Goal: Task Accomplishment & Management: Use online tool/utility

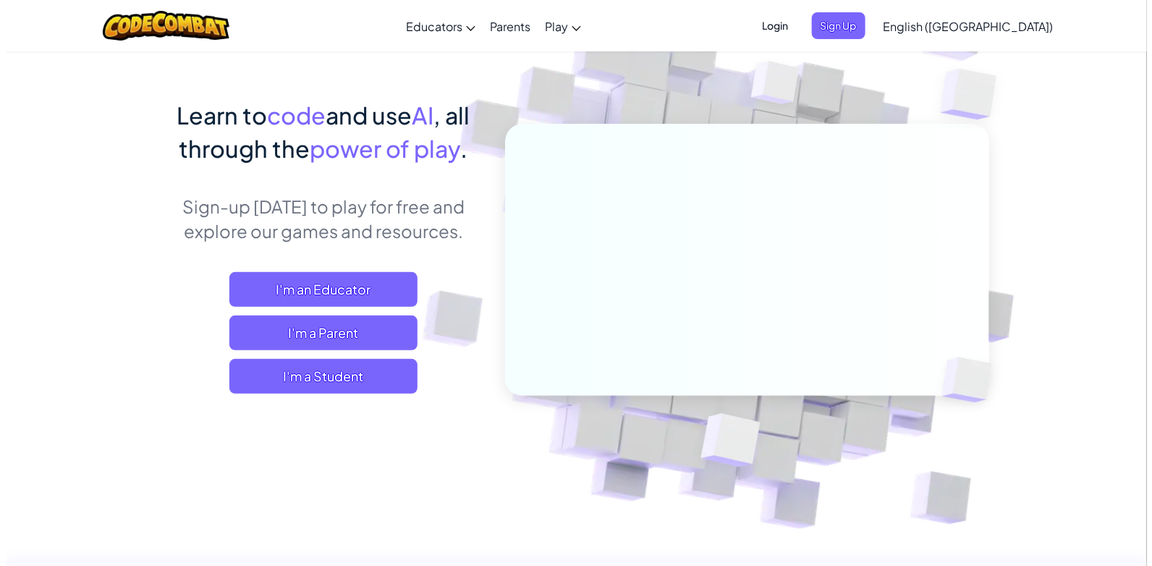
scroll to position [90, 0]
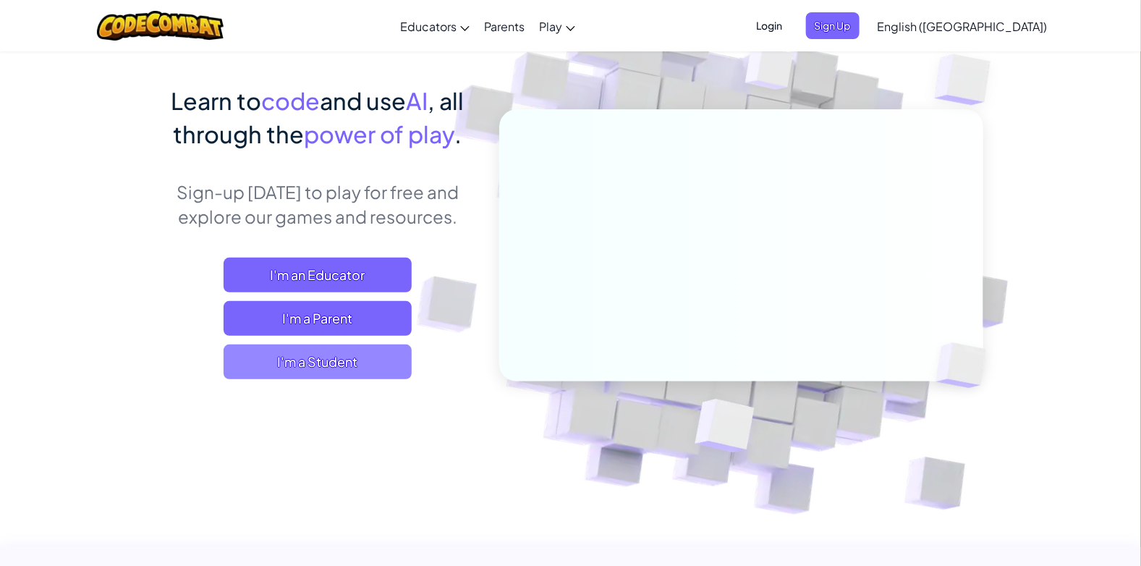
click at [352, 366] on span "I'm a Student" at bounding box center [318, 361] width 188 height 35
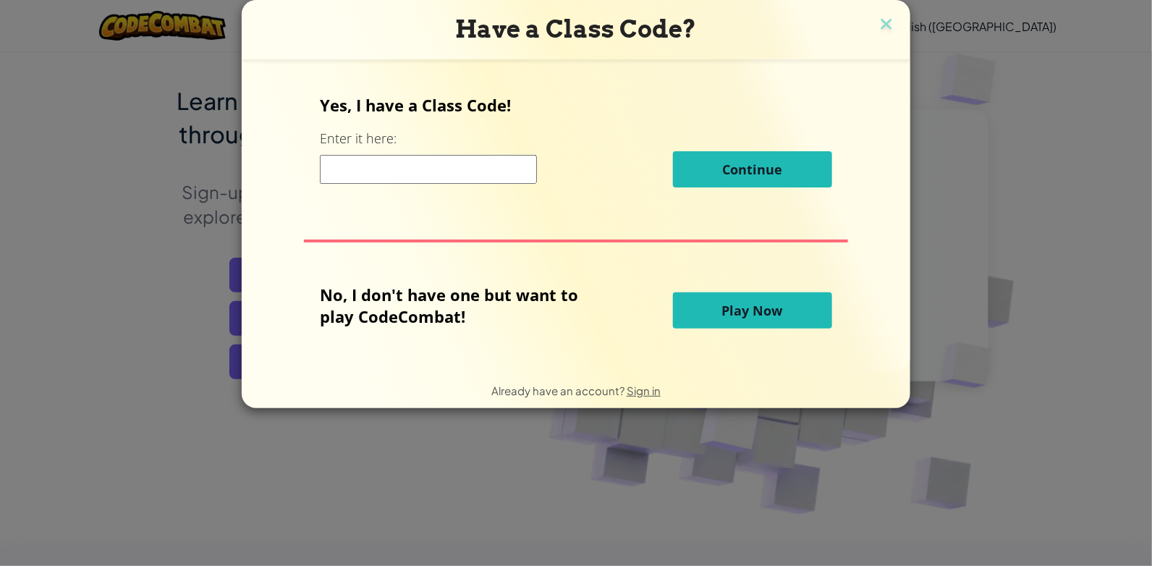
click at [766, 318] on span "Play Now" at bounding box center [752, 310] width 61 height 17
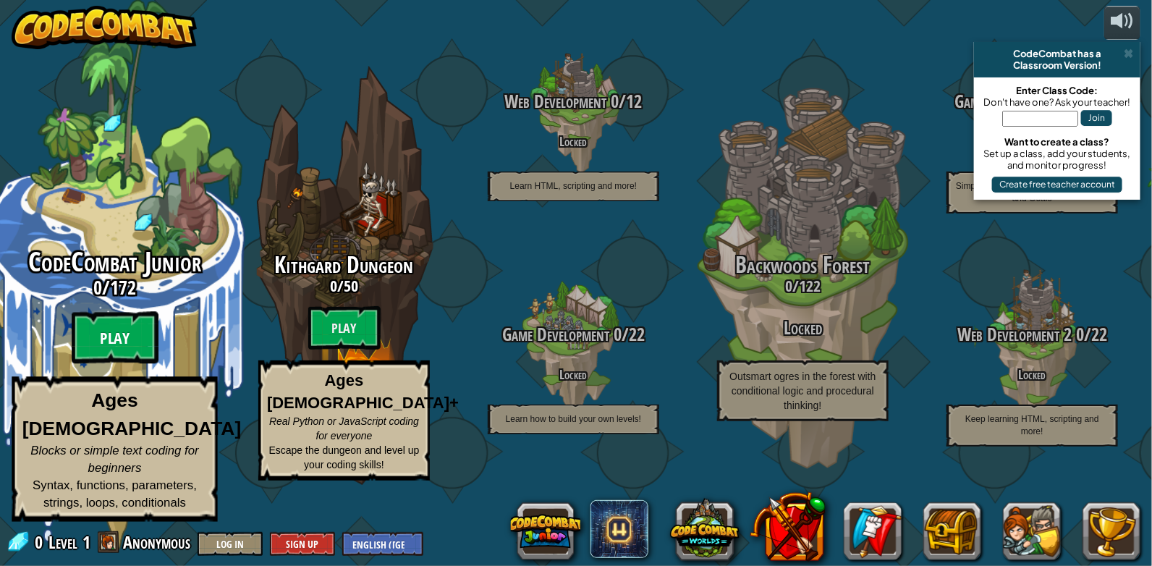
click at [101, 350] on btn "Play" at bounding box center [115, 338] width 87 height 52
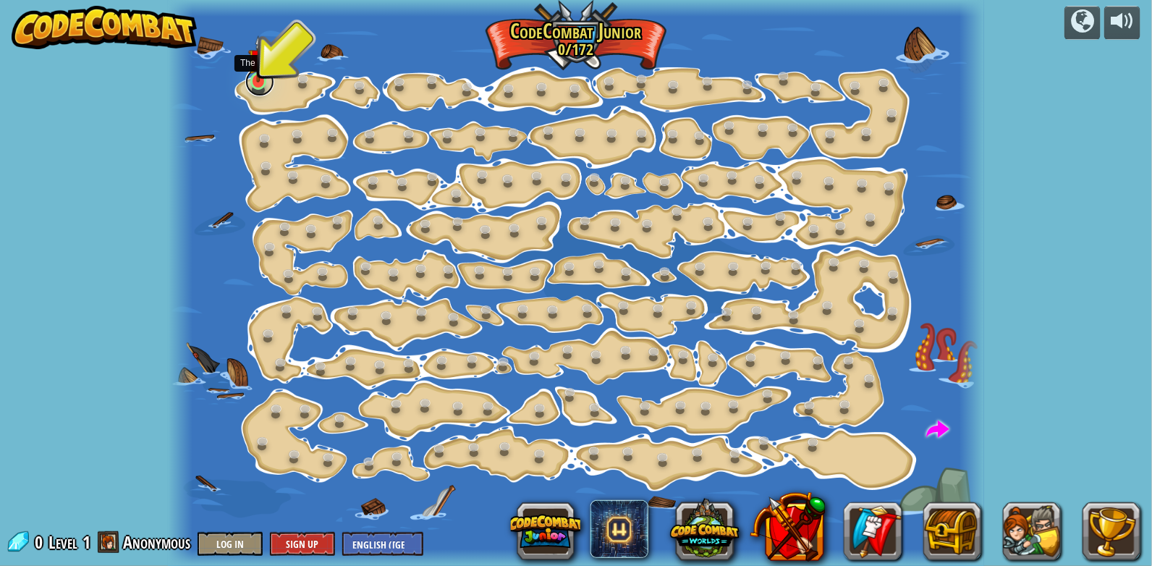
click at [261, 84] on link at bounding box center [259, 81] width 29 height 29
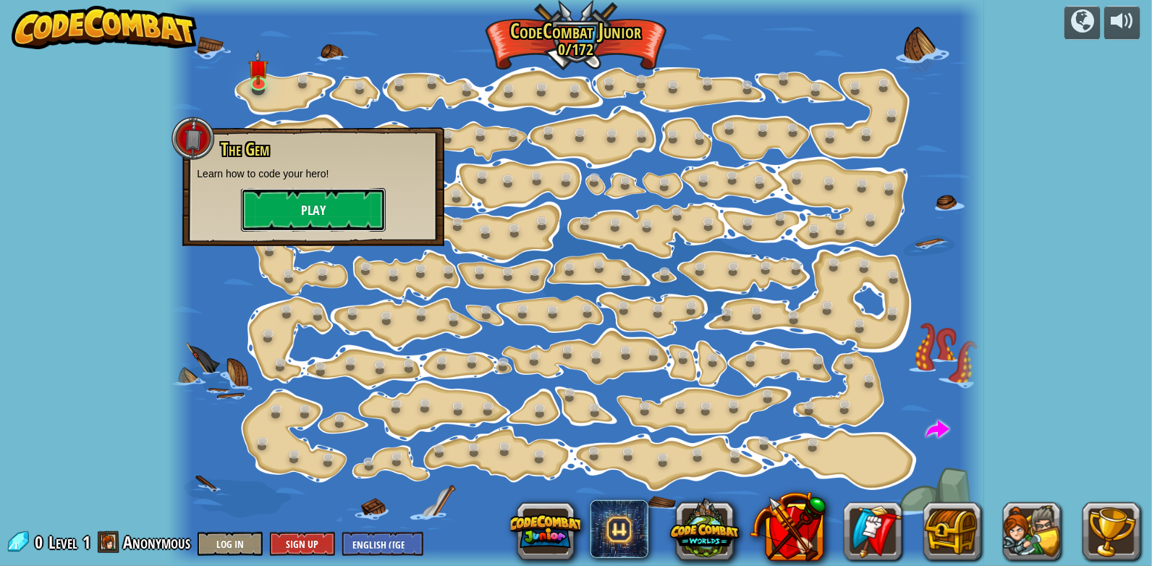
click at [292, 206] on button "Play" at bounding box center [313, 209] width 145 height 43
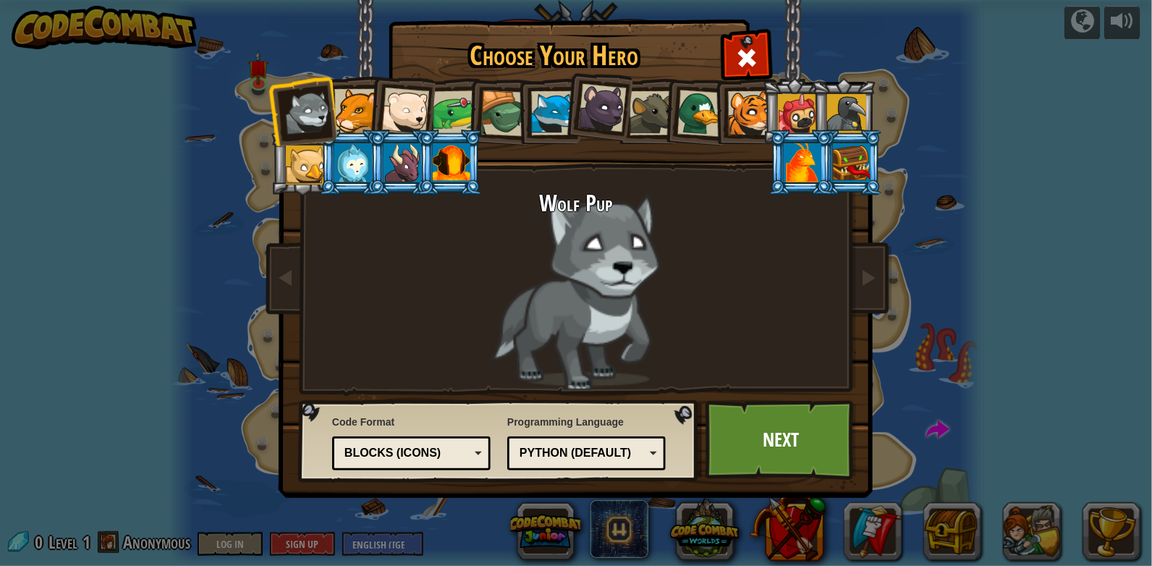
click at [606, 113] on div at bounding box center [602, 108] width 48 height 48
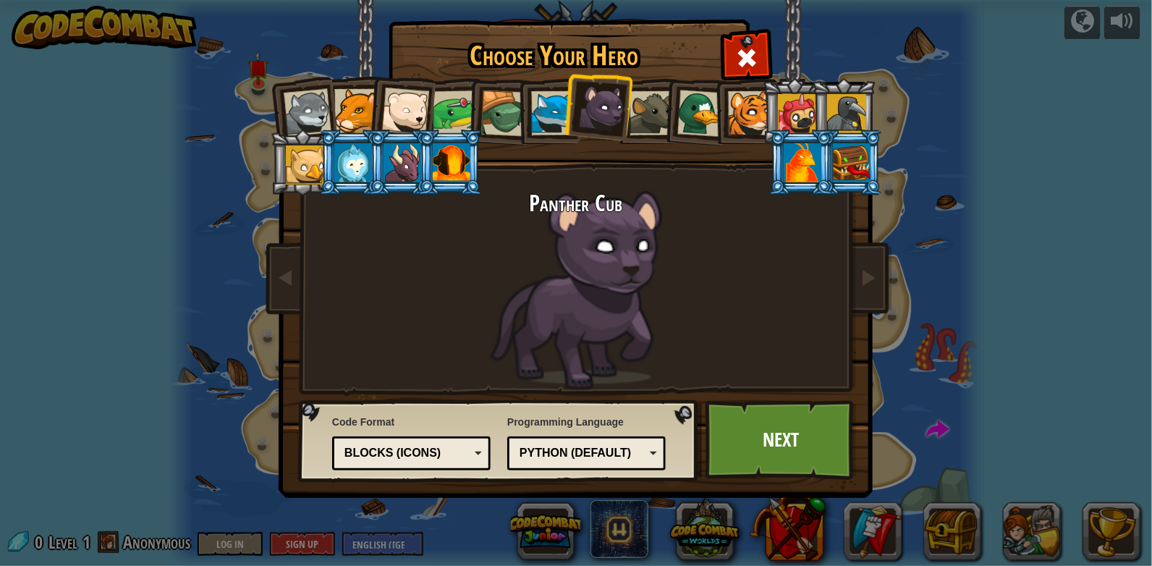
click at [350, 169] on div at bounding box center [353, 162] width 38 height 39
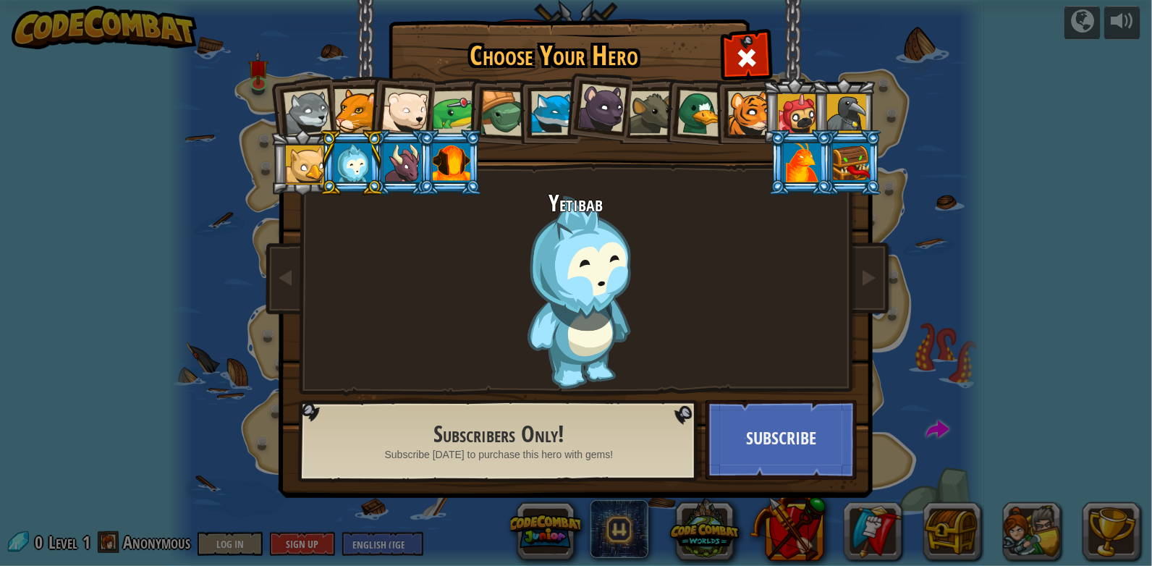
click at [388, 172] on div at bounding box center [403, 162] width 38 height 39
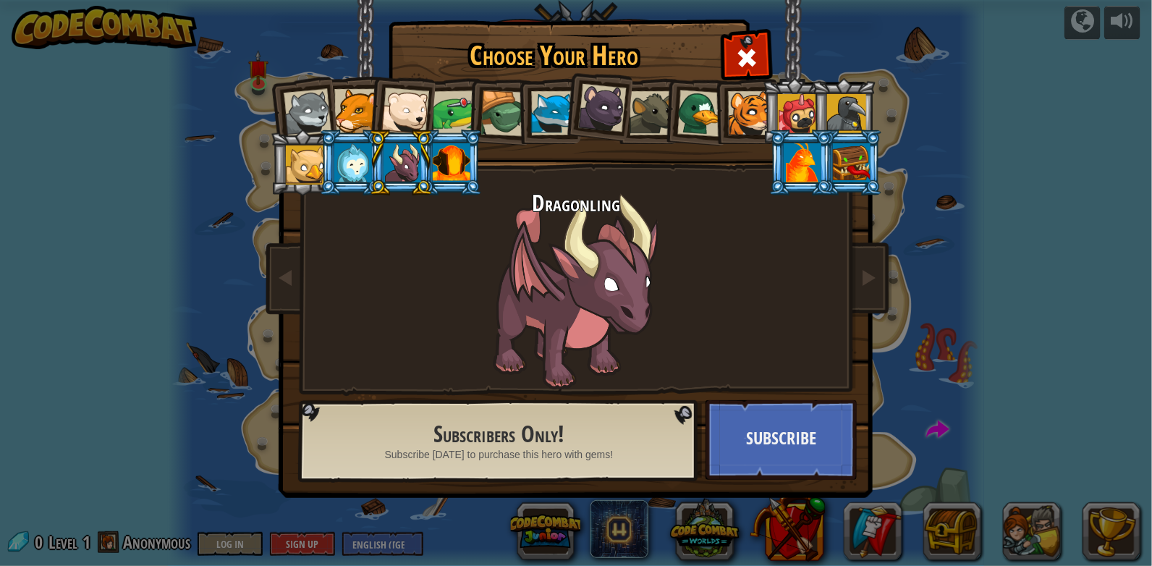
click at [444, 171] on div at bounding box center [452, 162] width 38 height 39
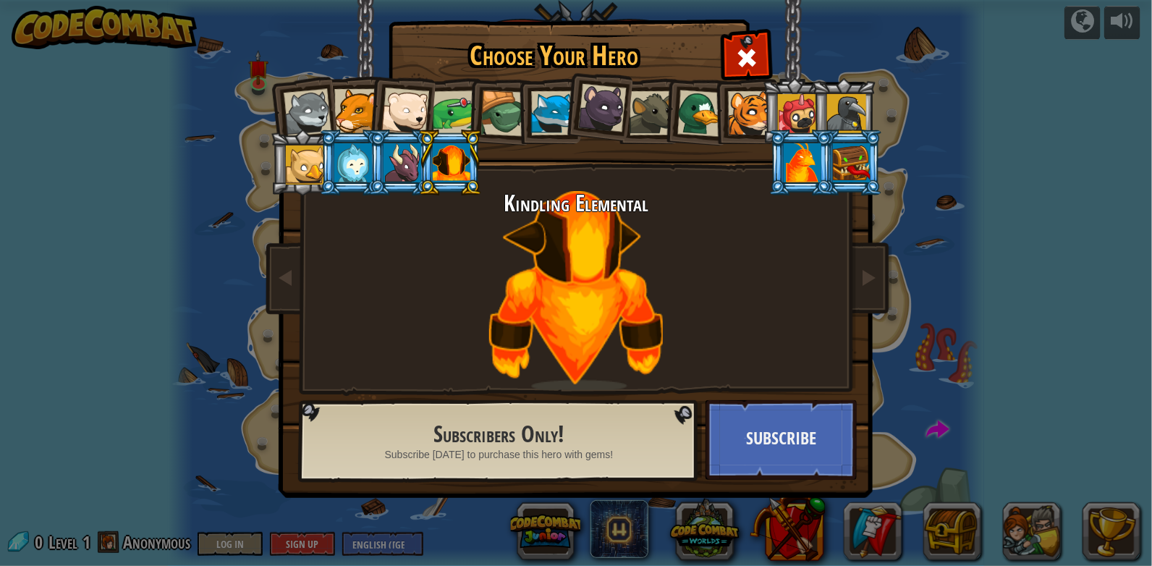
click at [539, 118] on div at bounding box center [553, 113] width 44 height 44
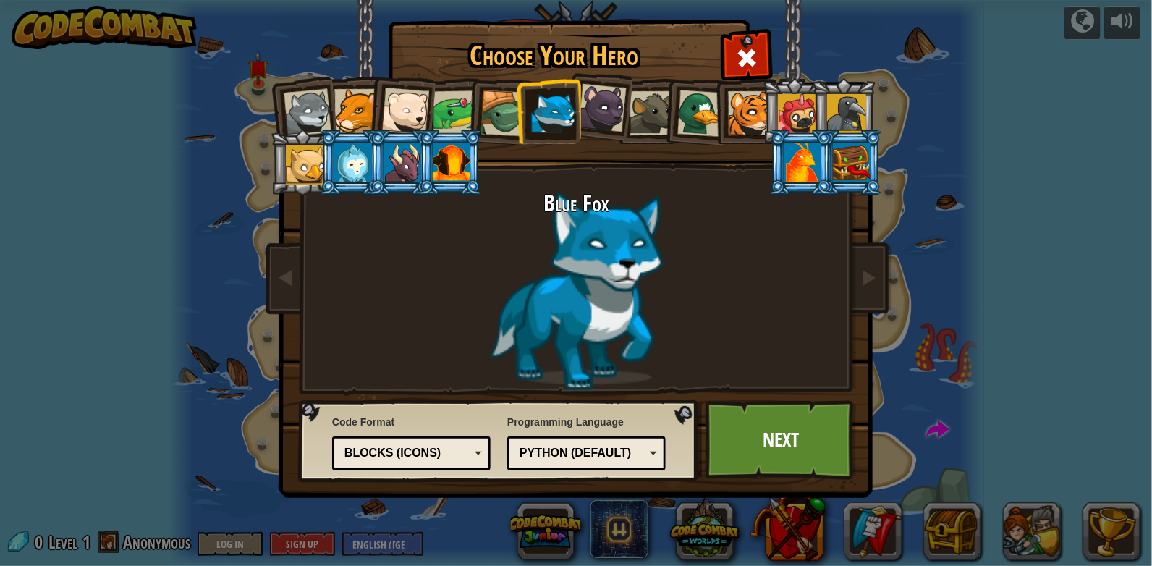
click at [595, 111] on div at bounding box center [602, 108] width 48 height 48
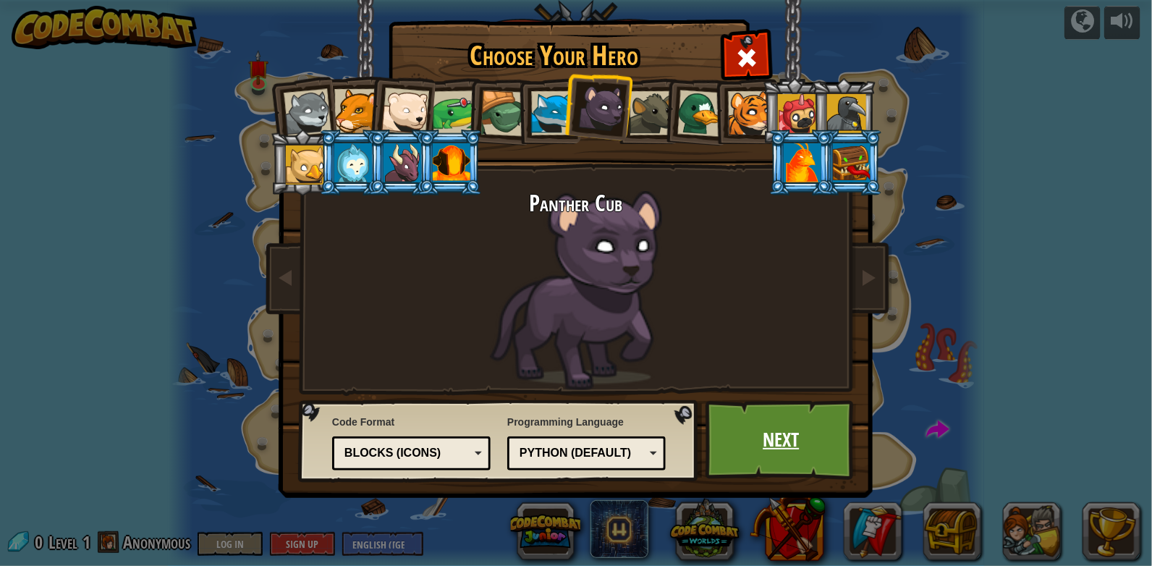
click at [809, 451] on link "Next" at bounding box center [781, 440] width 151 height 80
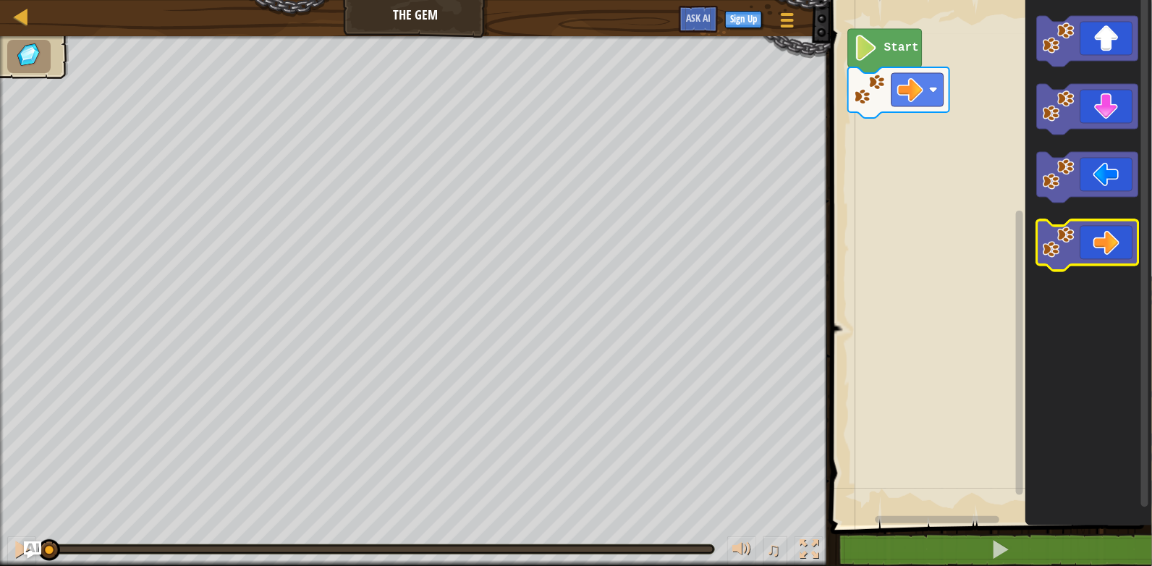
click at [1093, 247] on icon "Blockly Workspace" at bounding box center [1087, 245] width 101 height 51
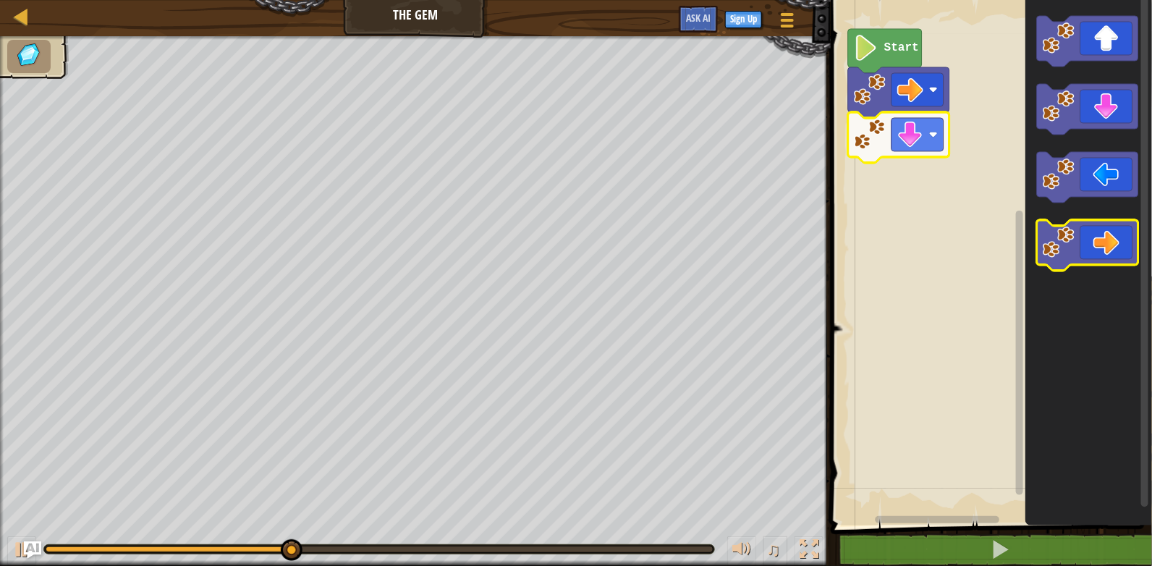
click at [1087, 236] on icon "Blockly Workspace" at bounding box center [1087, 245] width 101 height 51
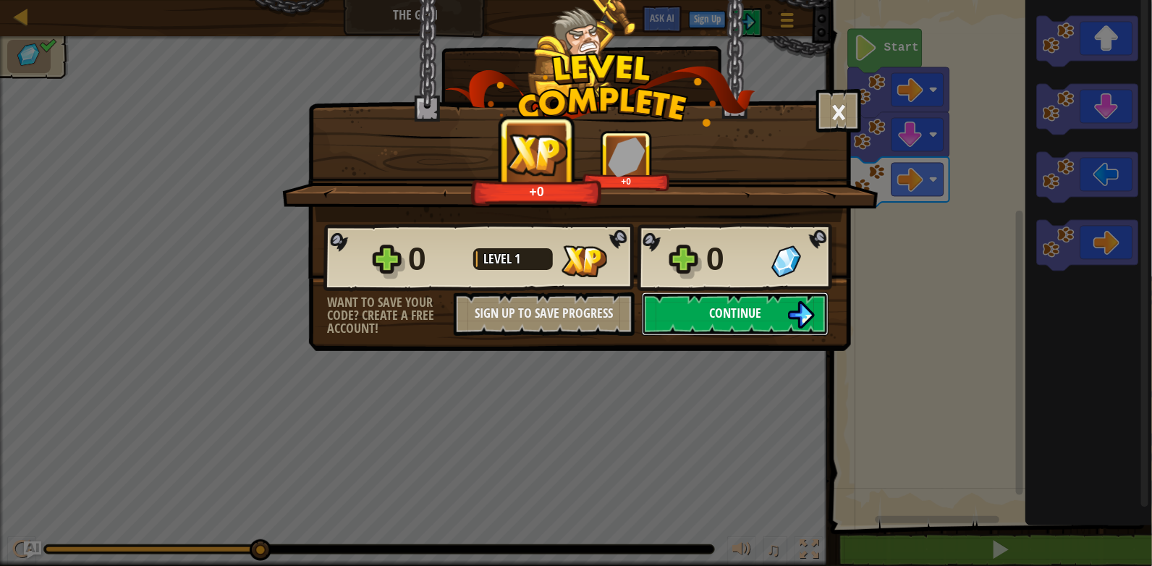
click at [709, 315] on span "Continue" at bounding box center [735, 313] width 52 height 18
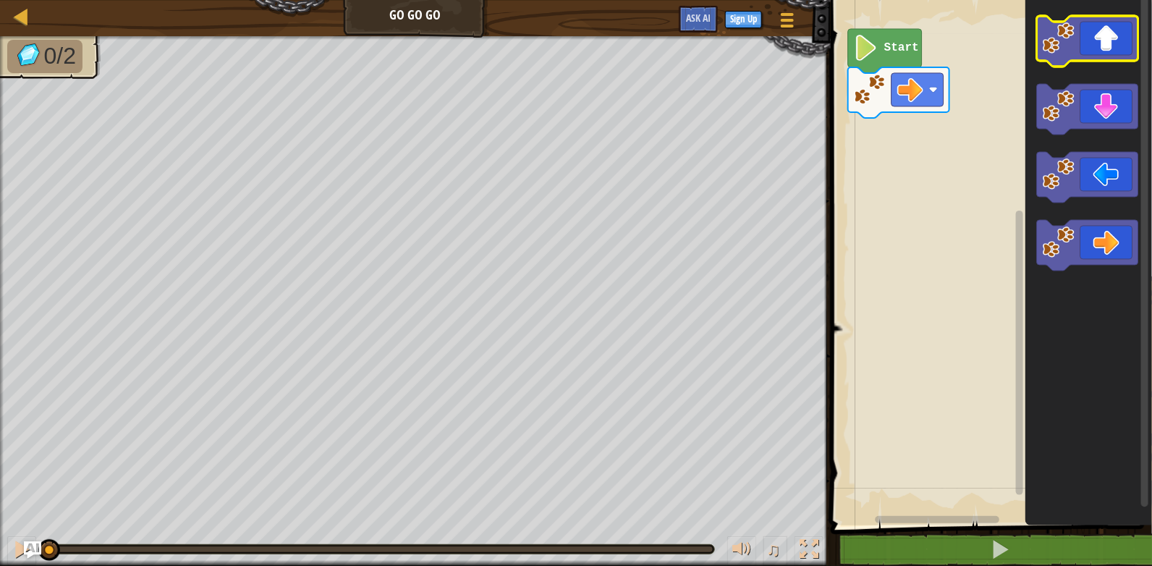
click at [1103, 53] on icon "Blockly Workspace" at bounding box center [1087, 41] width 101 height 51
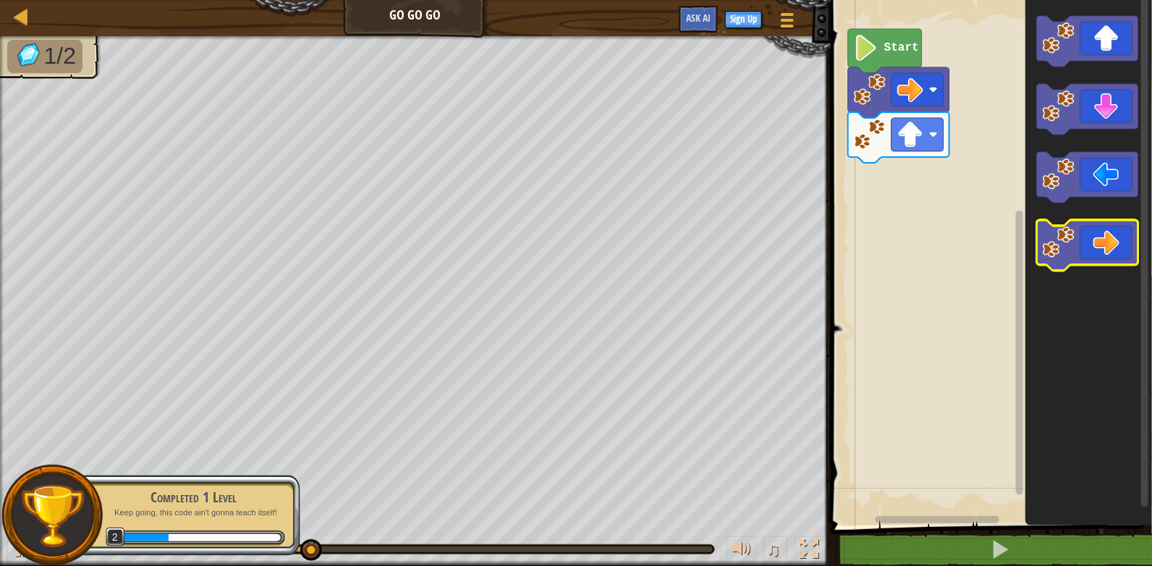
click at [1093, 243] on icon "Blockly Workspace" at bounding box center [1087, 245] width 101 height 51
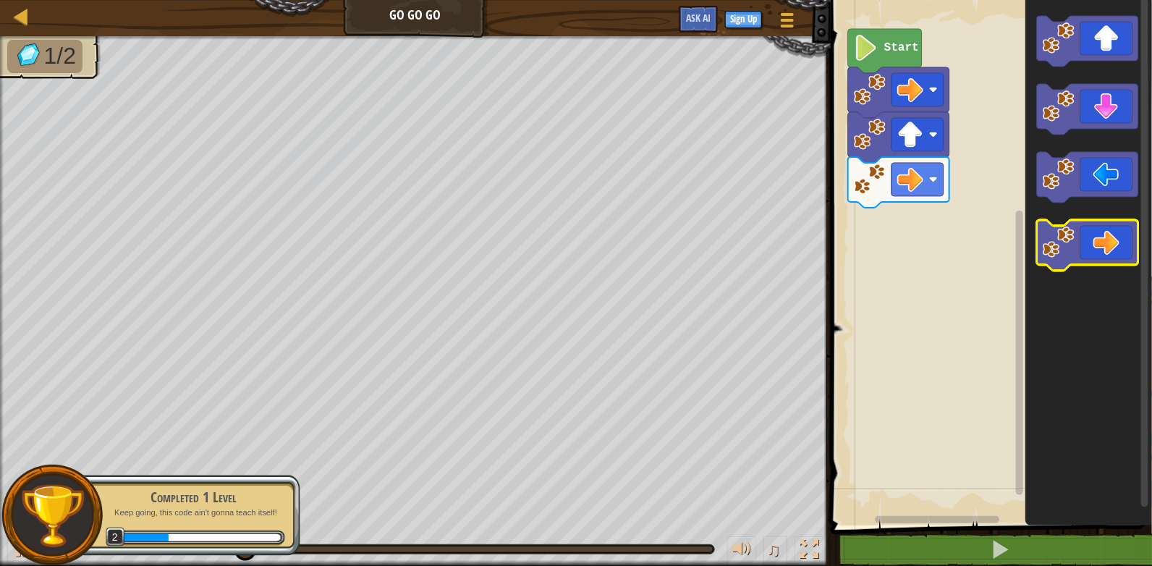
click at [1093, 243] on icon "Blockly Workspace" at bounding box center [1087, 245] width 101 height 51
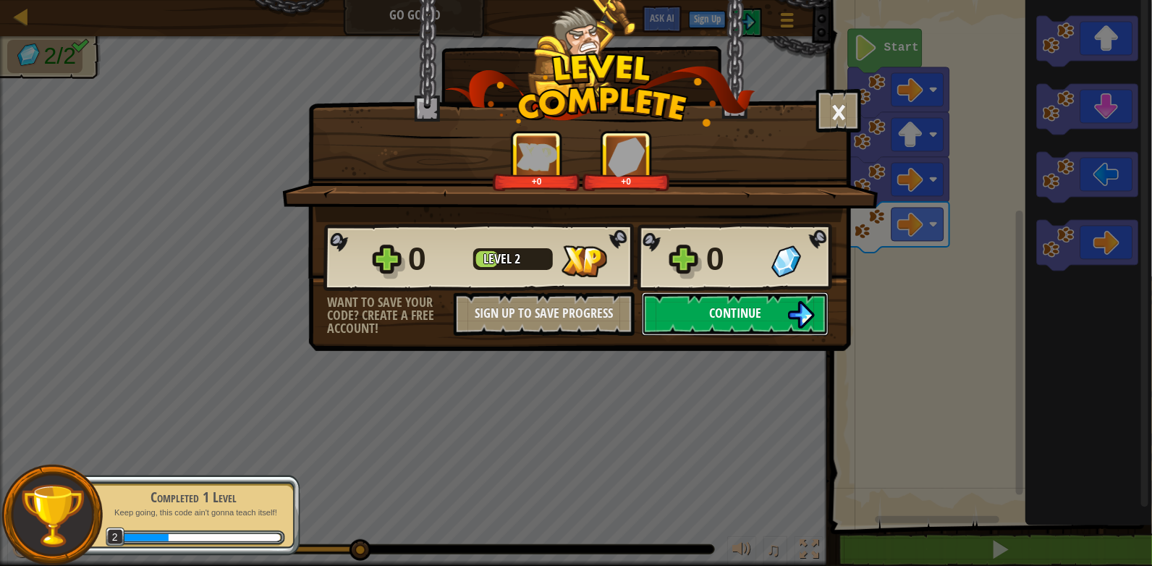
click at [670, 313] on button "Continue" at bounding box center [735, 313] width 187 height 43
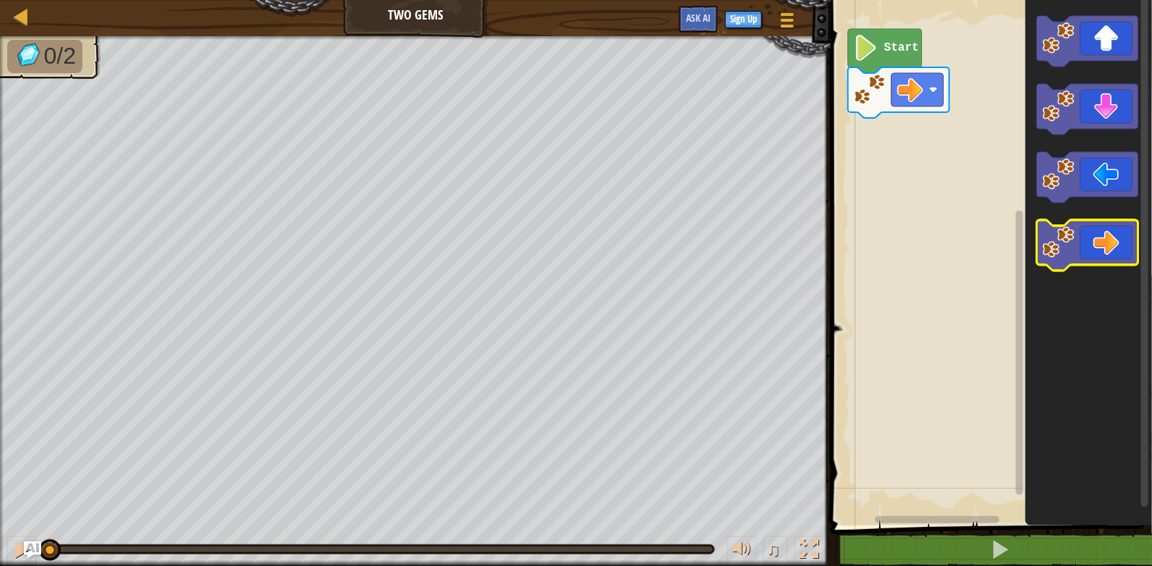
click at [1104, 254] on icon "Blockly Workspace" at bounding box center [1087, 245] width 101 height 51
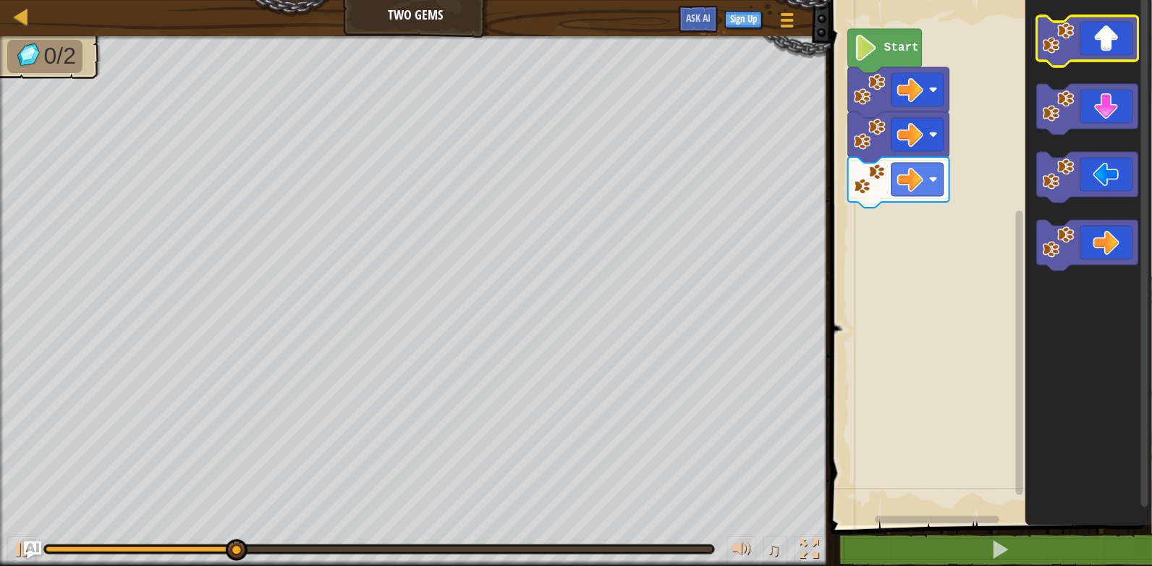
click at [1104, 56] on icon "Blockly Workspace" at bounding box center [1087, 41] width 101 height 51
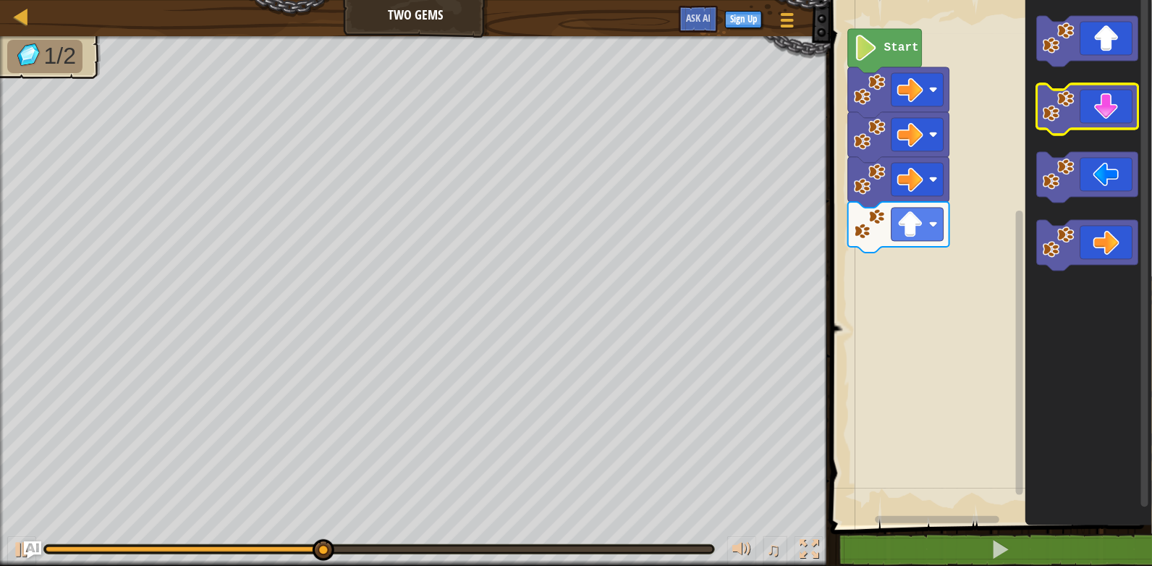
click at [1103, 124] on icon "Blockly Workspace" at bounding box center [1087, 109] width 101 height 51
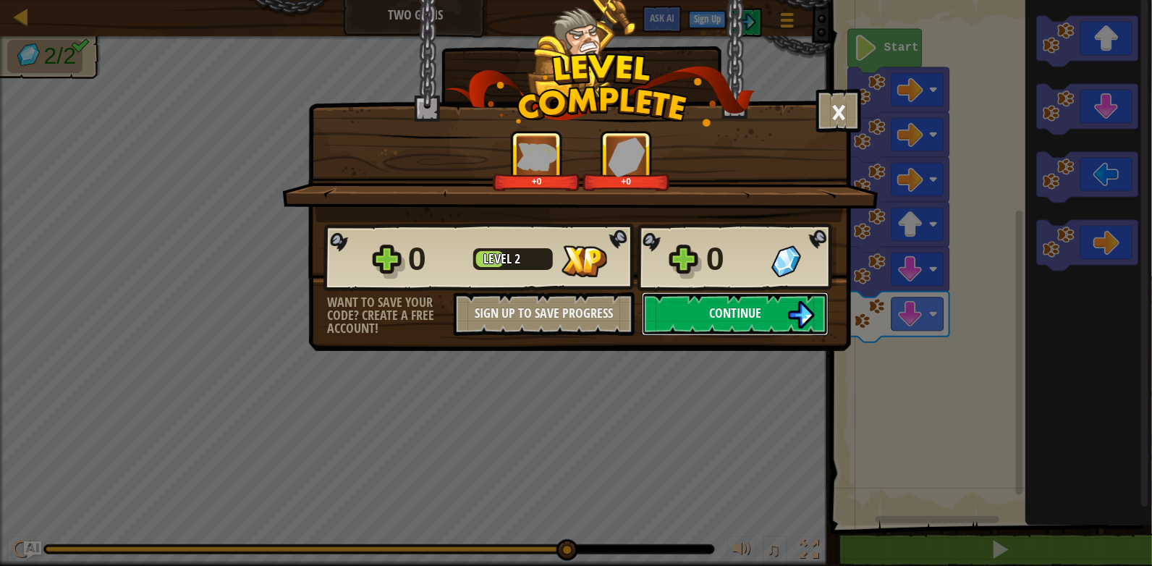
click at [747, 312] on span "Continue" at bounding box center [735, 313] width 52 height 18
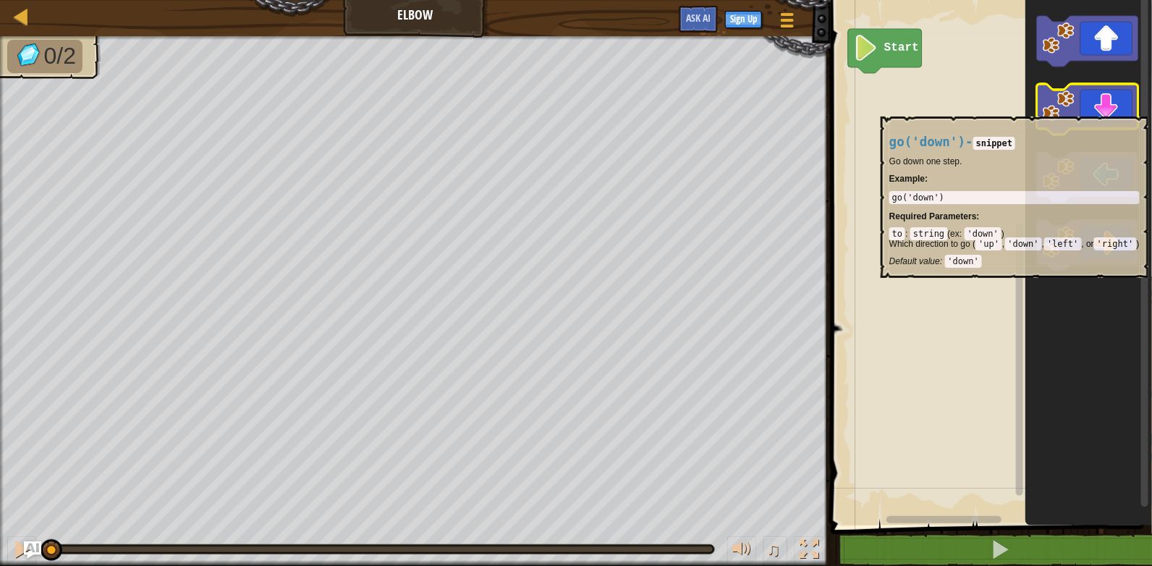
click at [1097, 109] on icon "Blockly Workspace" at bounding box center [1087, 109] width 101 height 51
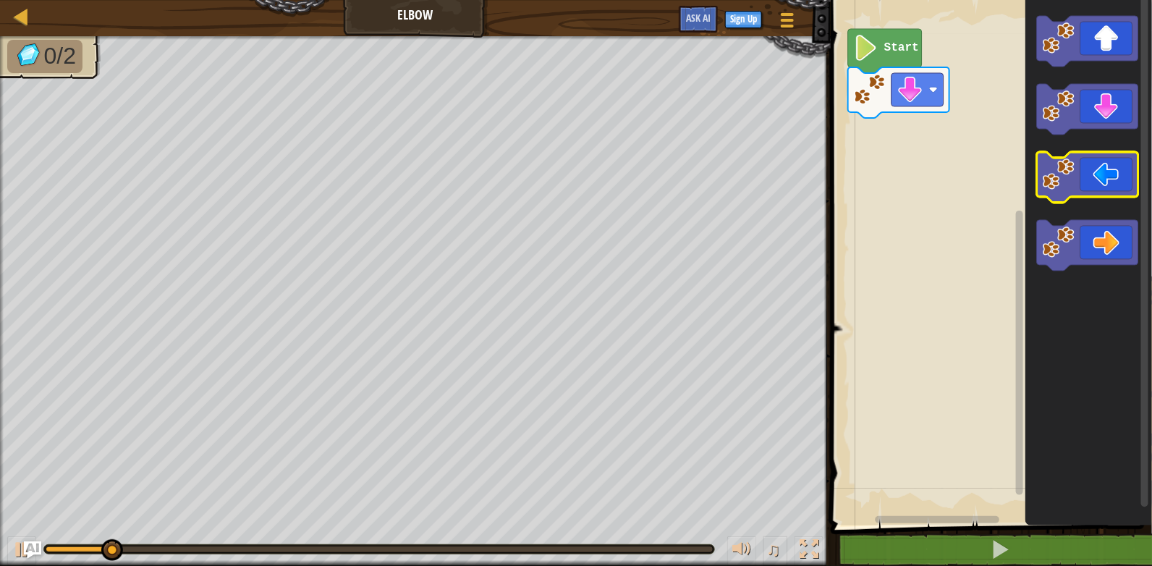
click at [1095, 182] on icon "Blockly Workspace" at bounding box center [1087, 177] width 101 height 51
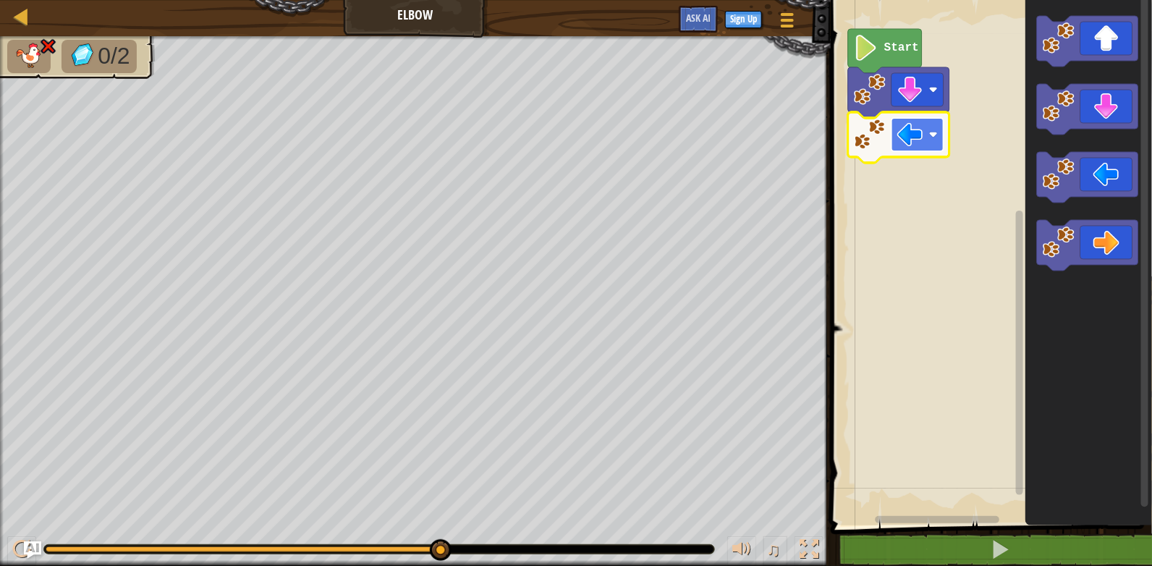
click at [902, 141] on image "Blockly Workspace" at bounding box center [910, 135] width 26 height 26
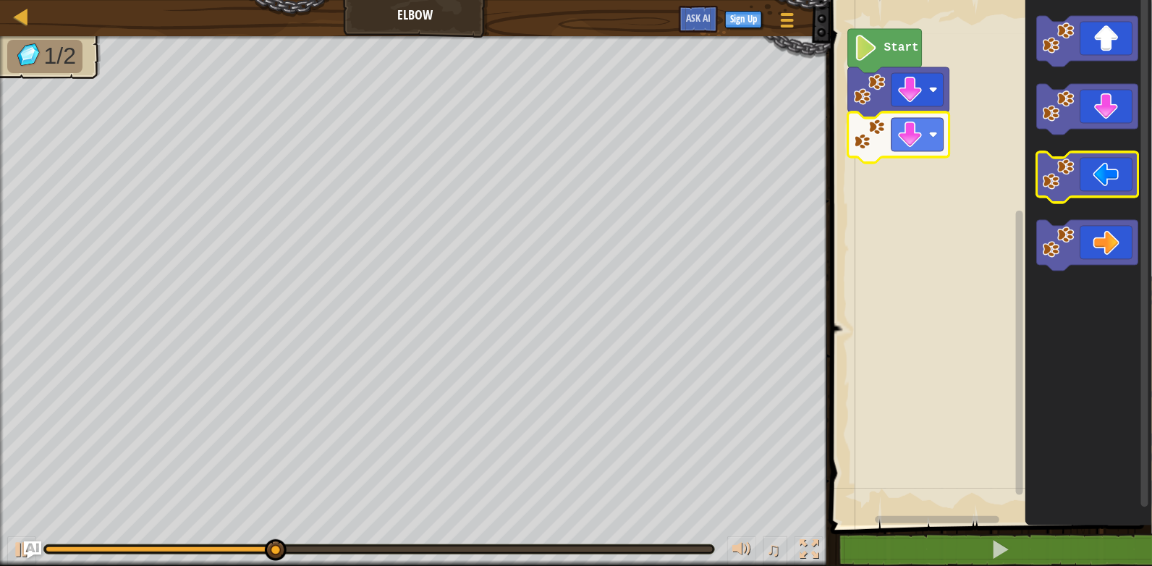
click at [1099, 185] on icon "Blockly Workspace" at bounding box center [1087, 177] width 101 height 51
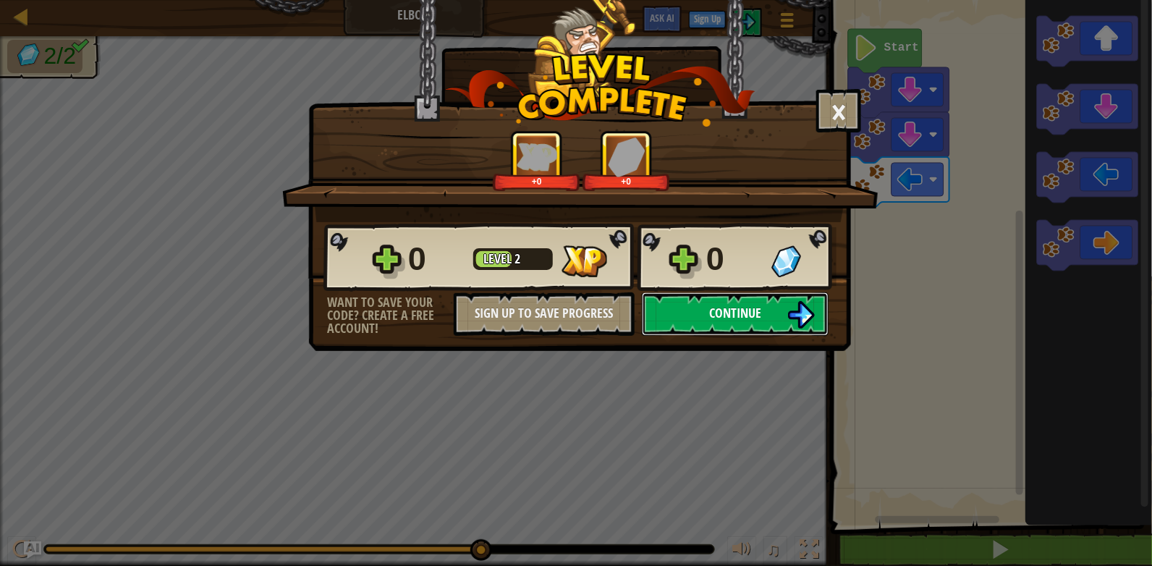
click at [756, 317] on span "Continue" at bounding box center [735, 313] width 52 height 18
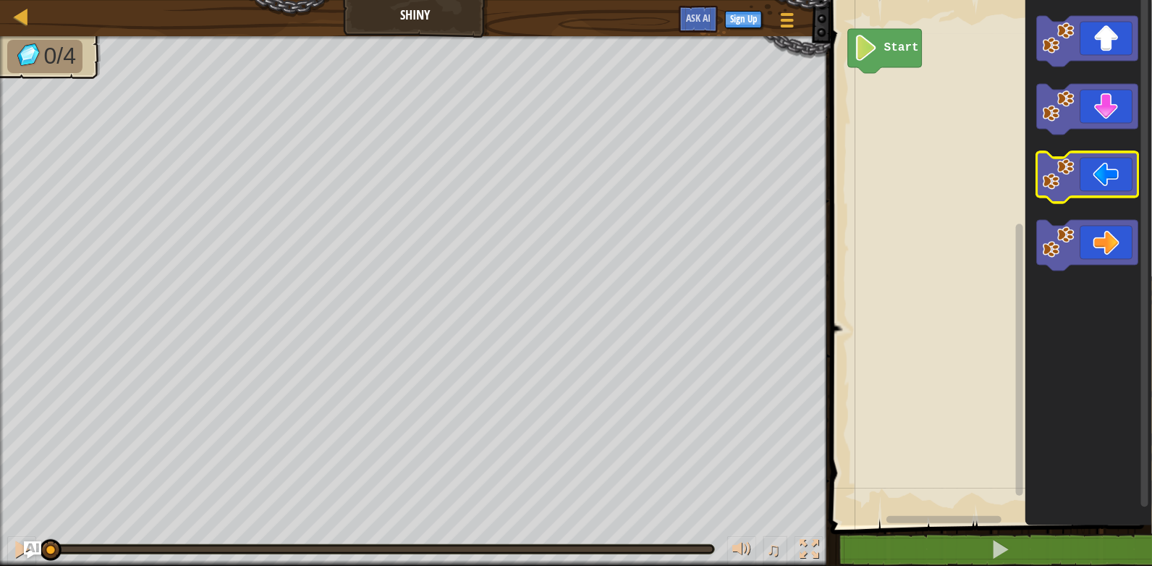
click at [1090, 174] on icon "Blockly Workspace" at bounding box center [1087, 177] width 101 height 51
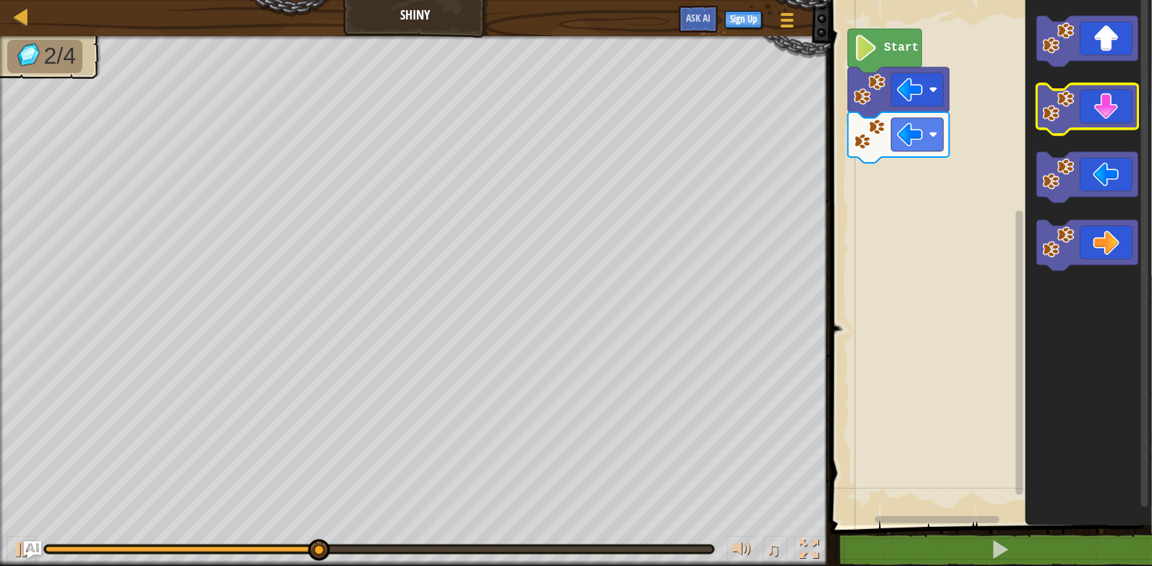
click at [1097, 123] on icon "Blockly Workspace" at bounding box center [1087, 109] width 101 height 51
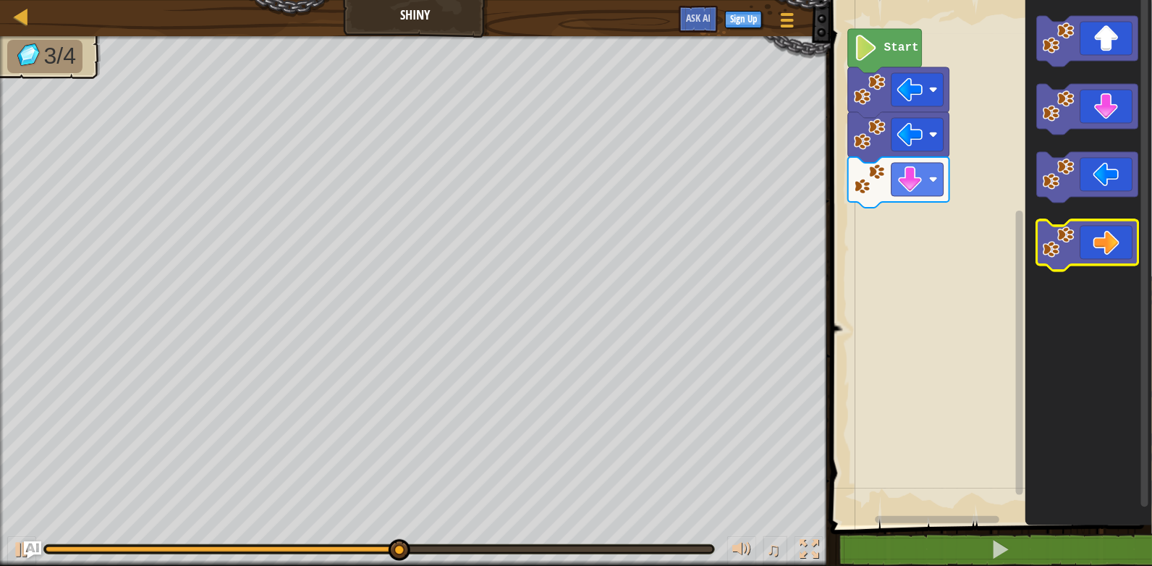
click at [1089, 234] on icon "Blockly Workspace" at bounding box center [1087, 245] width 101 height 51
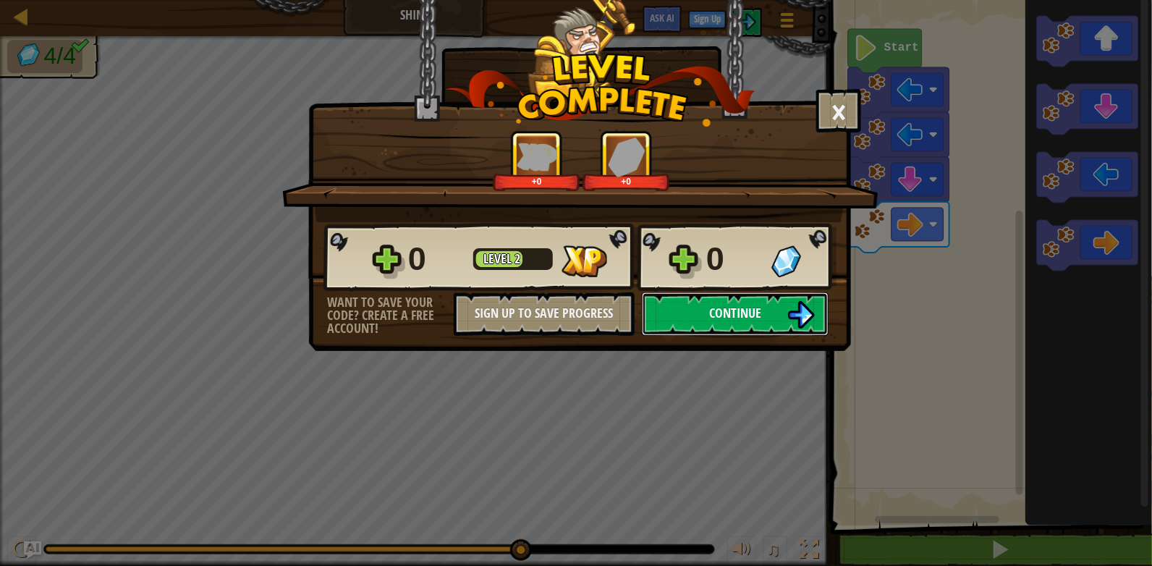
click at [750, 308] on span "Continue" at bounding box center [735, 313] width 52 height 18
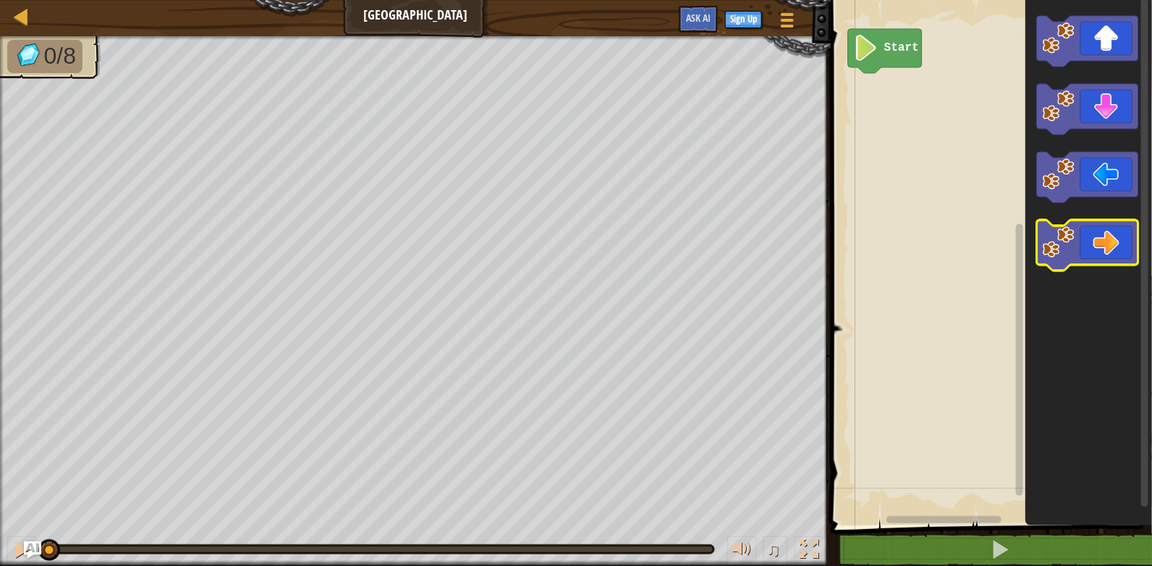
click at [1096, 237] on icon "Blockly Workspace" at bounding box center [1087, 245] width 101 height 51
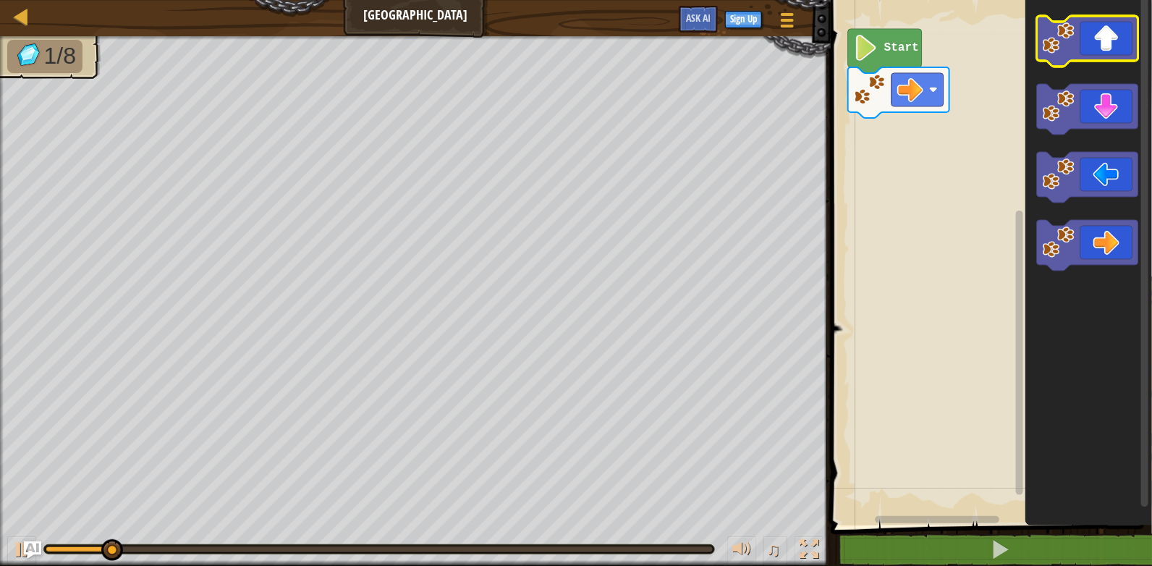
click at [1103, 53] on icon "Blockly Workspace" at bounding box center [1087, 41] width 101 height 51
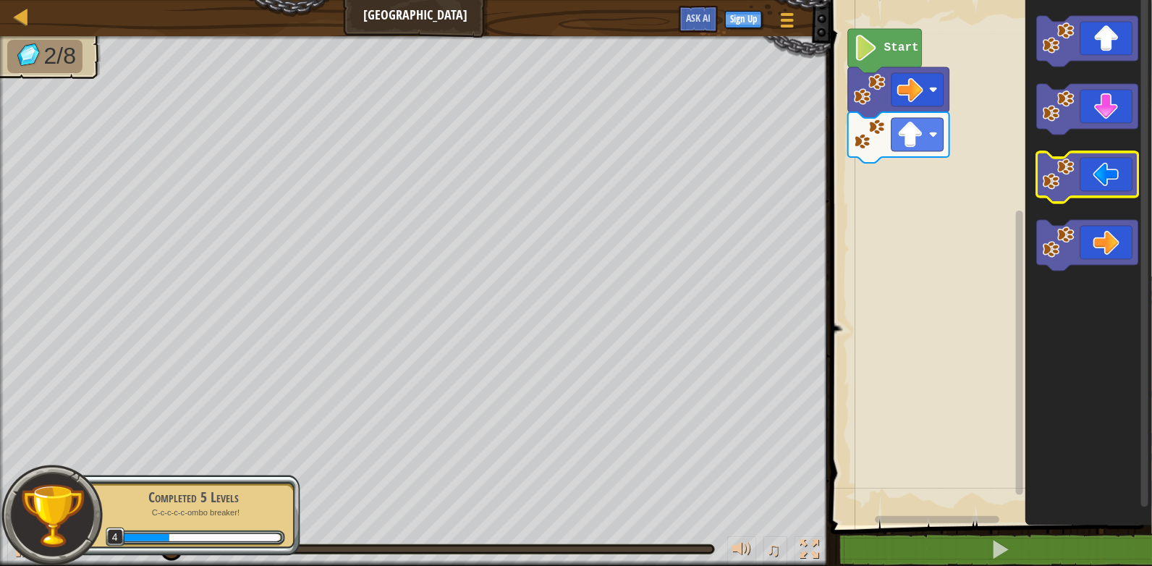
click at [1092, 188] on icon "Blockly Workspace" at bounding box center [1087, 177] width 101 height 51
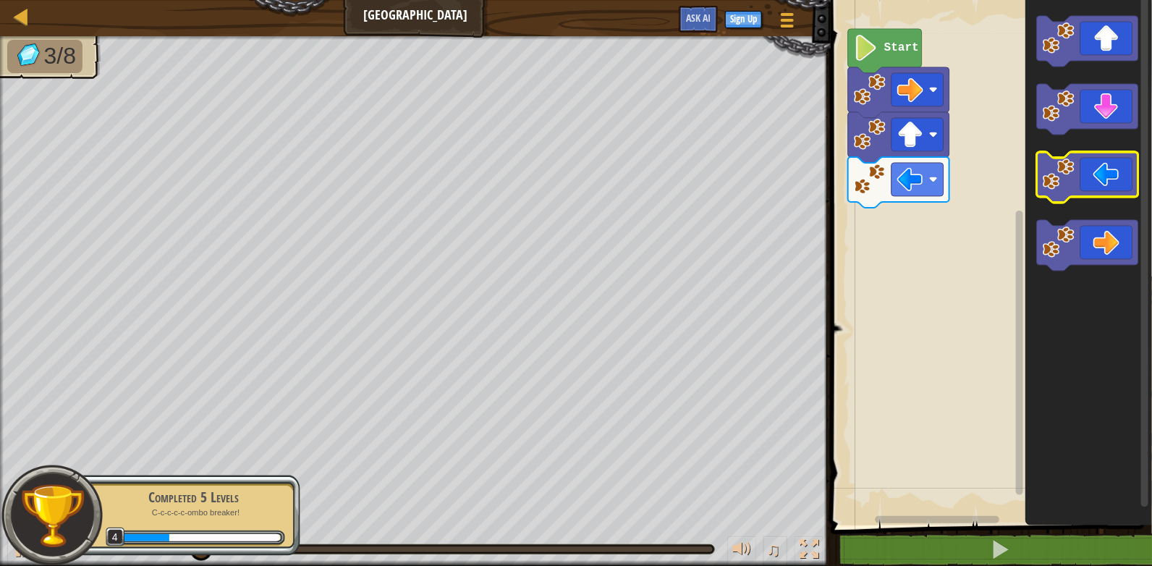
click at [1092, 188] on icon "Blockly Workspace" at bounding box center [1087, 177] width 101 height 51
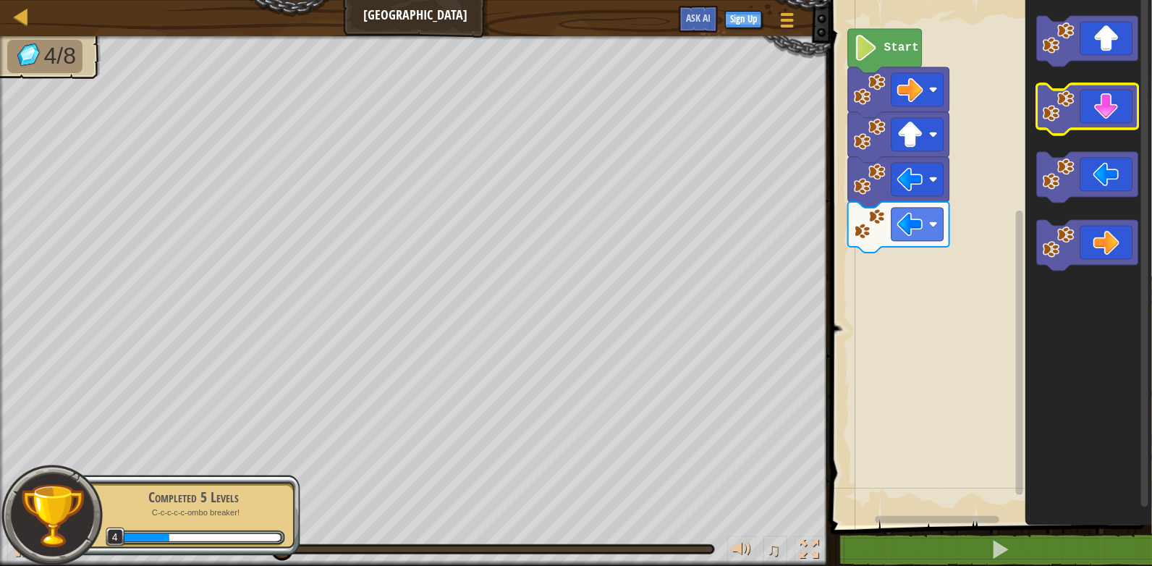
click at [1093, 101] on icon "Blockly Workspace" at bounding box center [1087, 109] width 101 height 51
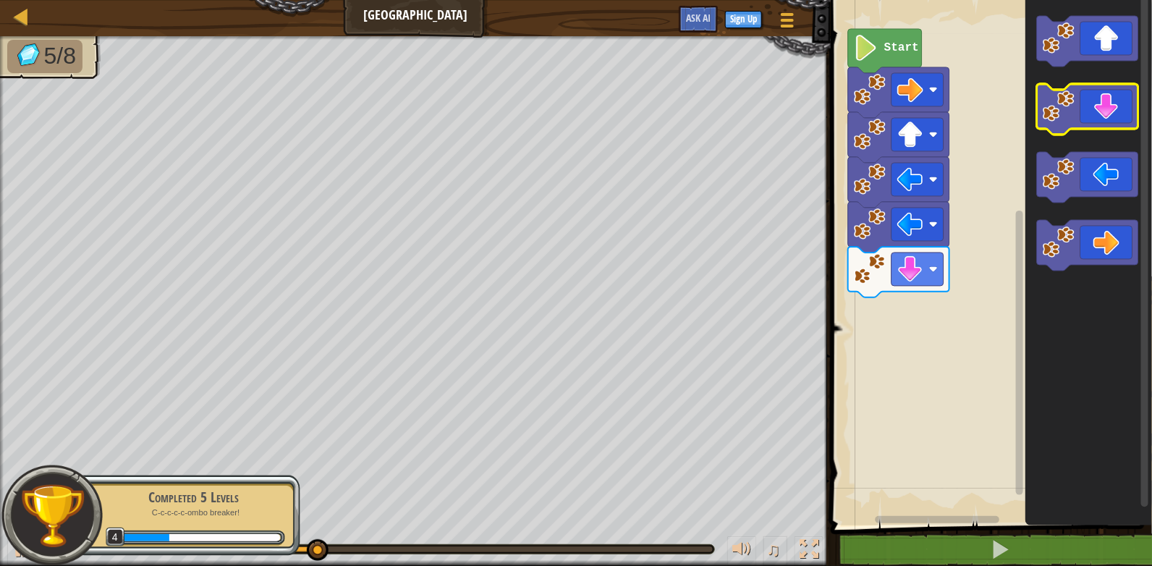
click at [1093, 109] on icon "Blockly Workspace" at bounding box center [1087, 109] width 101 height 51
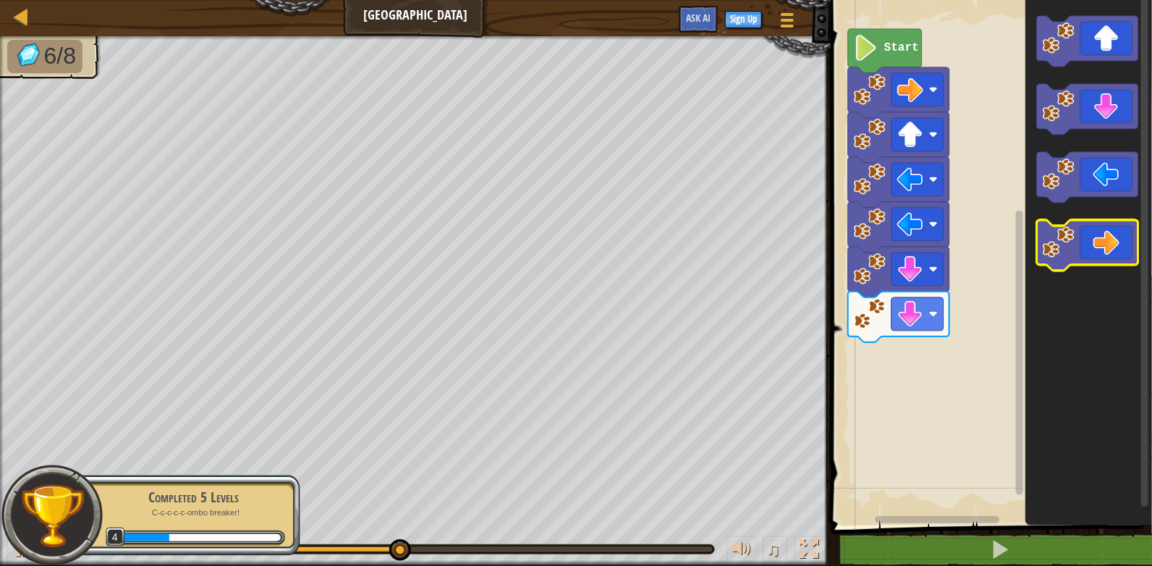
click at [1106, 243] on icon "Blockly Workspace" at bounding box center [1087, 245] width 101 height 51
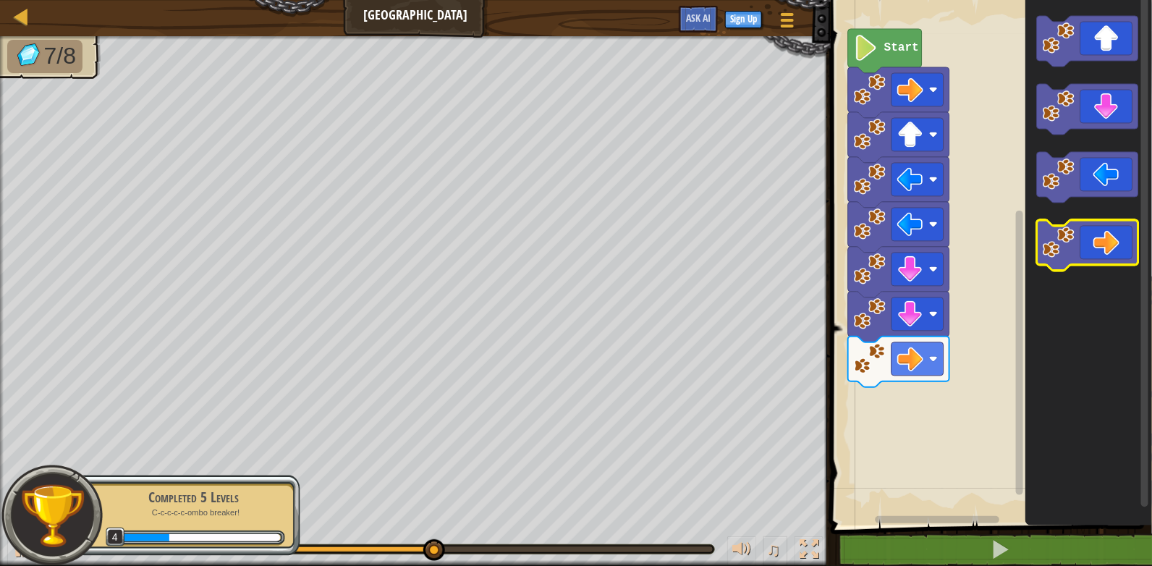
click at [1106, 243] on icon "Blockly Workspace" at bounding box center [1087, 245] width 101 height 51
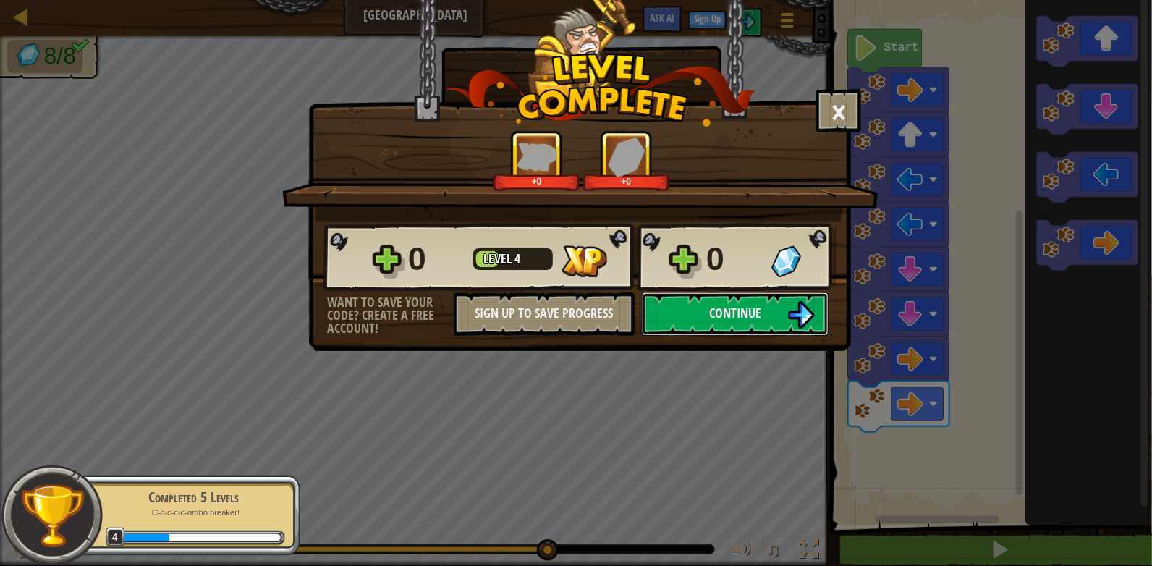
click at [758, 308] on span "Continue" at bounding box center [735, 313] width 52 height 18
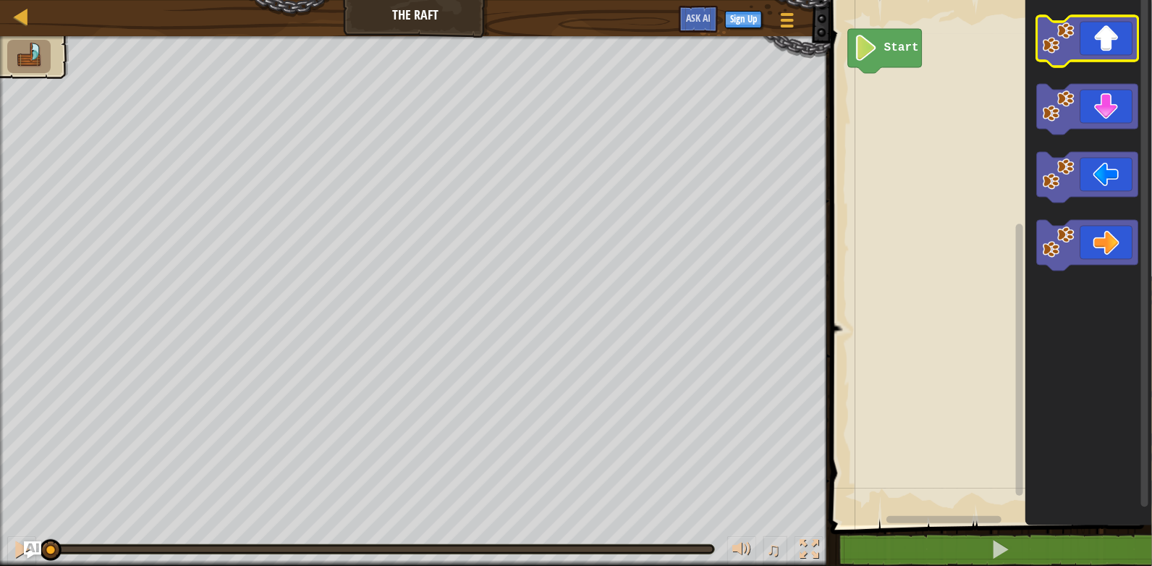
click at [1106, 44] on icon "Blockly Workspace" at bounding box center [1087, 41] width 101 height 51
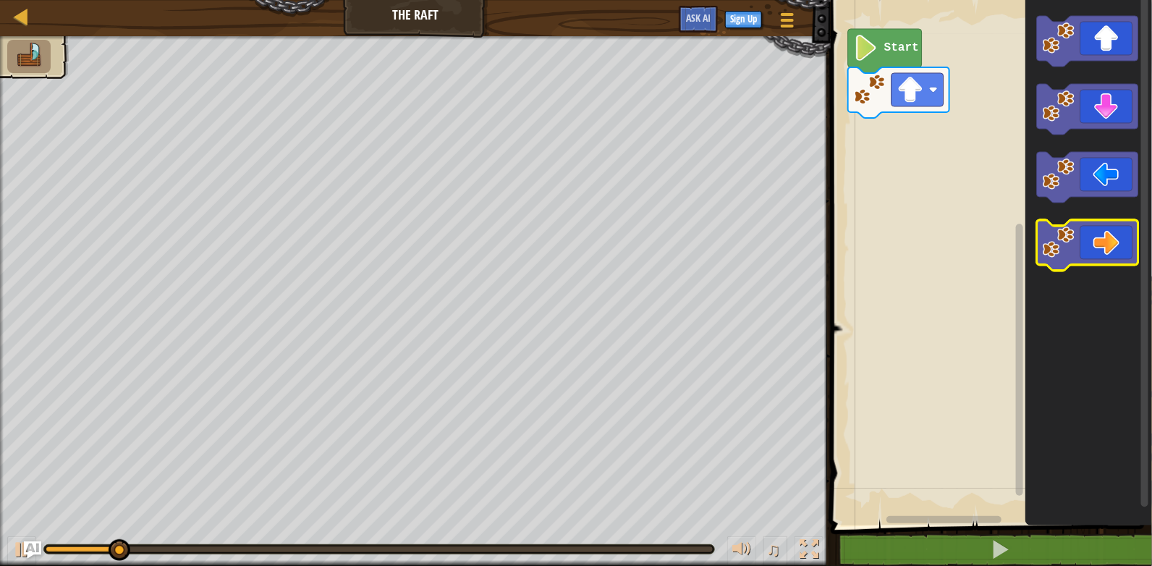
click at [1092, 247] on icon "Blockly Workspace" at bounding box center [1087, 245] width 101 height 51
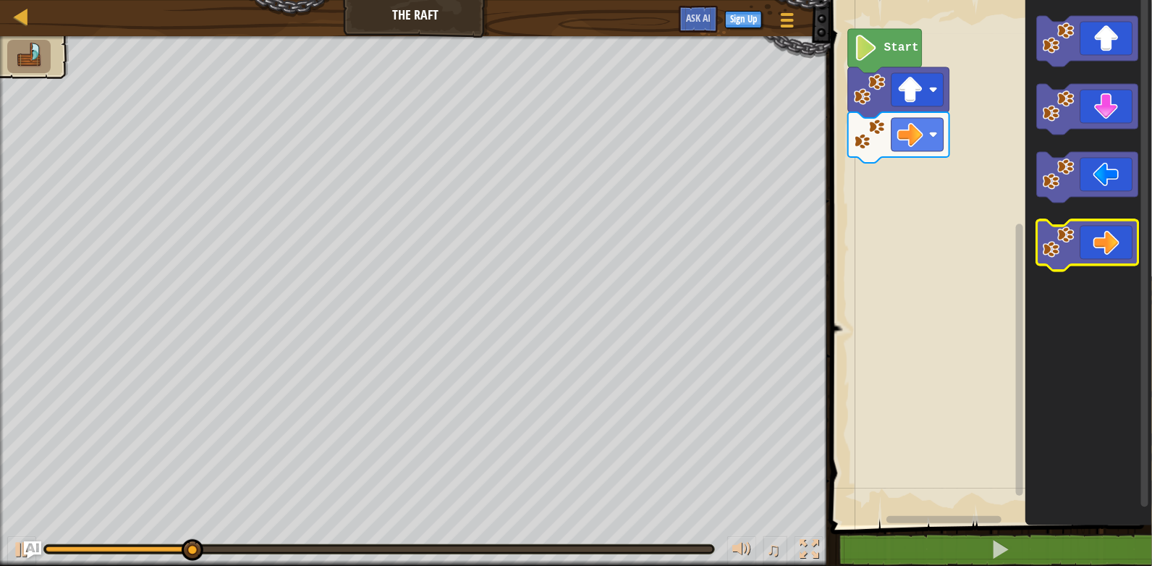
click at [1092, 247] on icon "Blockly Workspace" at bounding box center [1087, 245] width 101 height 51
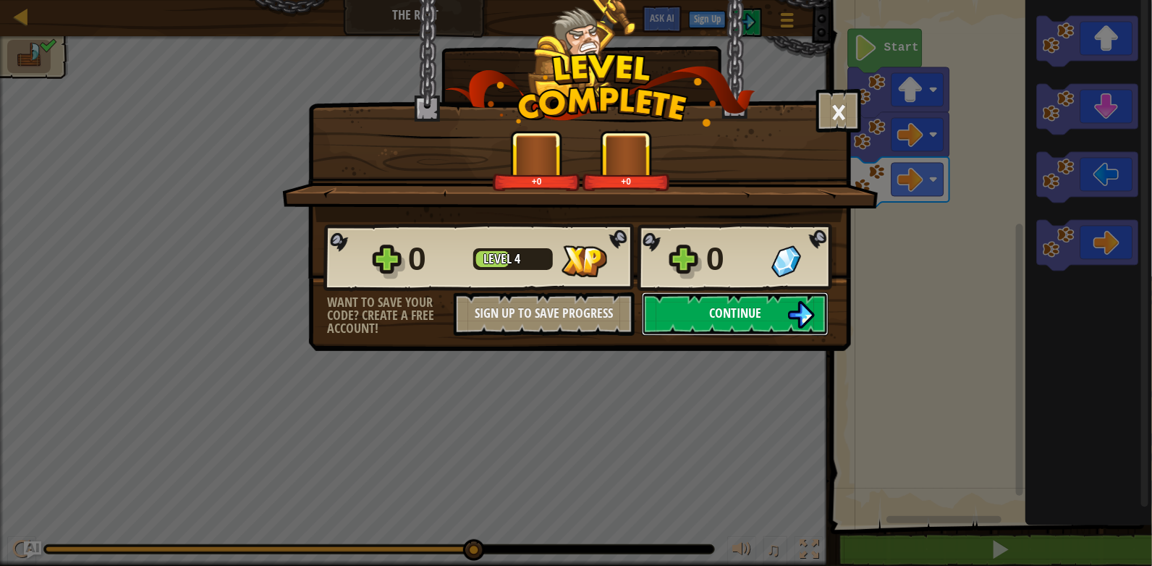
click at [761, 326] on button "Continue" at bounding box center [735, 313] width 187 height 43
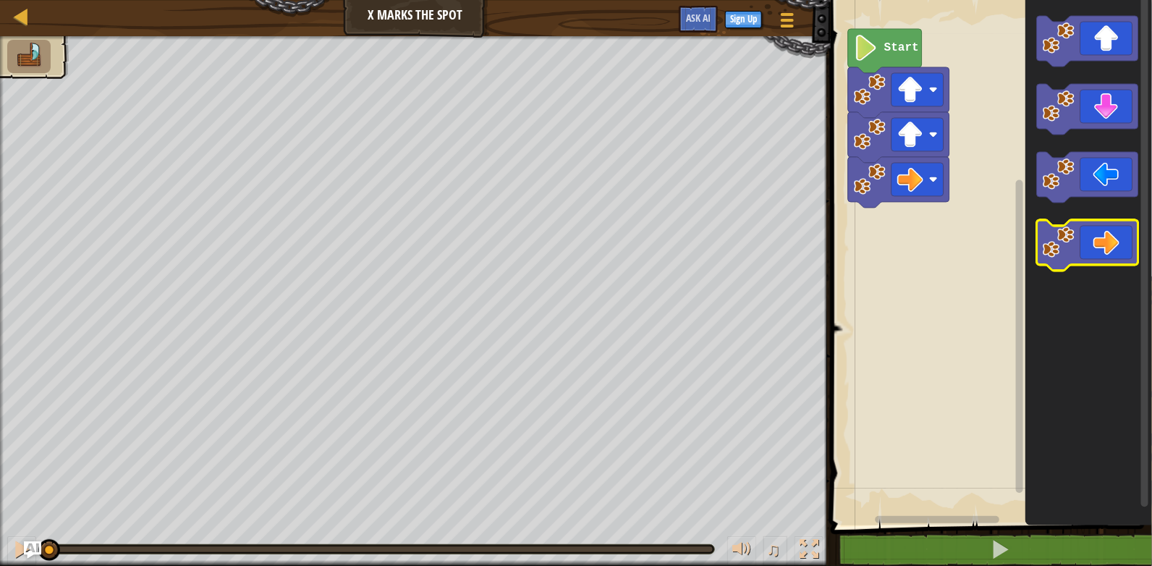
click at [1109, 251] on icon "Blockly Workspace" at bounding box center [1087, 245] width 101 height 51
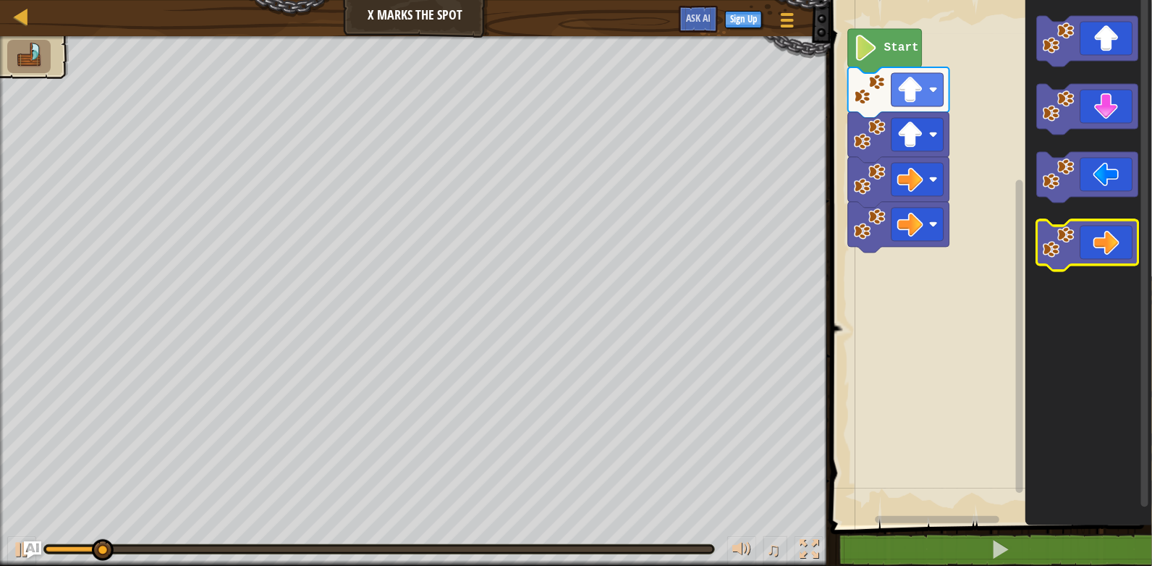
click at [1109, 251] on icon "Blockly Workspace" at bounding box center [1087, 245] width 101 height 51
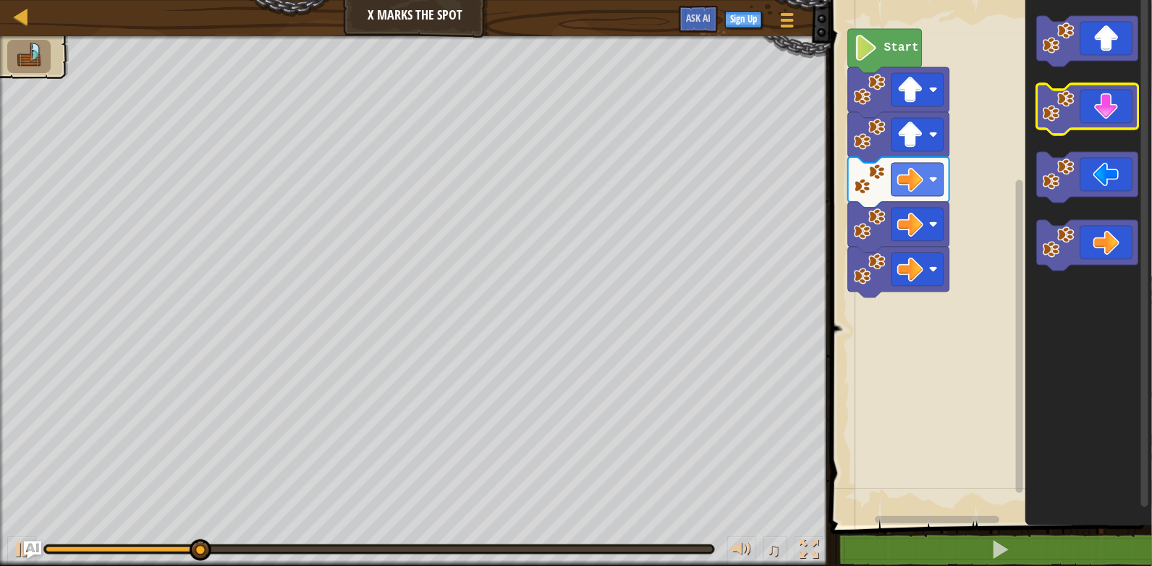
click at [1103, 127] on icon "Blockly Workspace" at bounding box center [1087, 109] width 101 height 51
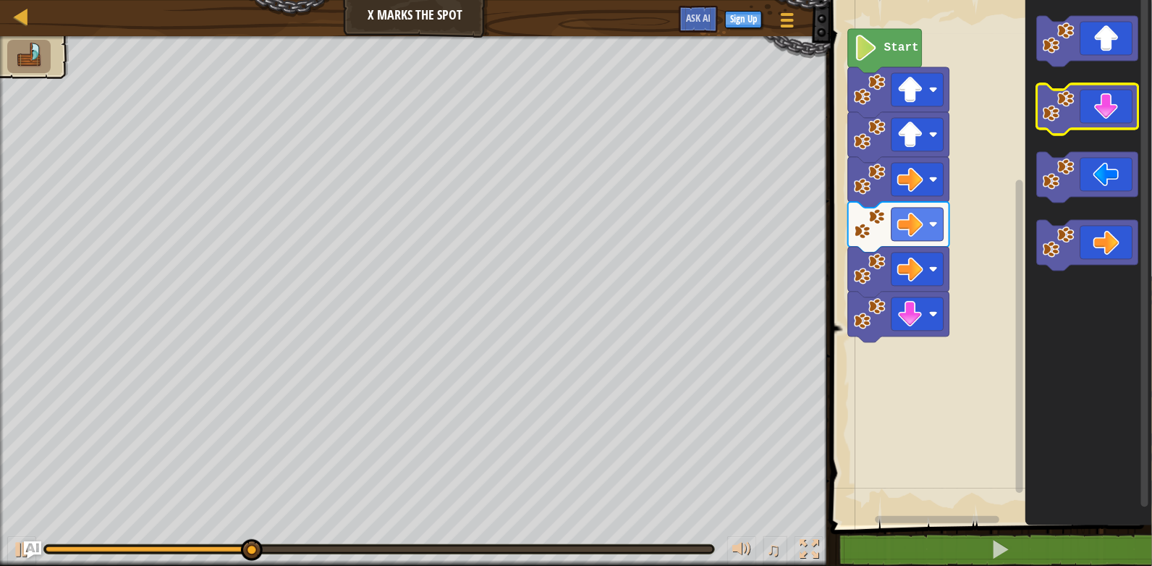
click at [1103, 127] on icon "Blockly Workspace" at bounding box center [1087, 109] width 101 height 51
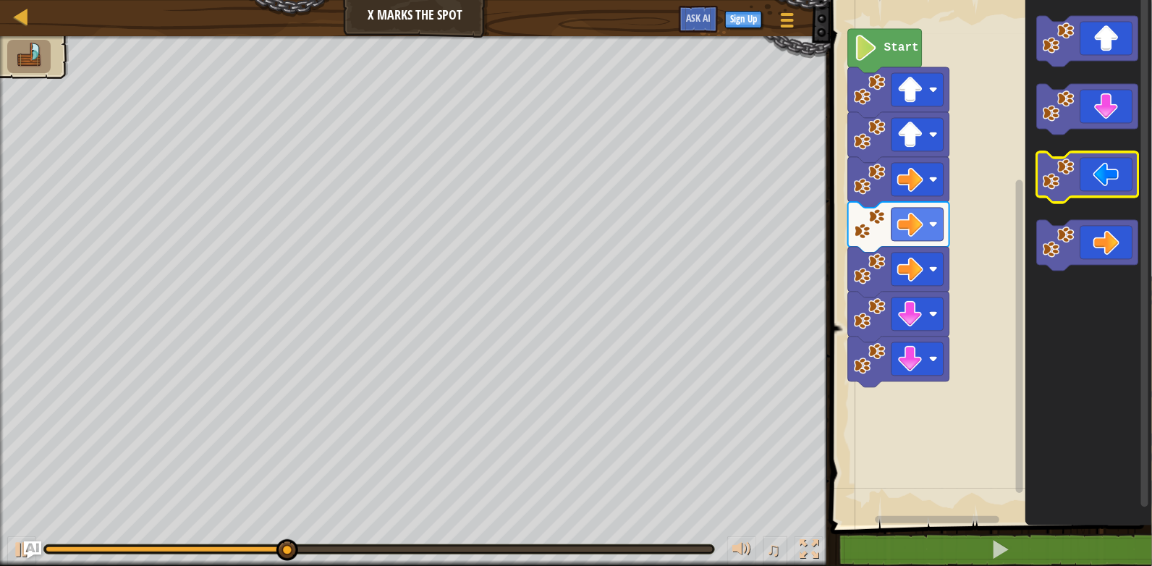
click at [1104, 196] on icon "Blockly Workspace" at bounding box center [1087, 177] width 101 height 51
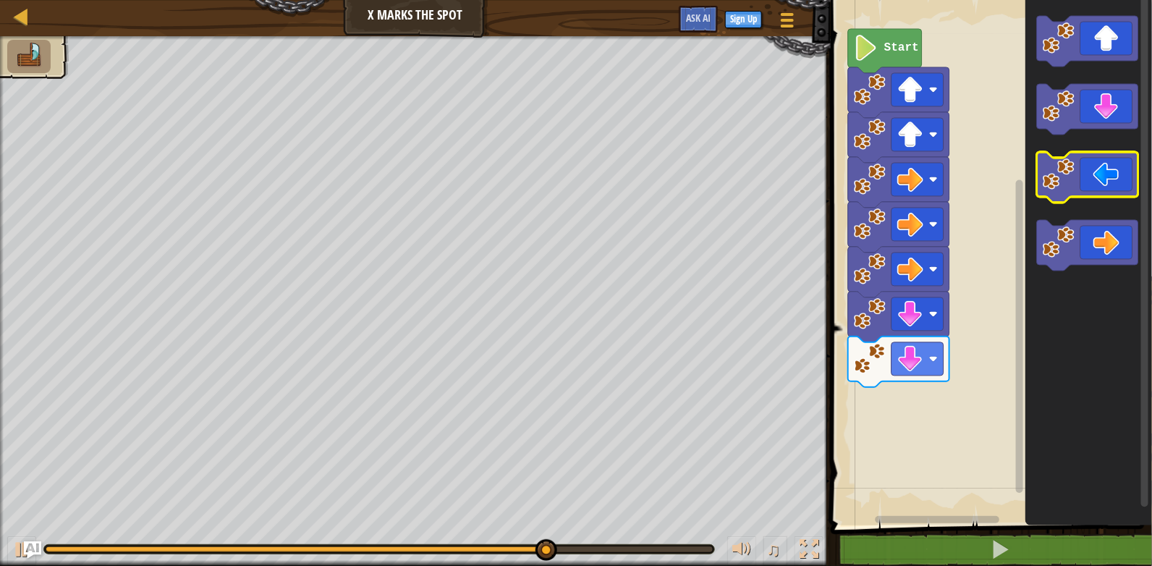
click at [1104, 190] on icon "Blockly Workspace" at bounding box center [1087, 177] width 101 height 51
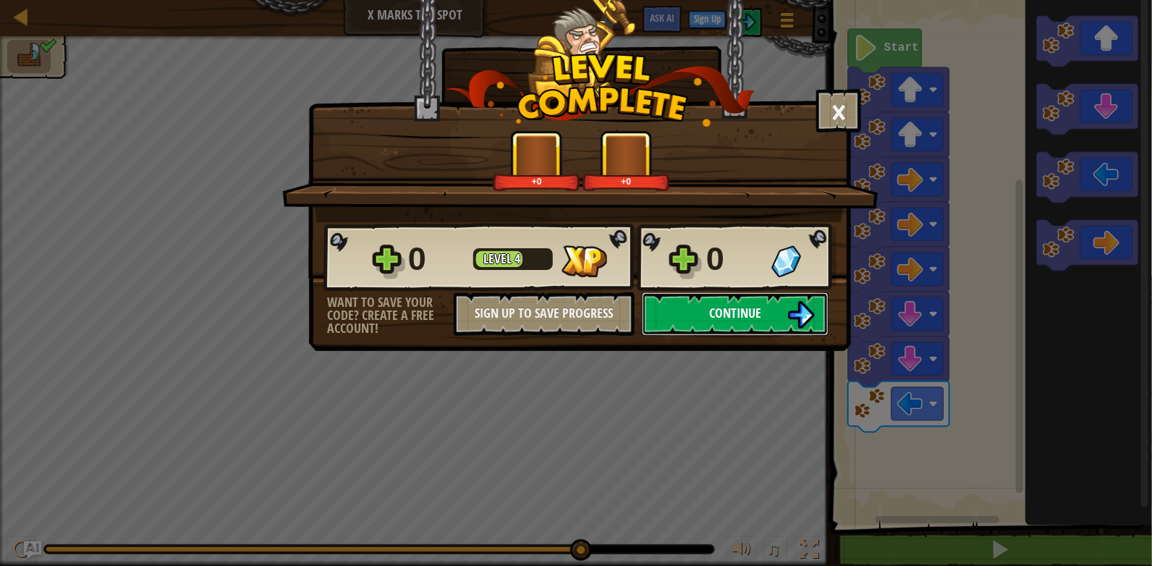
click at [759, 308] on span "Continue" at bounding box center [735, 313] width 52 height 18
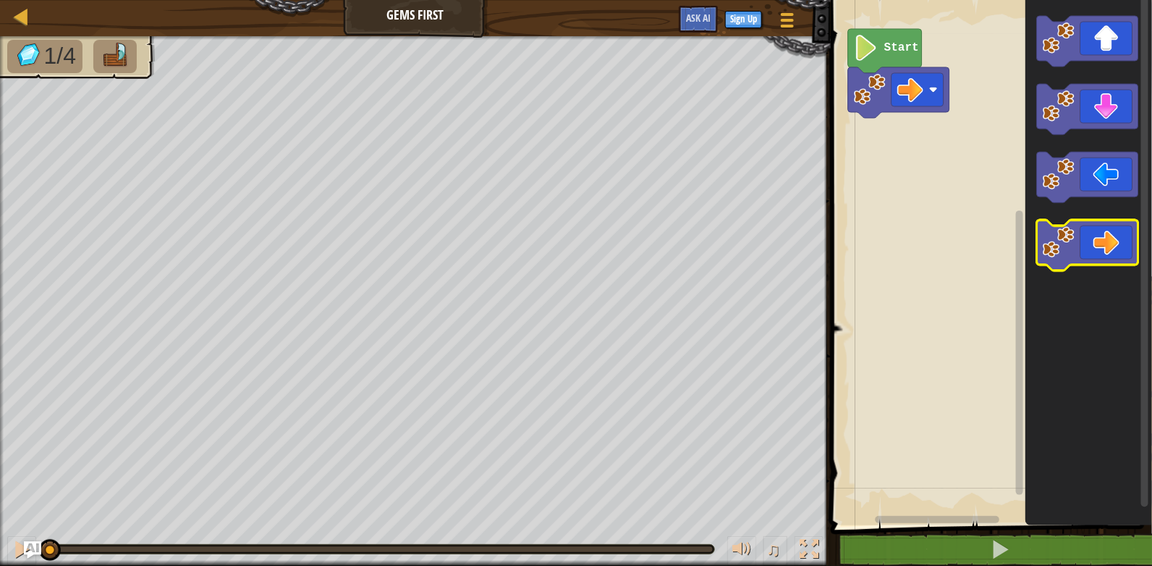
click at [1101, 240] on icon "Blockly Workspace" at bounding box center [1087, 245] width 101 height 51
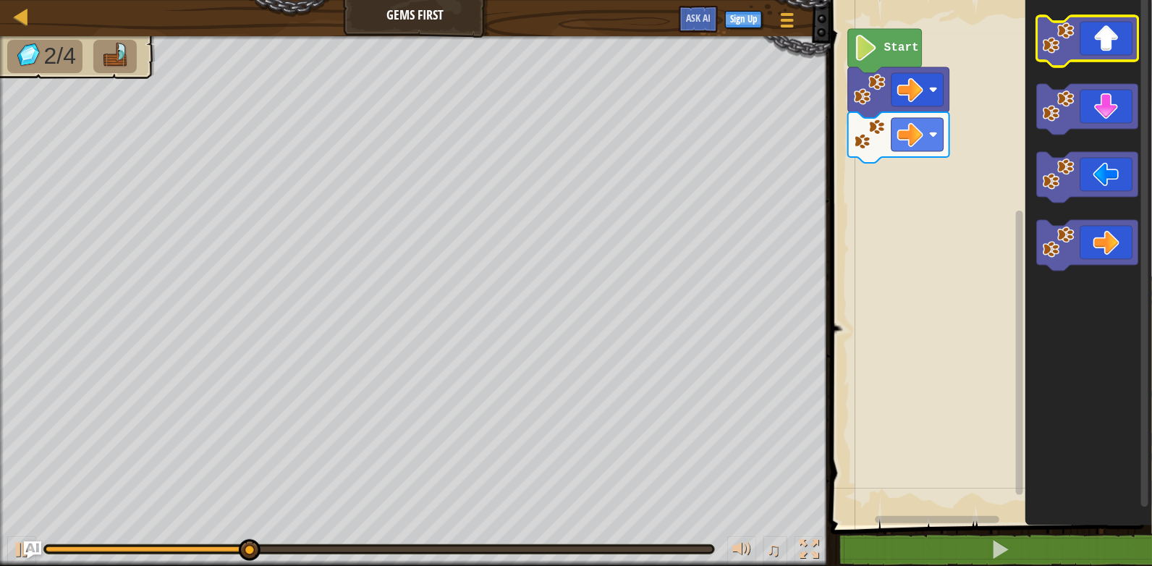
click at [1090, 58] on icon "Blockly Workspace" at bounding box center [1087, 41] width 101 height 51
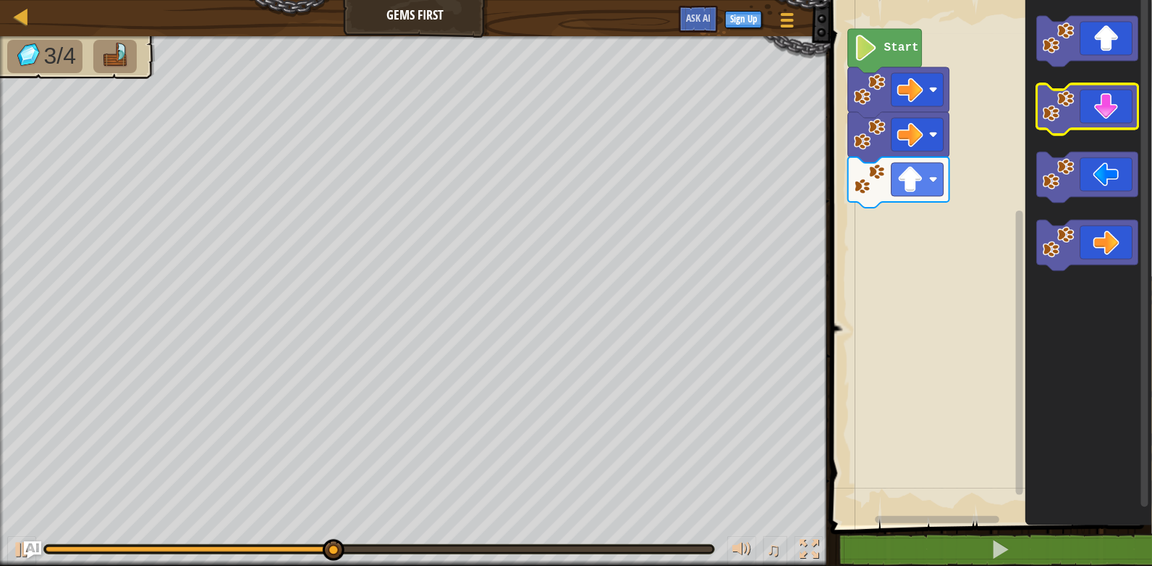
click at [1117, 114] on icon "Blockly Workspace" at bounding box center [1087, 109] width 101 height 51
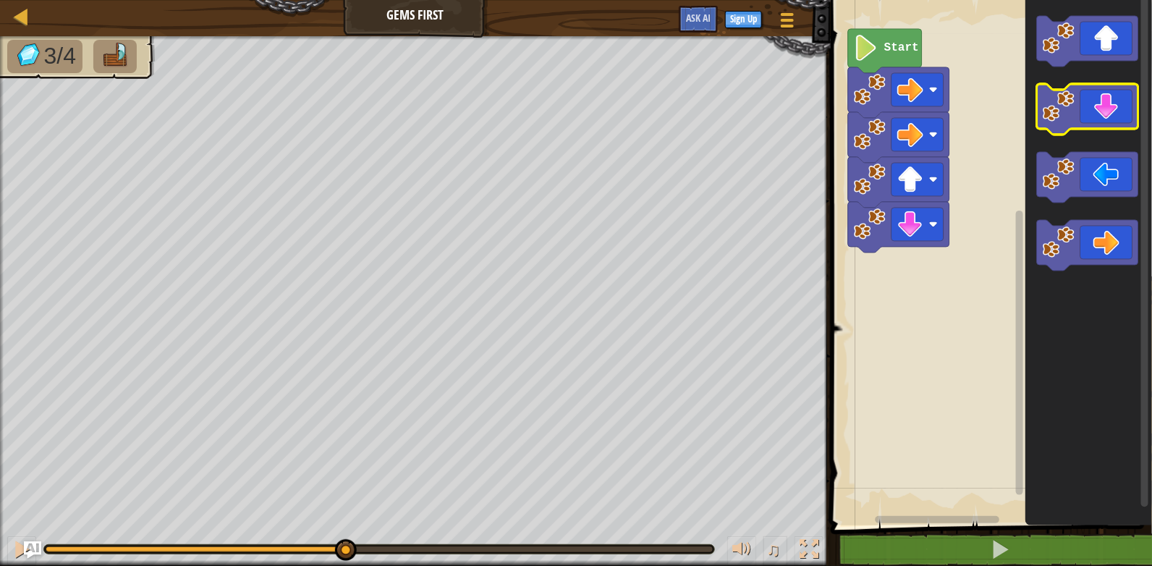
click at [1117, 114] on icon "Blockly Workspace" at bounding box center [1087, 109] width 101 height 51
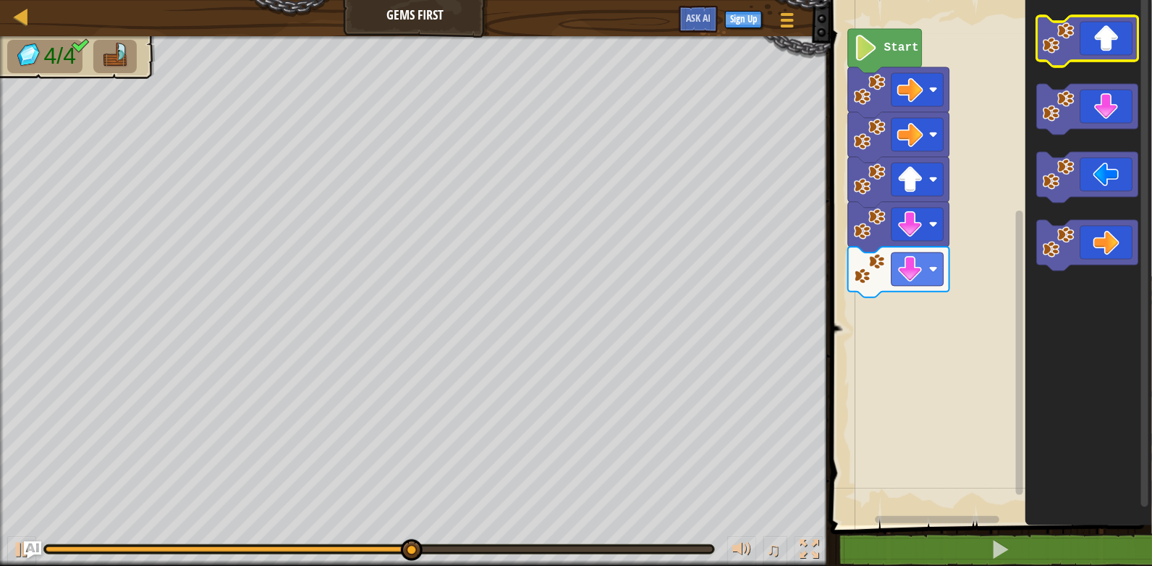
click at [1104, 44] on icon "Blockly Workspace" at bounding box center [1087, 41] width 101 height 51
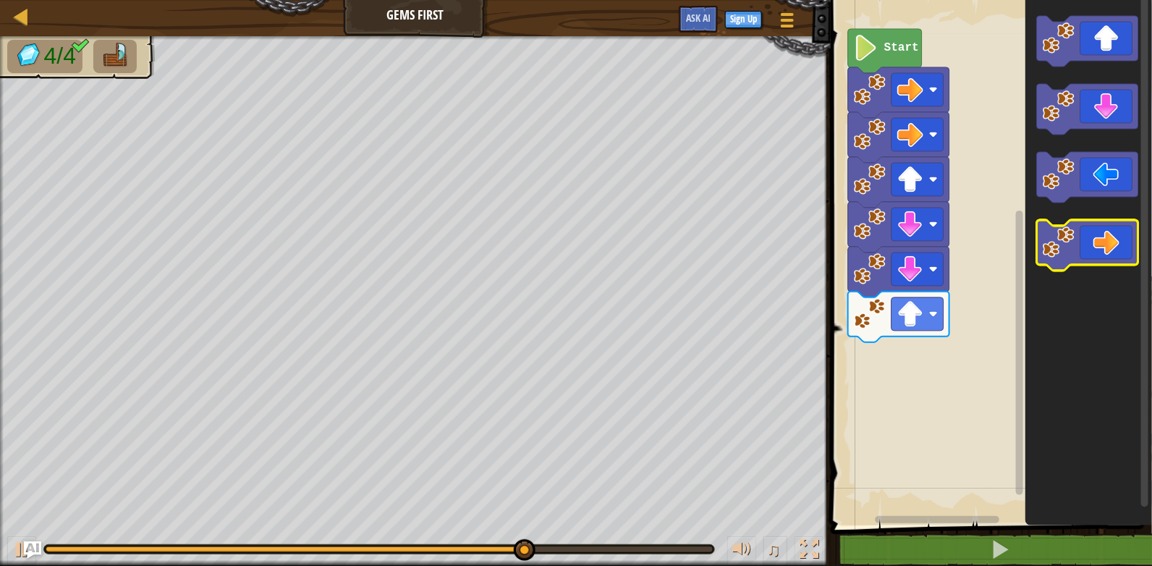
click at [1111, 236] on icon "Blockly Workspace" at bounding box center [1087, 245] width 101 height 51
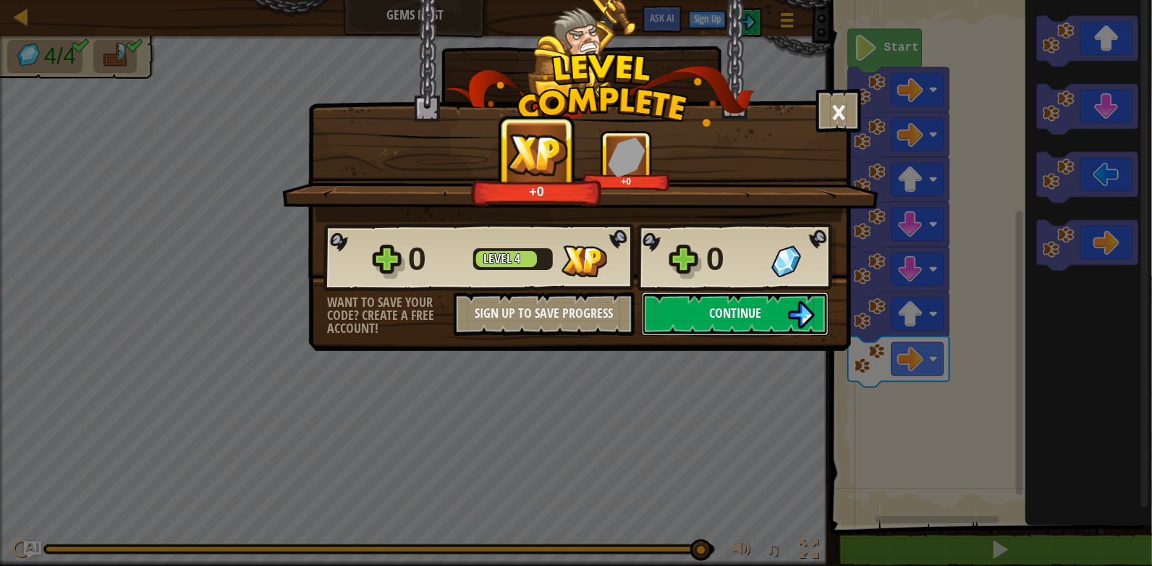
click at [710, 309] on span "Continue" at bounding box center [735, 313] width 52 height 18
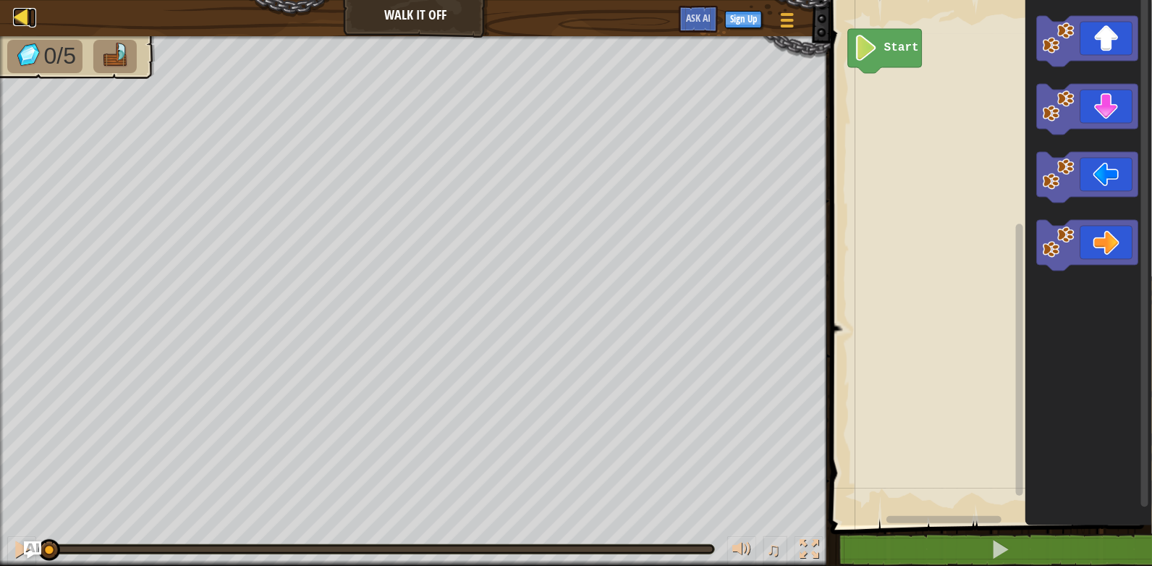
click at [17, 13] on div at bounding box center [22, 17] width 18 height 18
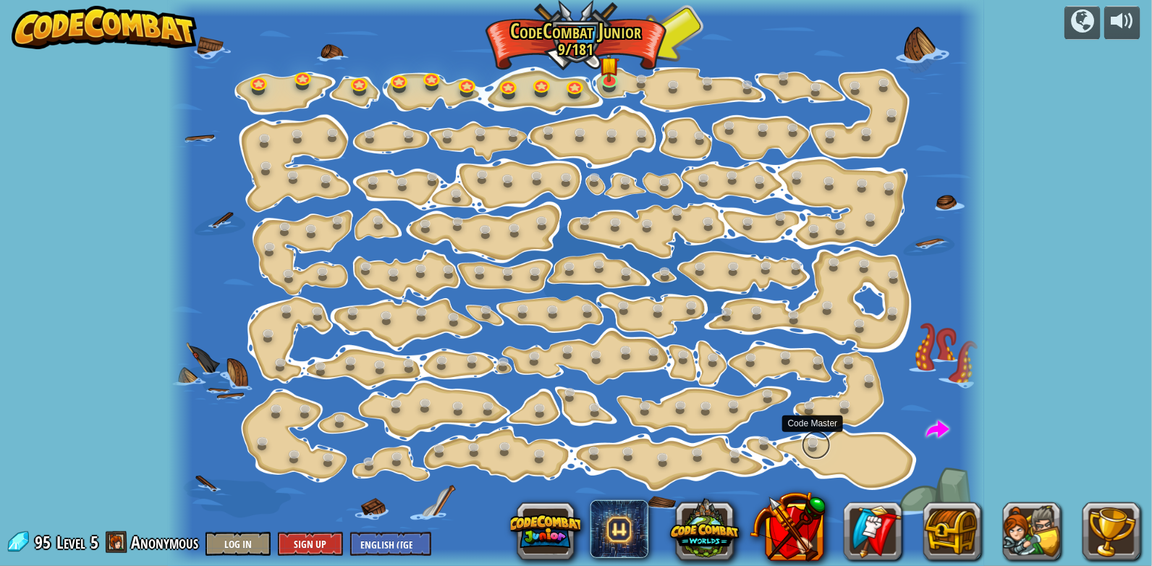
click at [819, 444] on link at bounding box center [816, 445] width 29 height 29
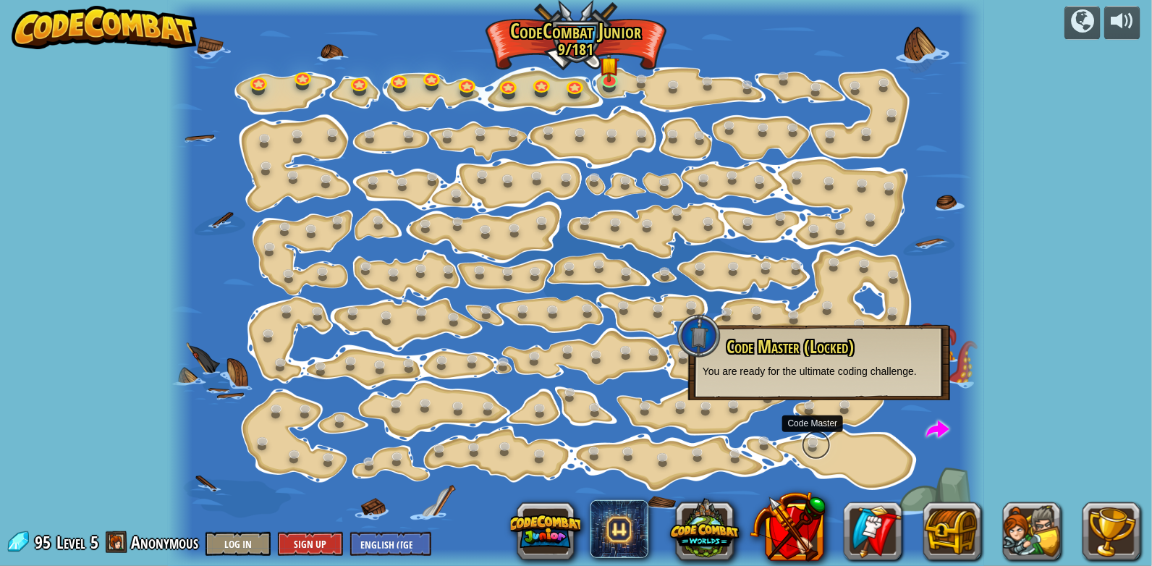
click at [813, 446] on link at bounding box center [816, 445] width 29 height 29
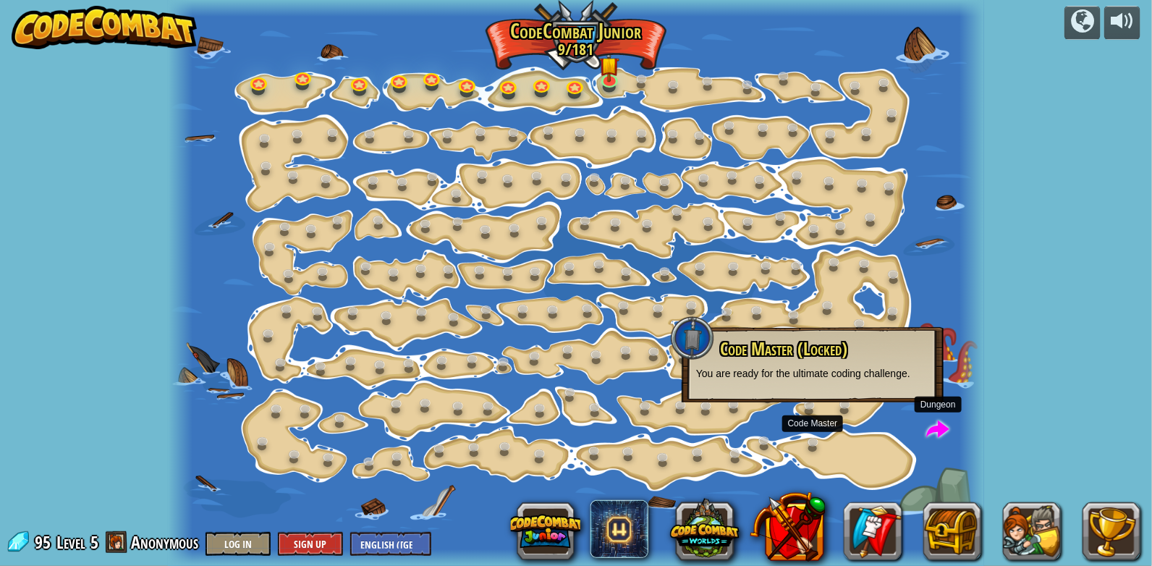
click at [936, 431] on span at bounding box center [938, 430] width 23 height 23
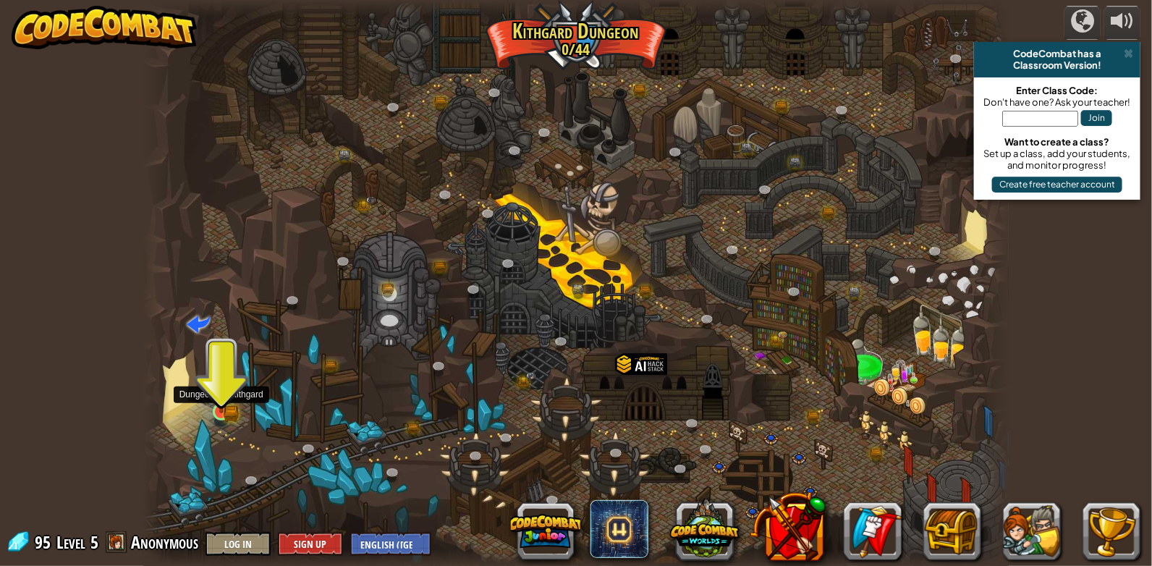
click at [221, 410] on img at bounding box center [222, 389] width 22 height 48
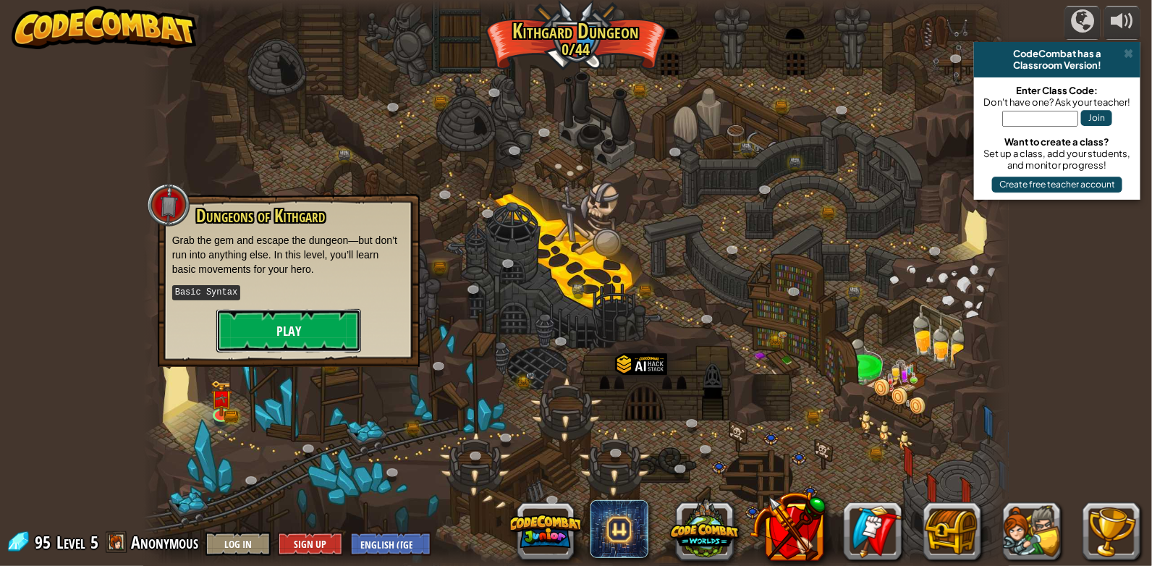
click at [284, 335] on button "Play" at bounding box center [288, 330] width 145 height 43
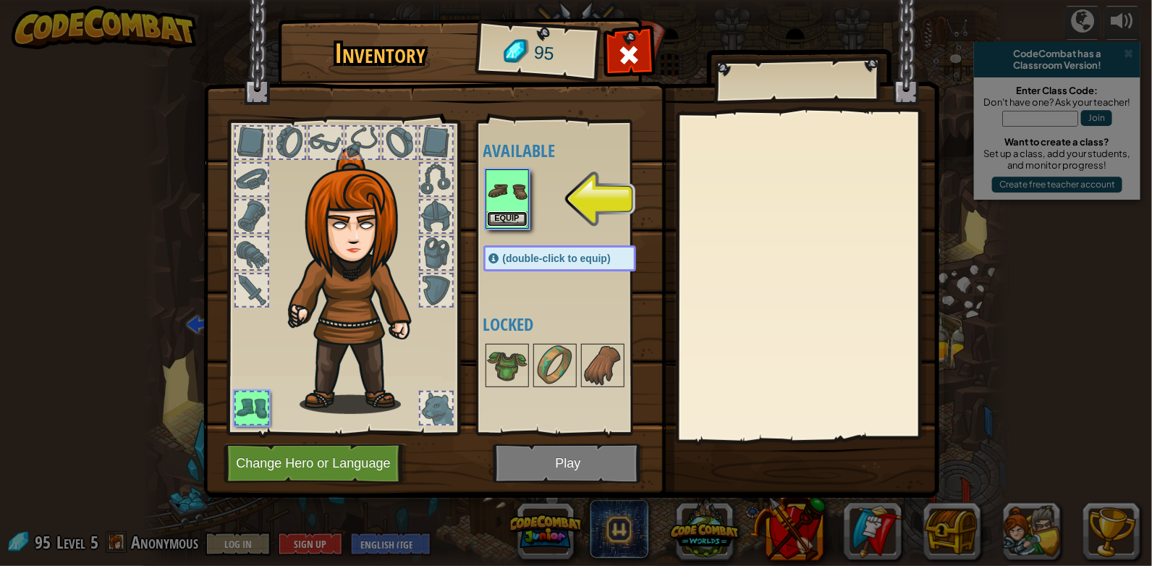
click at [507, 214] on button "Equip" at bounding box center [507, 218] width 41 height 15
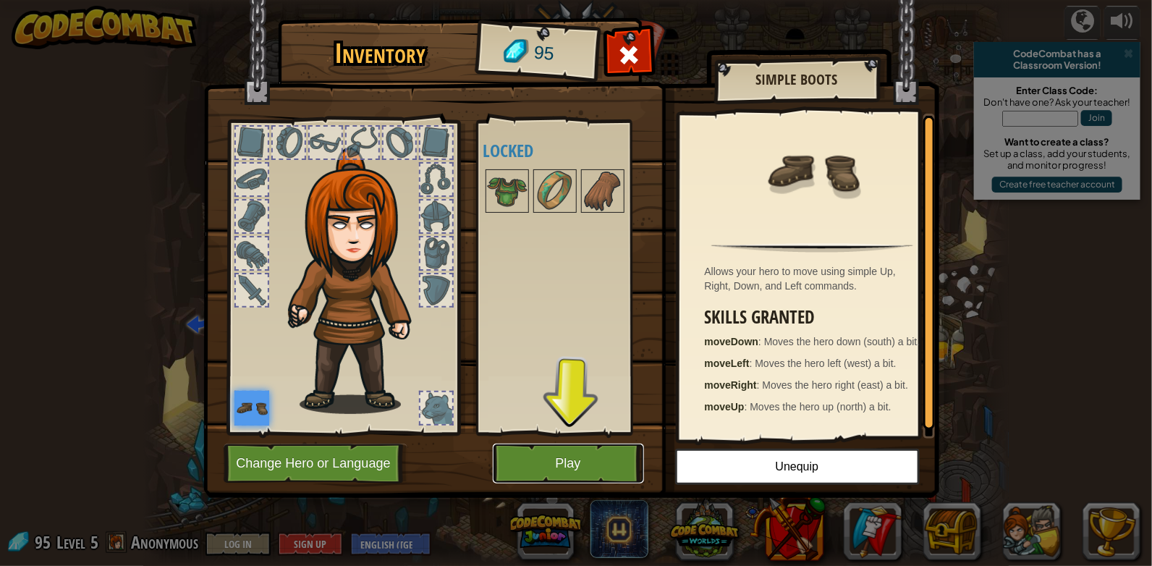
click at [528, 452] on button "Play" at bounding box center [568, 464] width 151 height 40
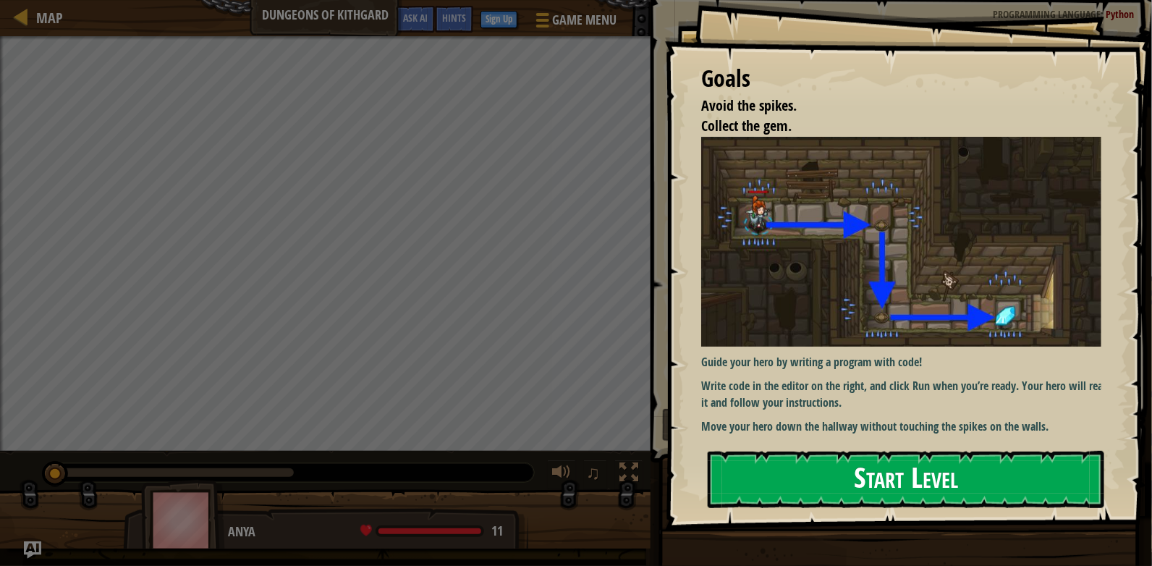
click at [879, 472] on button "Start Level" at bounding box center [906, 479] width 397 height 57
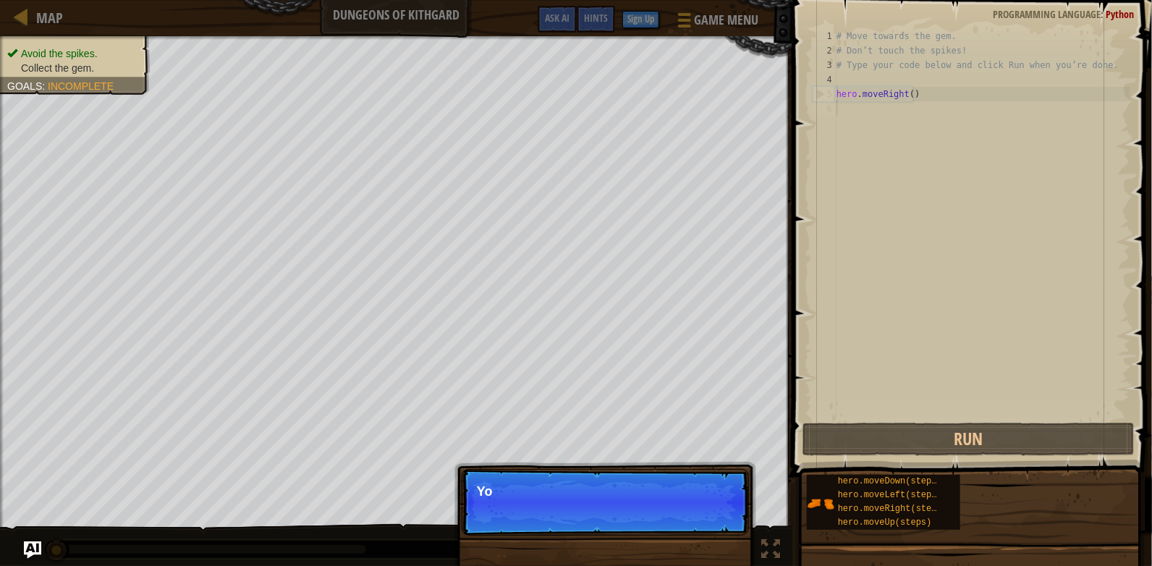
scroll to position [7, 0]
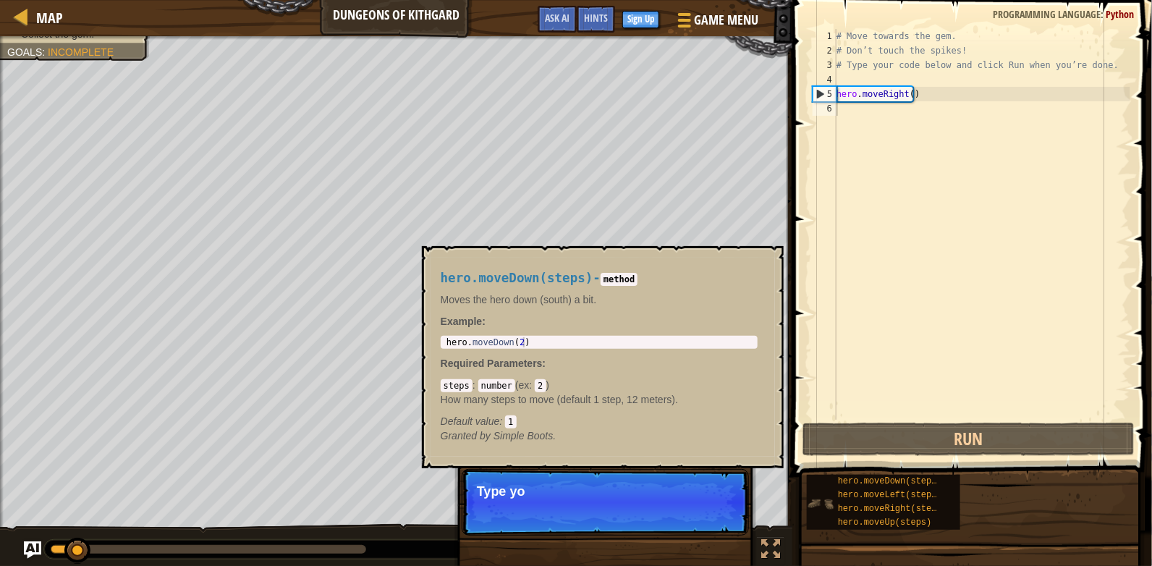
click at [823, 504] on img at bounding box center [820, 503] width 27 height 27
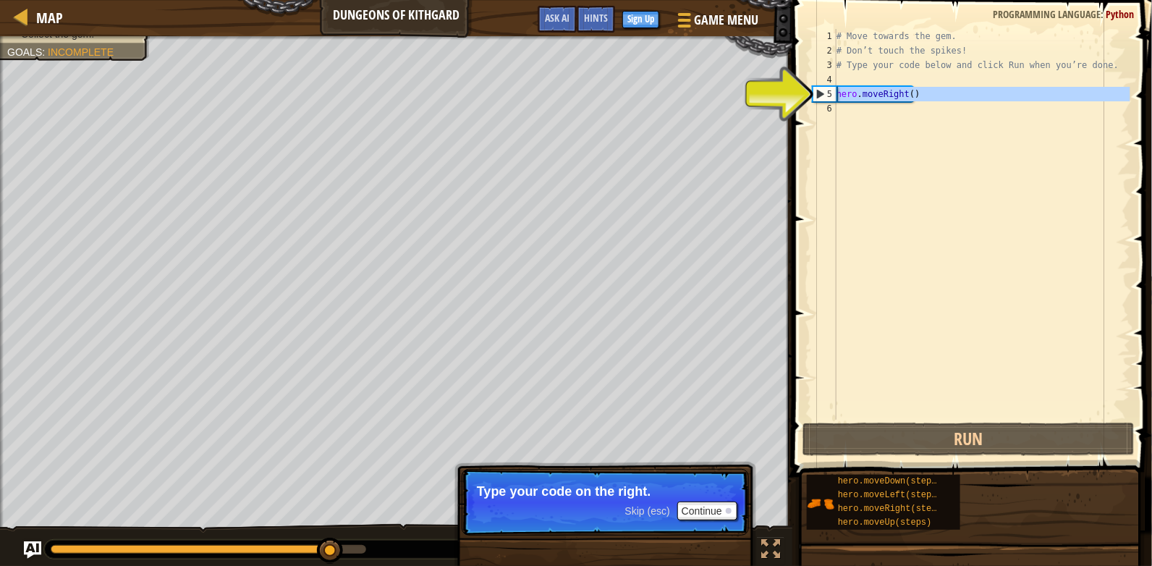
click at [815, 96] on div "5" at bounding box center [824, 94] width 23 height 14
type textarea "hero.moveRight()"
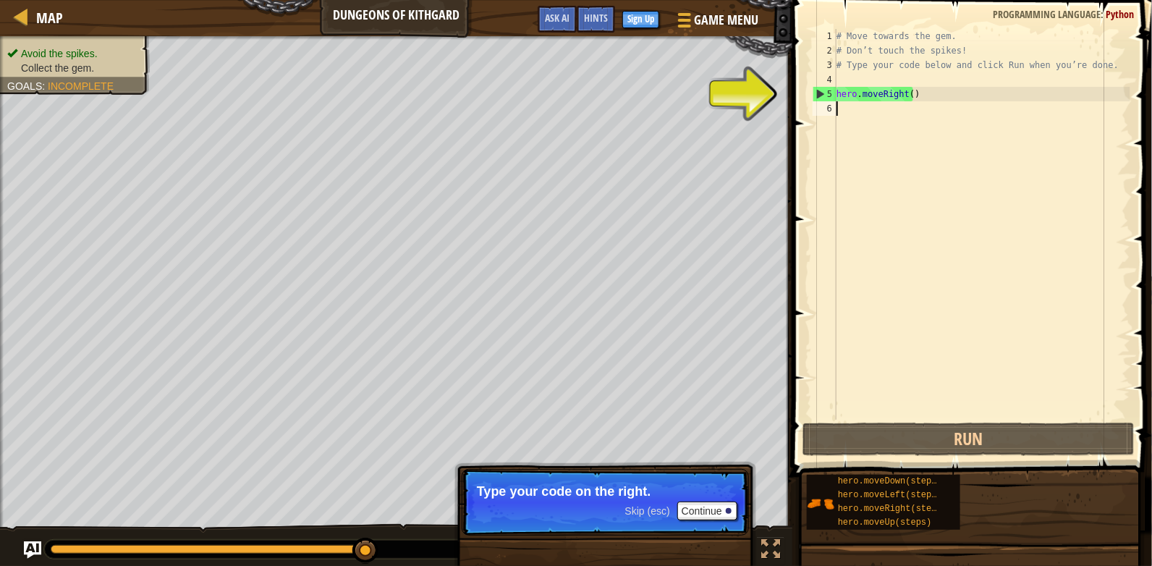
click at [847, 112] on div "# Move towards the gem. # Don’t touch the spikes! # Type your code below and cl…" at bounding box center [982, 239] width 297 height 420
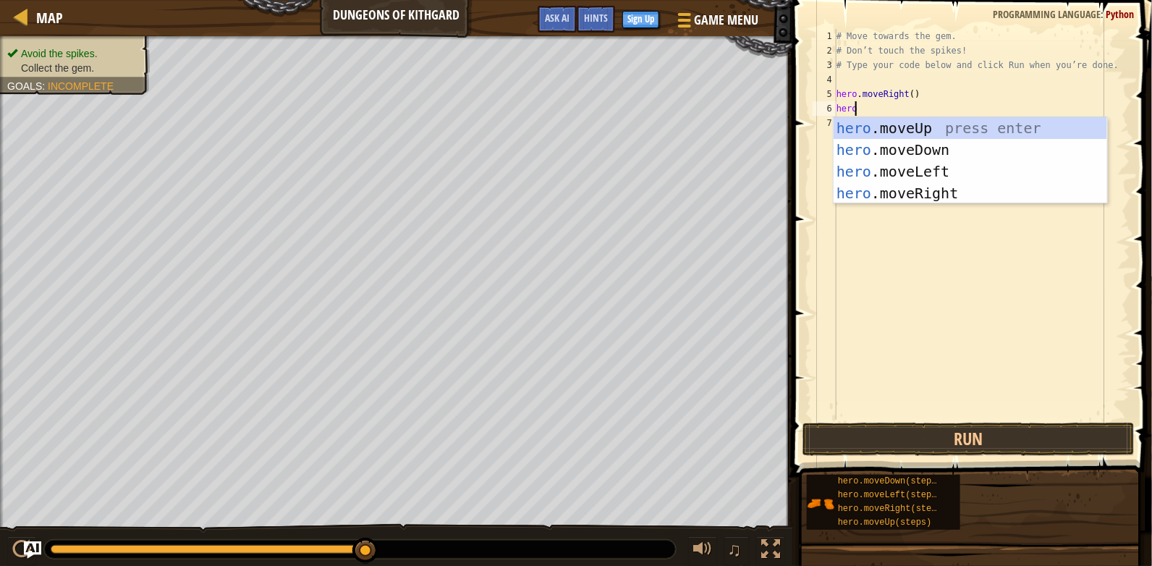
scroll to position [7, 1]
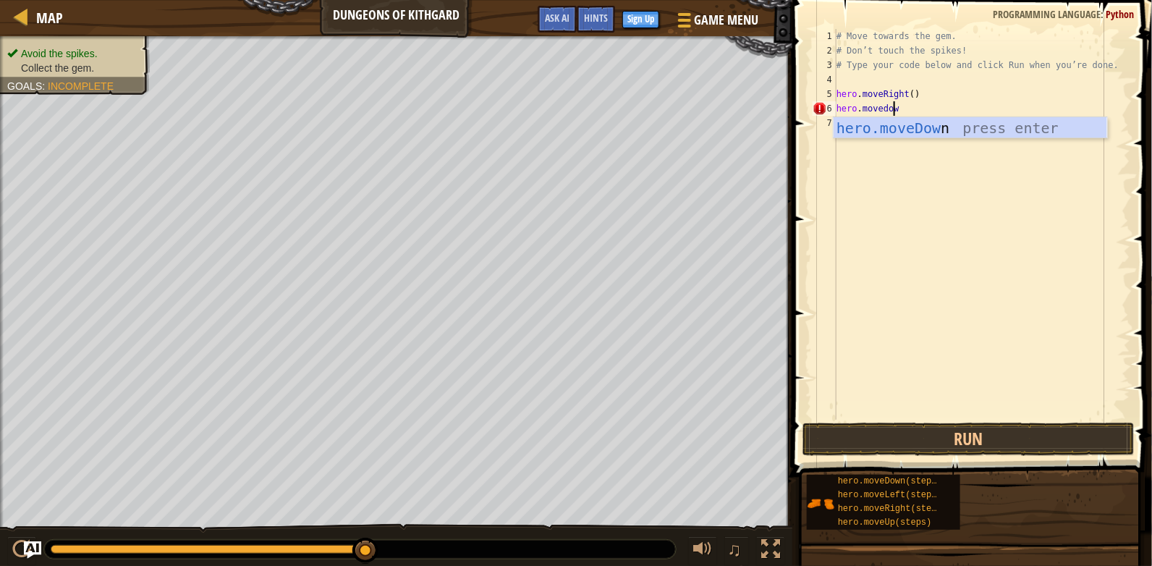
type textarea "hero.movedown"
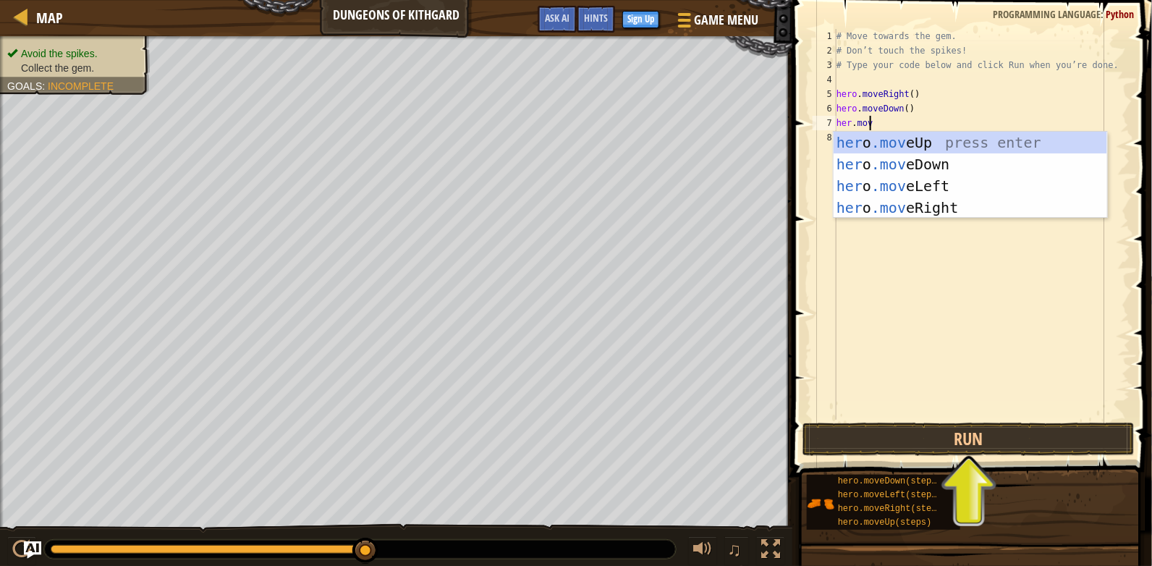
scroll to position [7, 2]
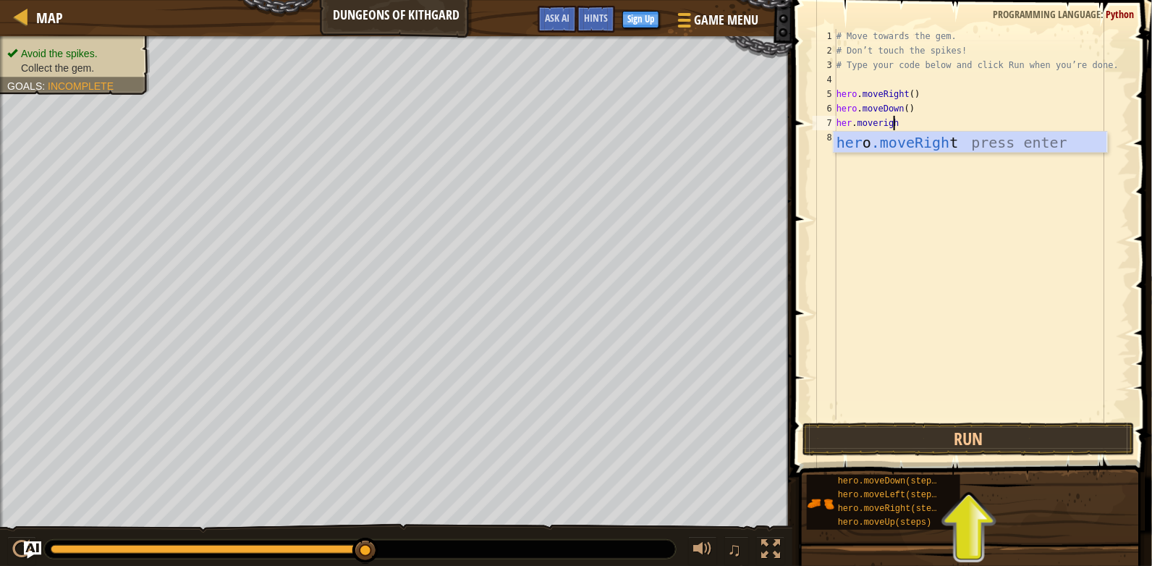
type textarea "her.moveright"
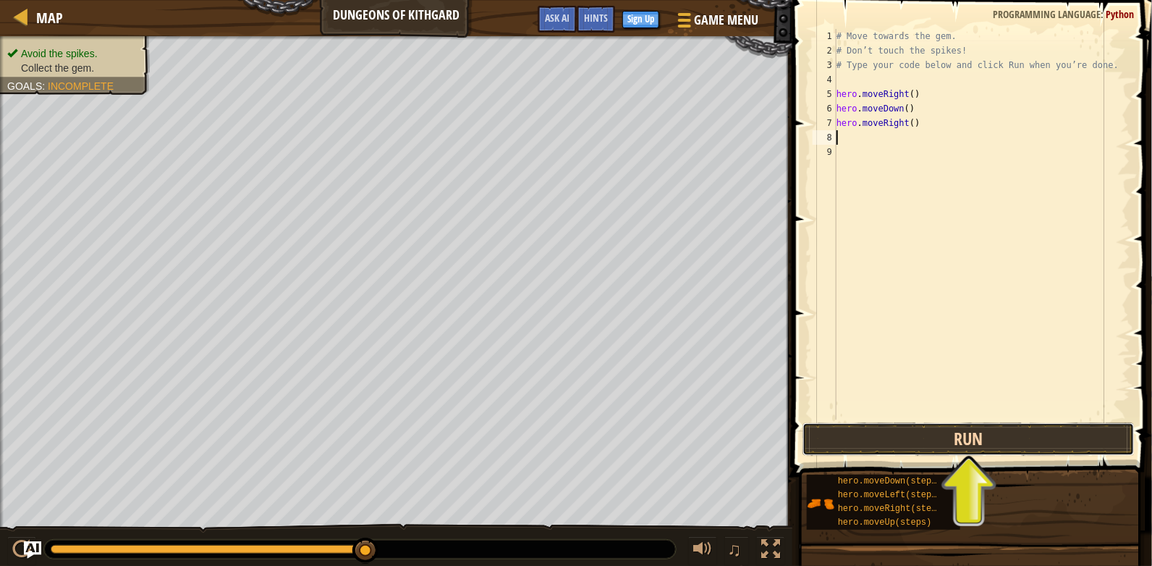
click at [1028, 441] on button "Run" at bounding box center [968, 439] width 332 height 33
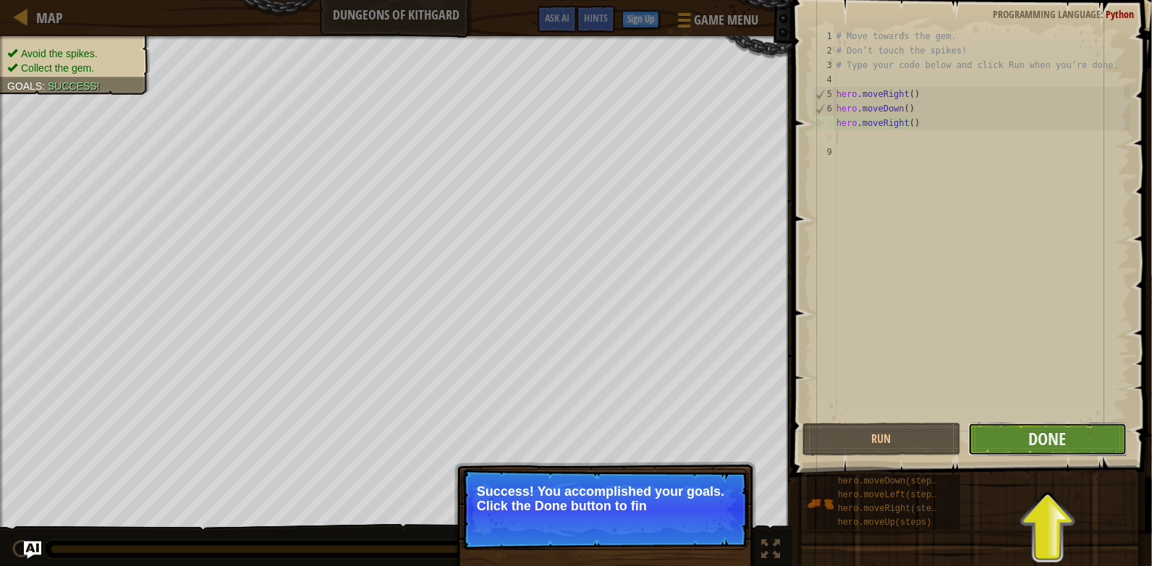
click at [1026, 443] on button "Done" at bounding box center [1047, 439] width 158 height 33
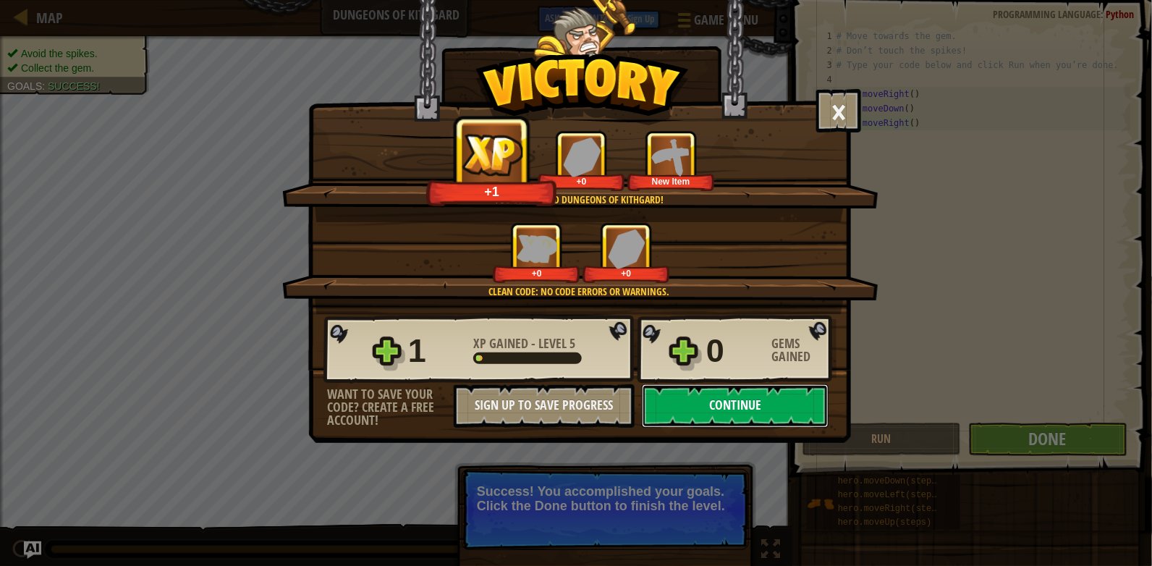
click at [788, 413] on button "Continue" at bounding box center [735, 405] width 187 height 43
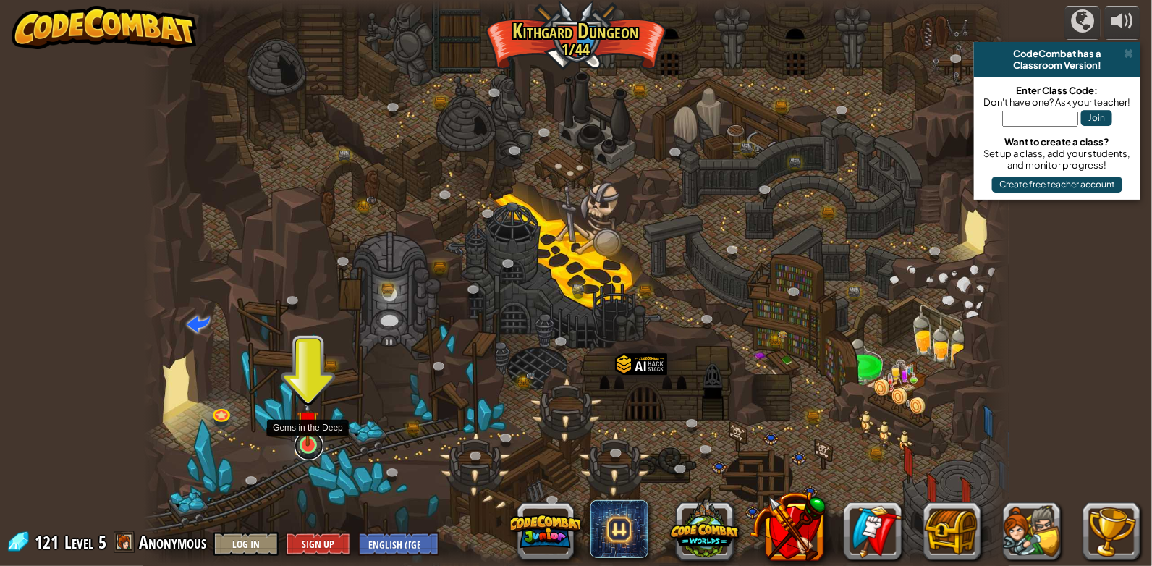
click at [311, 446] on link at bounding box center [309, 445] width 29 height 29
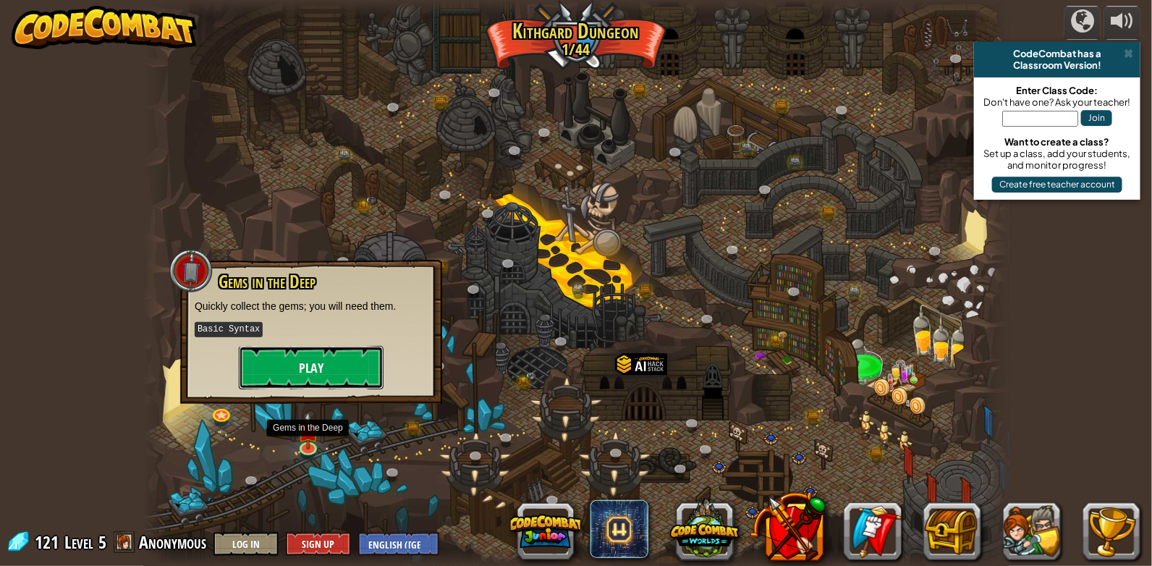
click at [327, 375] on button "Play" at bounding box center [311, 367] width 145 height 43
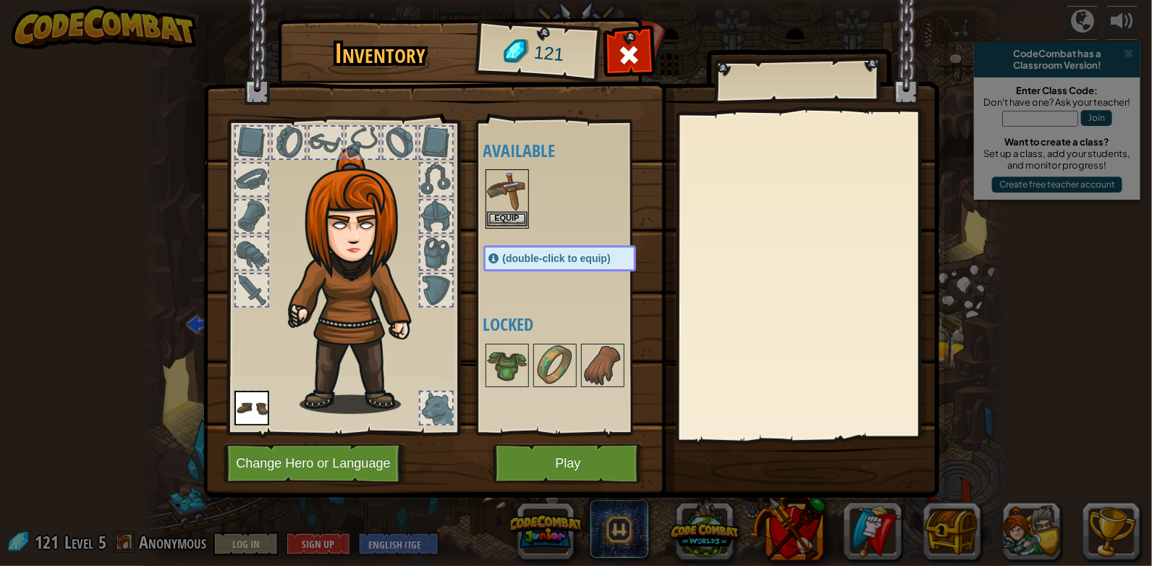
click at [516, 210] on img at bounding box center [507, 191] width 41 height 41
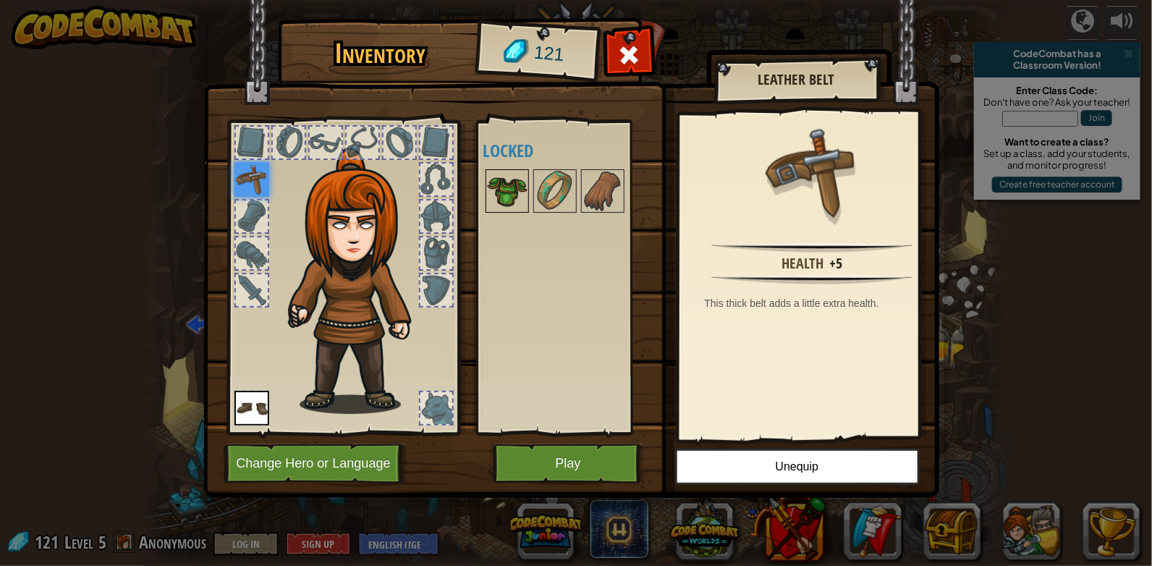
click at [514, 192] on img at bounding box center [507, 191] width 41 height 41
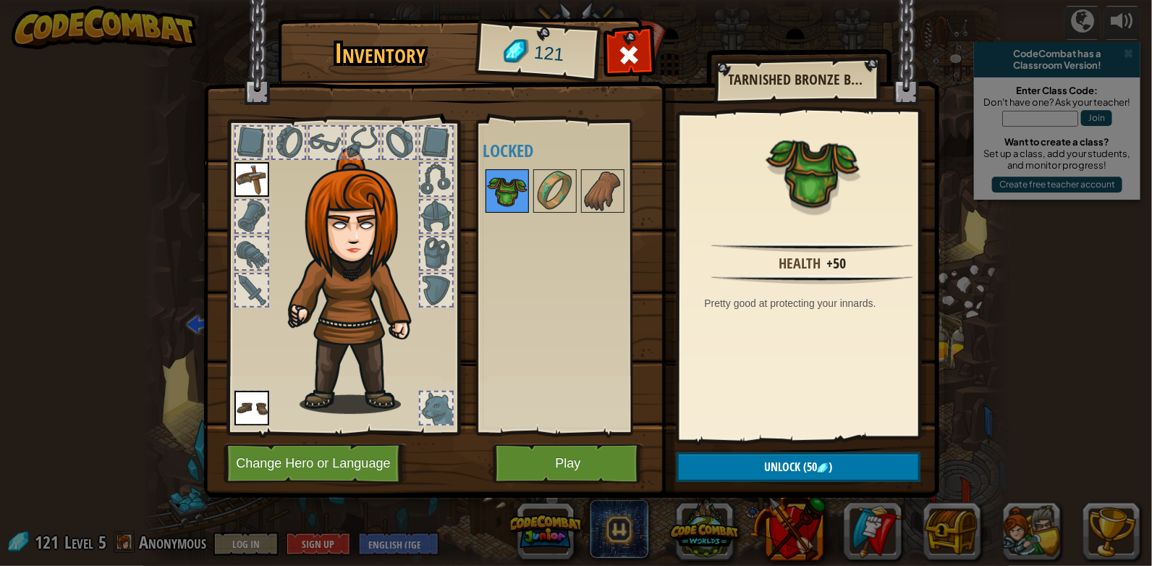
click at [514, 192] on img at bounding box center [507, 191] width 41 height 41
click at [609, 446] on button "Play" at bounding box center [568, 464] width 151 height 40
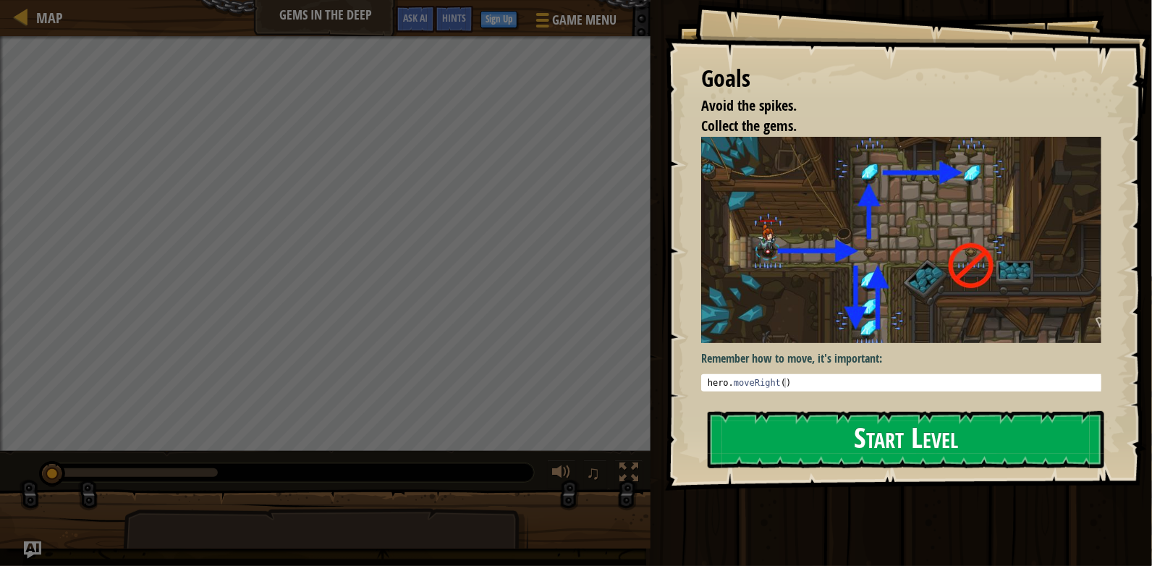
click at [892, 437] on button "Start Level" at bounding box center [906, 439] width 397 height 57
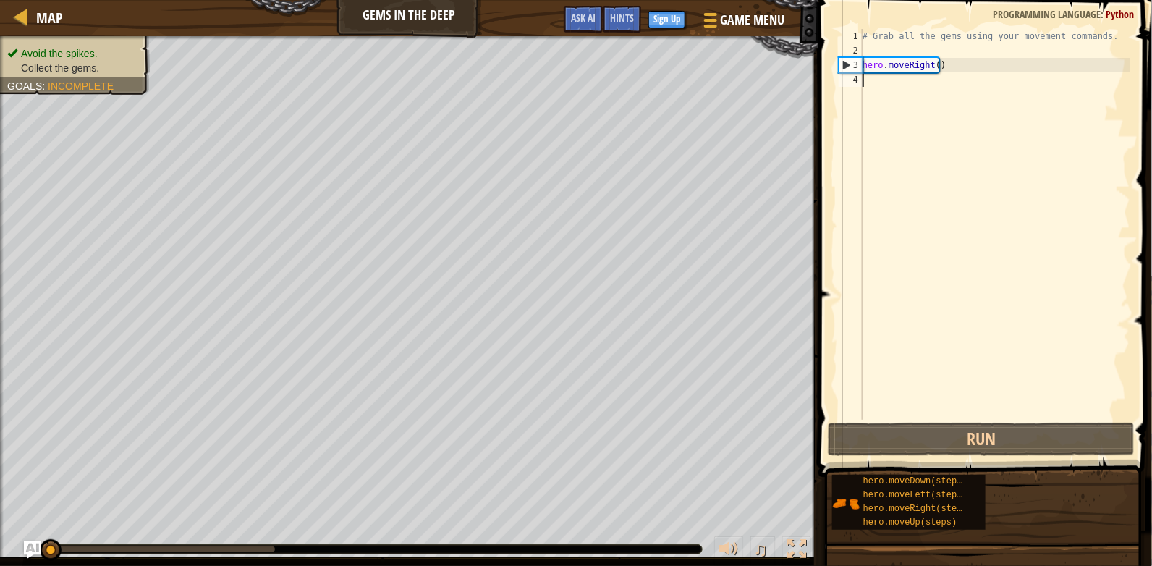
click at [910, 86] on div "# Grab all the gems using your movement commands. hero . moveRight ( )" at bounding box center [995, 239] width 271 height 420
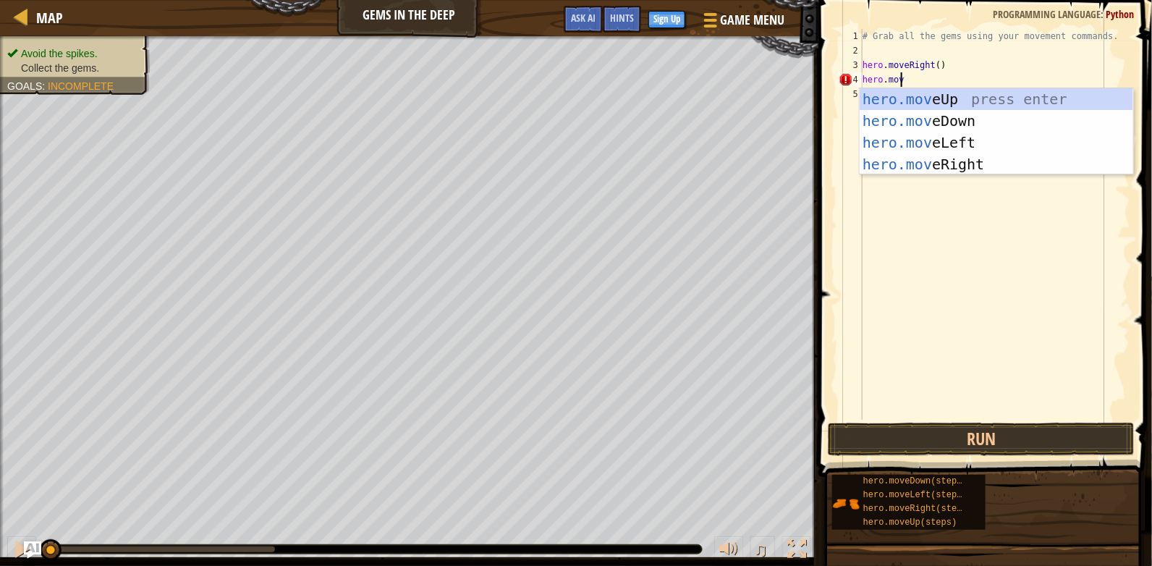
scroll to position [7, 2]
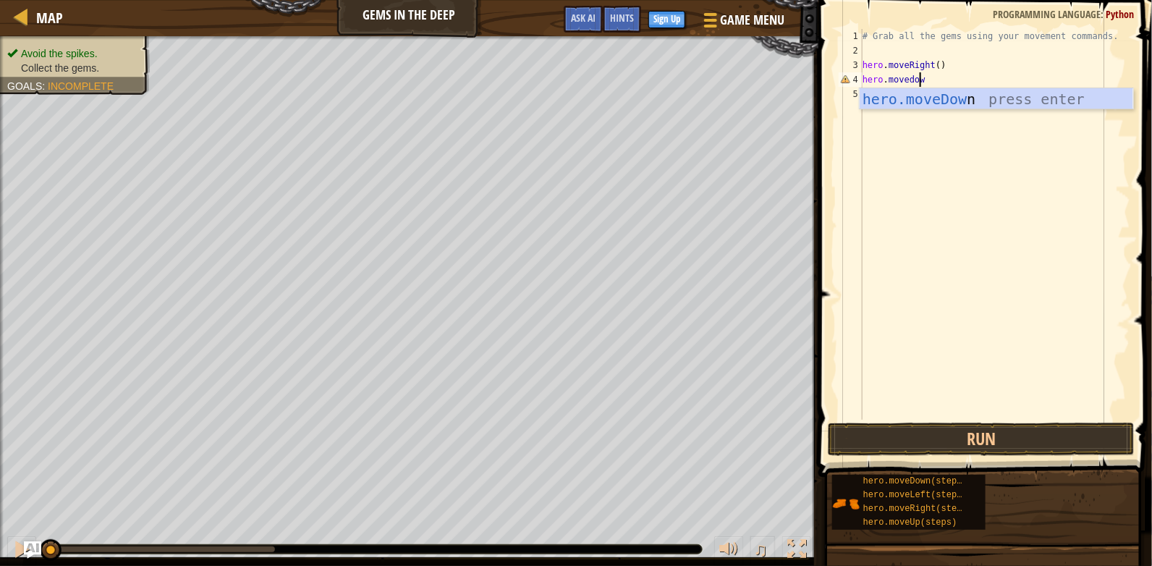
type textarea "hero.movedown"
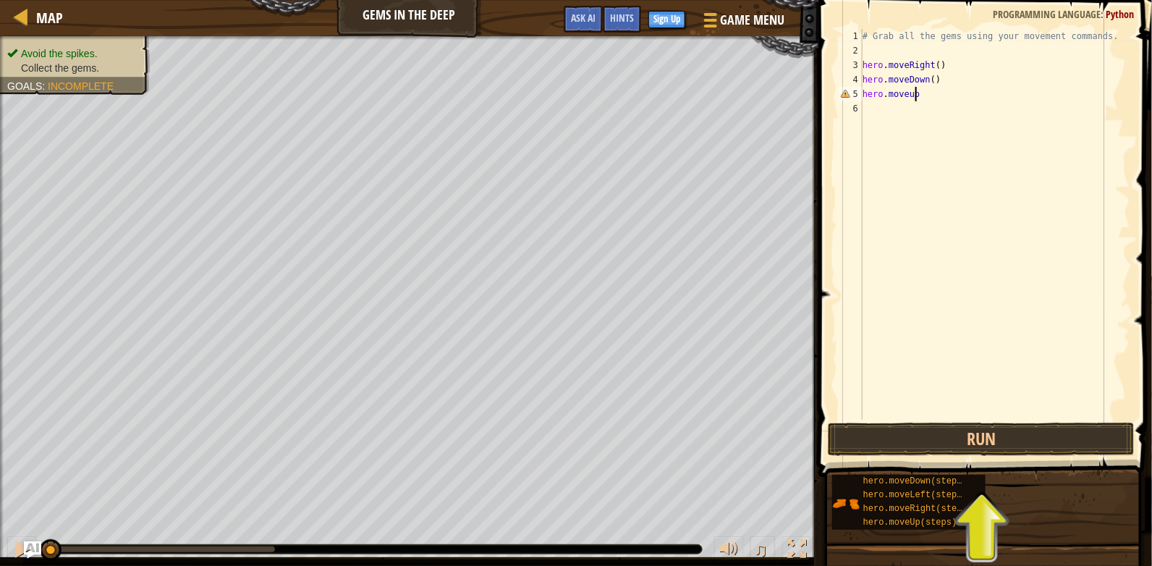
scroll to position [7, 4]
type textarea "hero.moveup(2)"
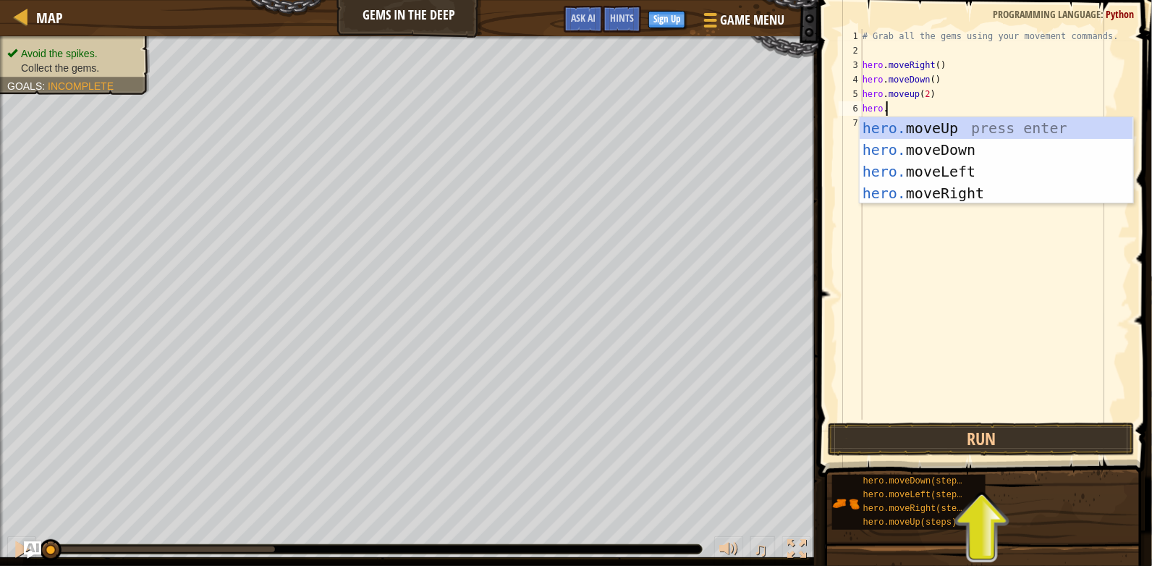
scroll to position [7, 1]
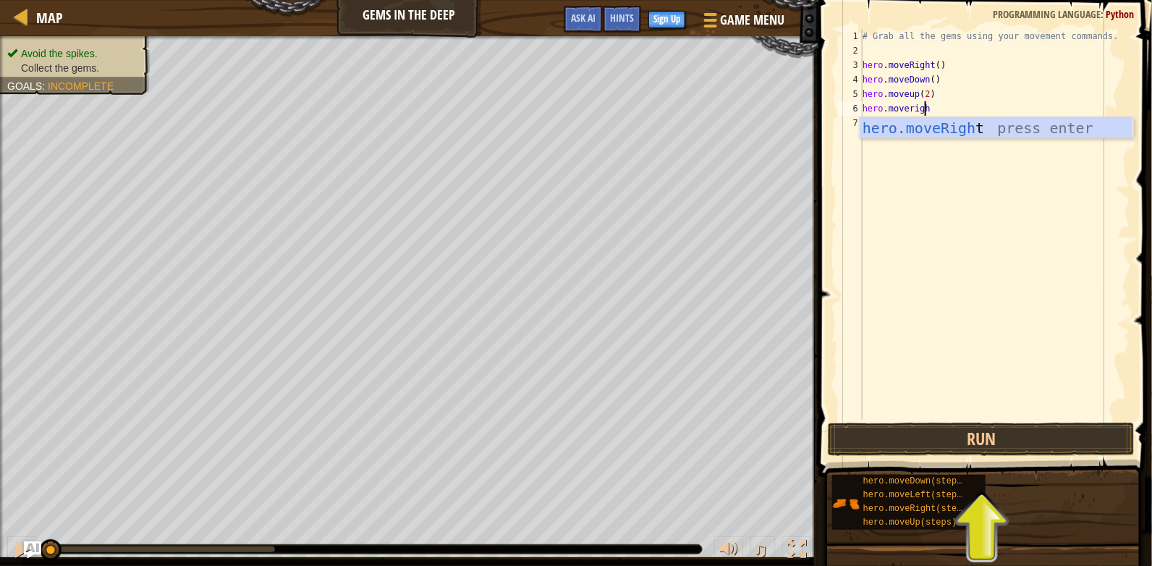
type textarea "hero.moveright"
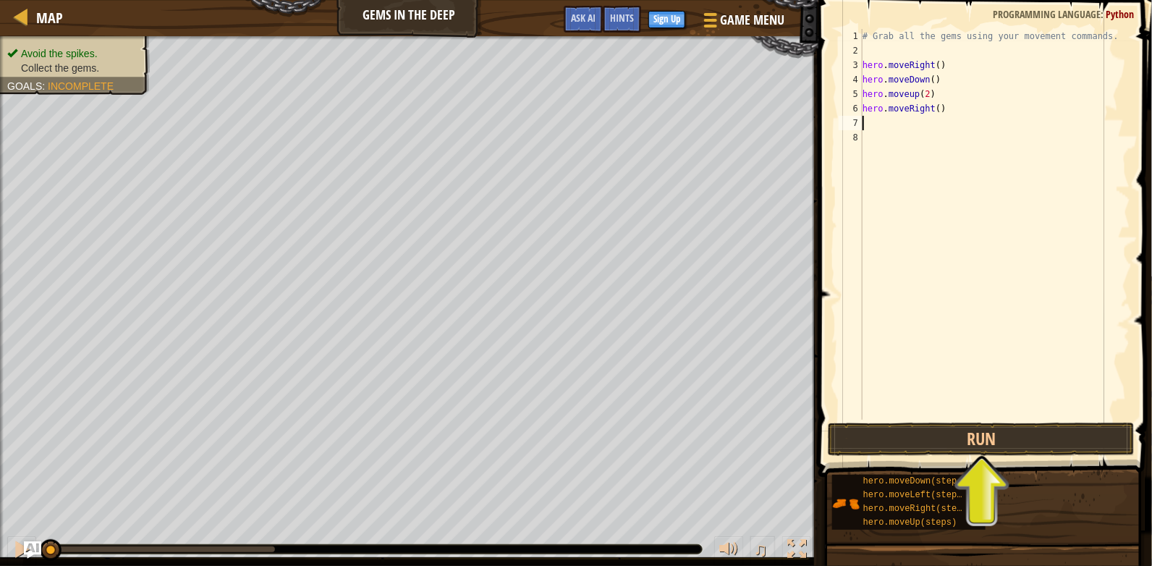
scroll to position [7, 0]
type textarea "h"
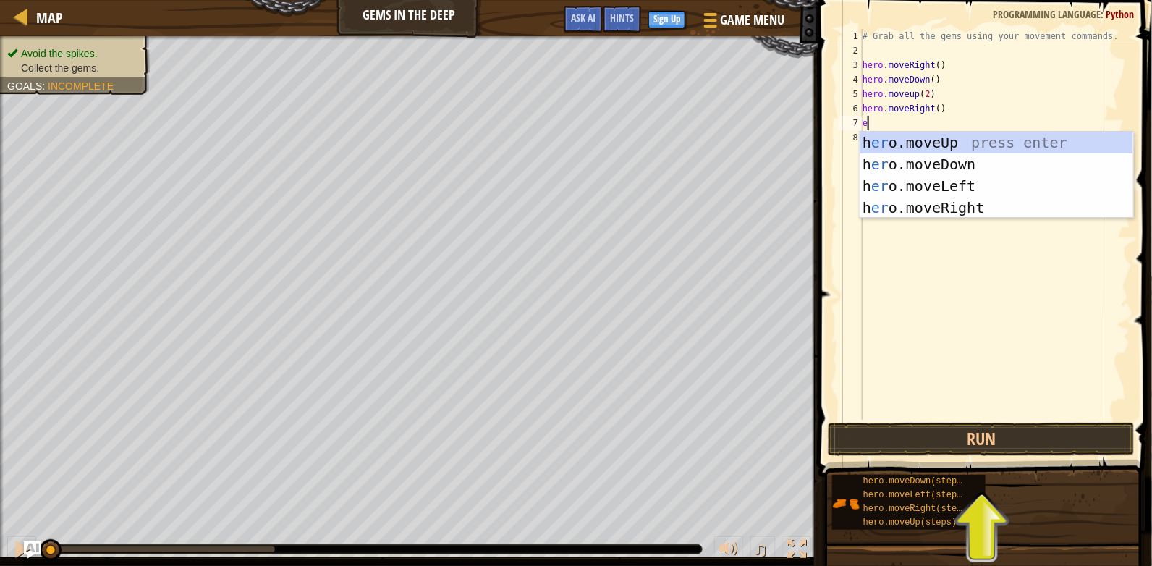
type textarea "e"
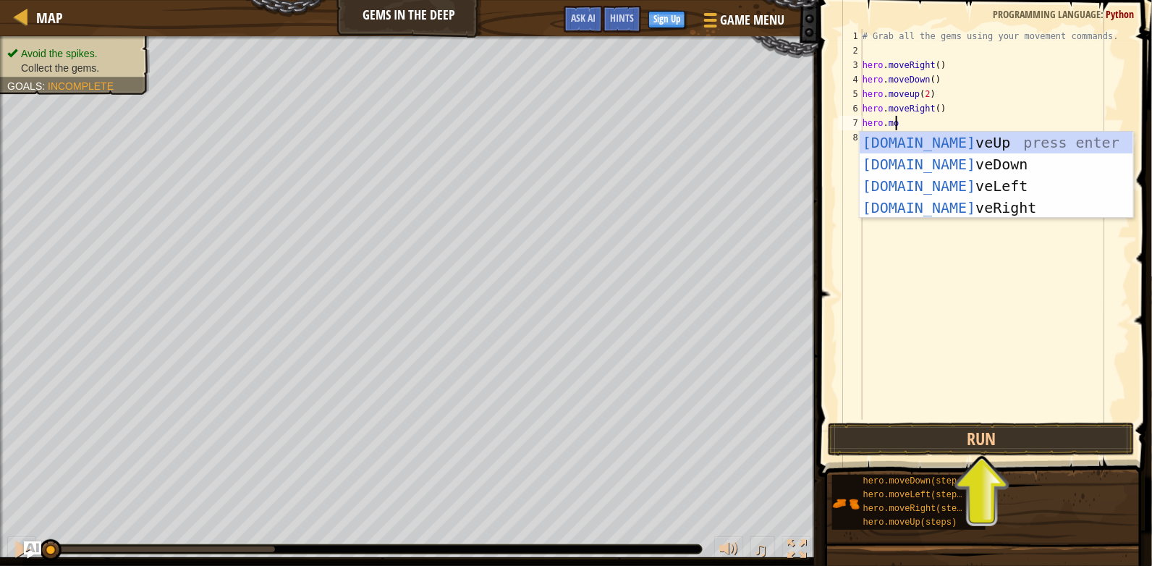
scroll to position [7, 2]
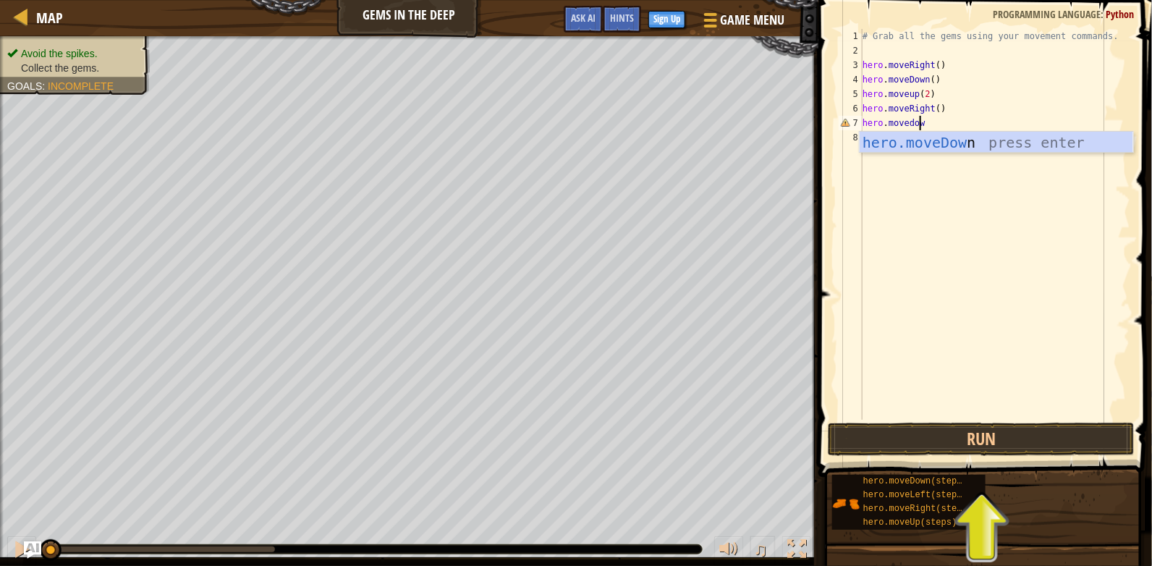
type textarea "hero.movedown"
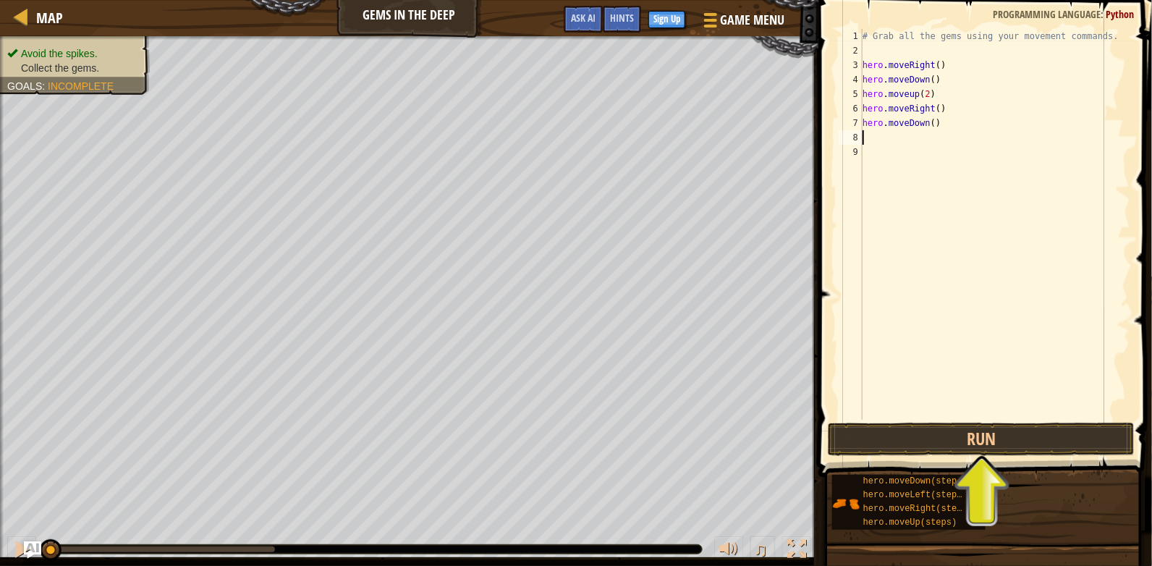
scroll to position [7, 0]
click at [1036, 451] on button "Run" at bounding box center [981, 439] width 307 height 33
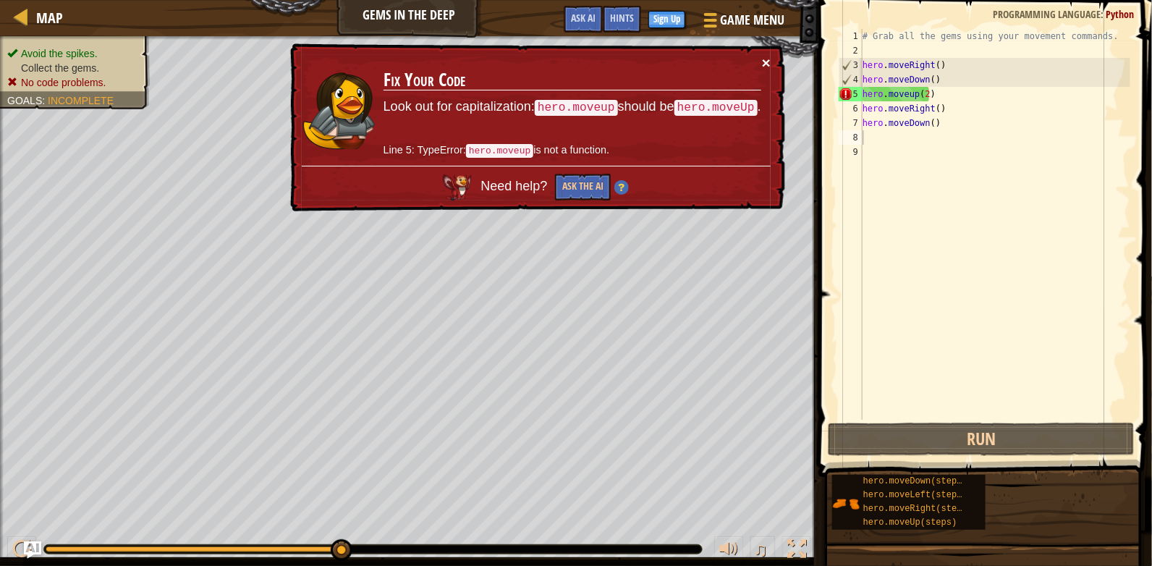
click at [769, 59] on button "×" at bounding box center [766, 62] width 9 height 15
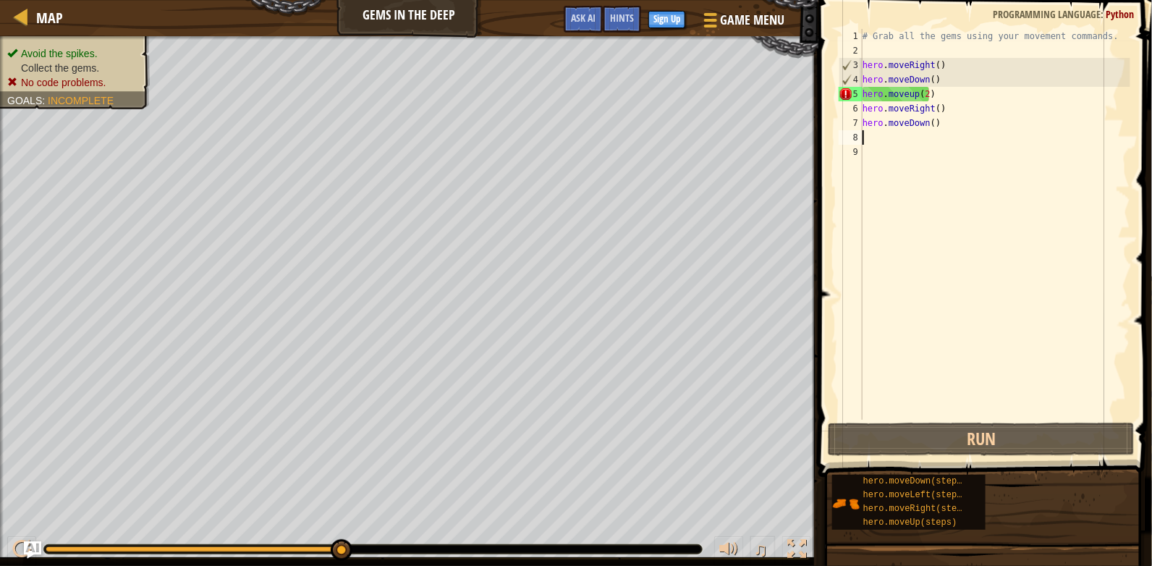
click at [923, 98] on div "# Grab all the gems using your movement commands. hero . moveRight ( ) hero . m…" at bounding box center [995, 239] width 271 height 420
type textarea "hero.moveup()"
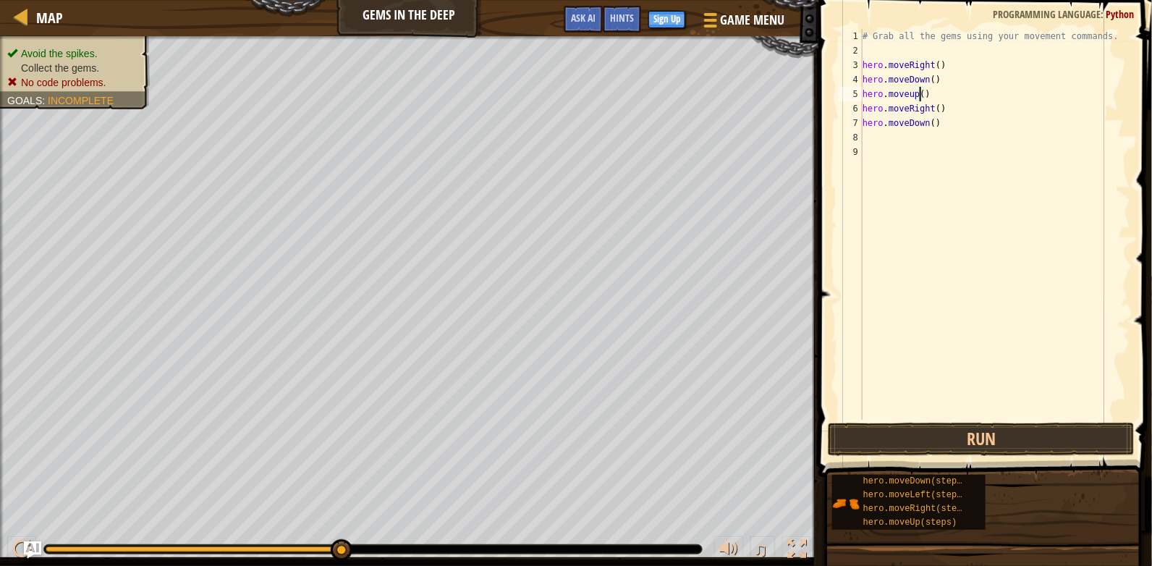
click at [923, 292] on div "# Grab all the gems using your movement commands. hero . moveRight ( ) hero . m…" at bounding box center [995, 239] width 271 height 420
click at [985, 440] on button "Run" at bounding box center [981, 439] width 307 height 33
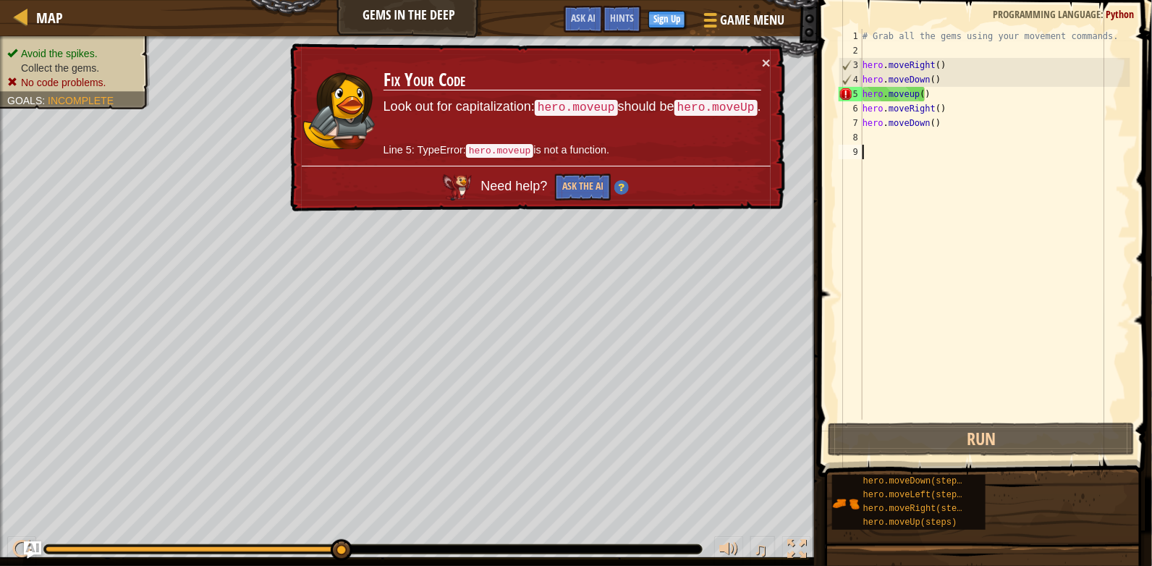
click at [914, 92] on div "# Grab all the gems using your movement commands. hero . moveRight ( ) hero . m…" at bounding box center [995, 239] width 271 height 420
click at [913, 98] on div "# Grab all the gems using your movement commands. hero . moveRight ( ) hero . m…" at bounding box center [995, 239] width 271 height 420
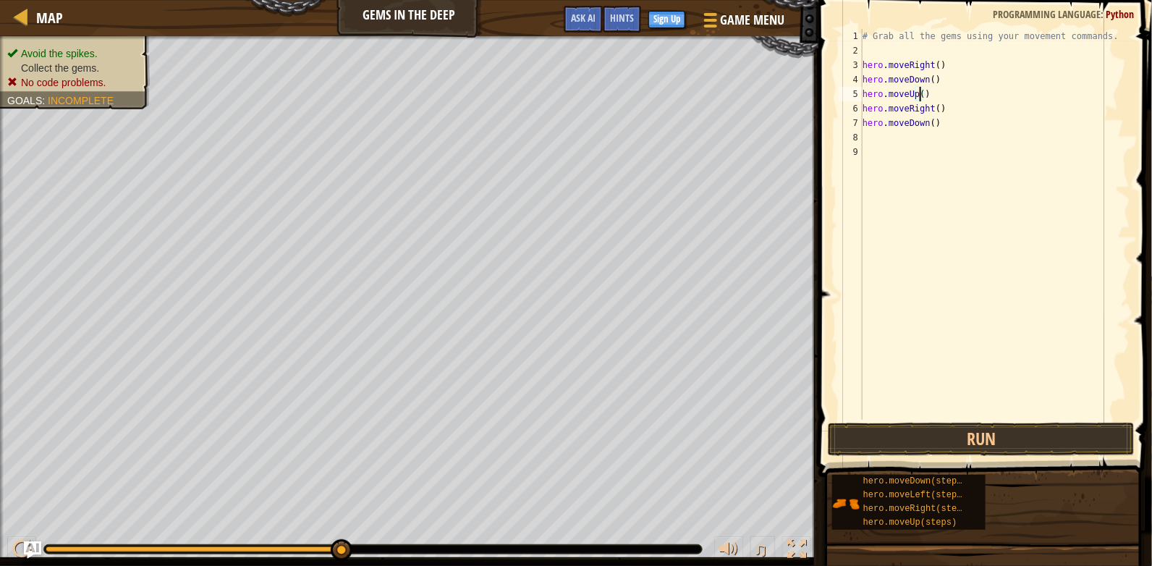
scroll to position [7, 4]
type textarea "hero.moveUp(2)"
click at [1056, 445] on button "Run" at bounding box center [981, 439] width 307 height 33
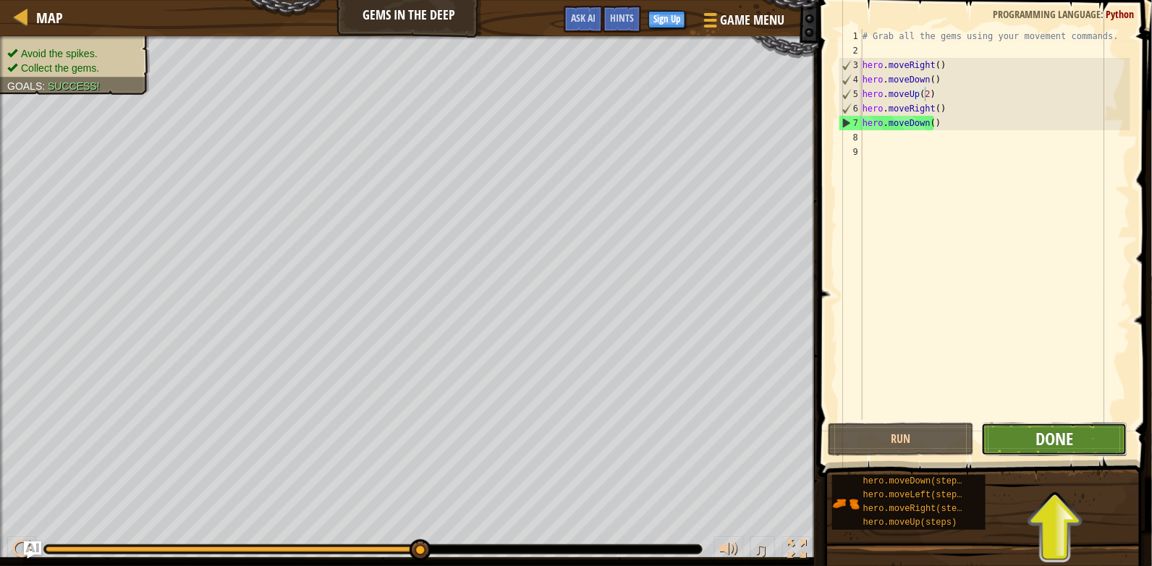
click at [1062, 436] on span "Done" at bounding box center [1054, 438] width 38 height 23
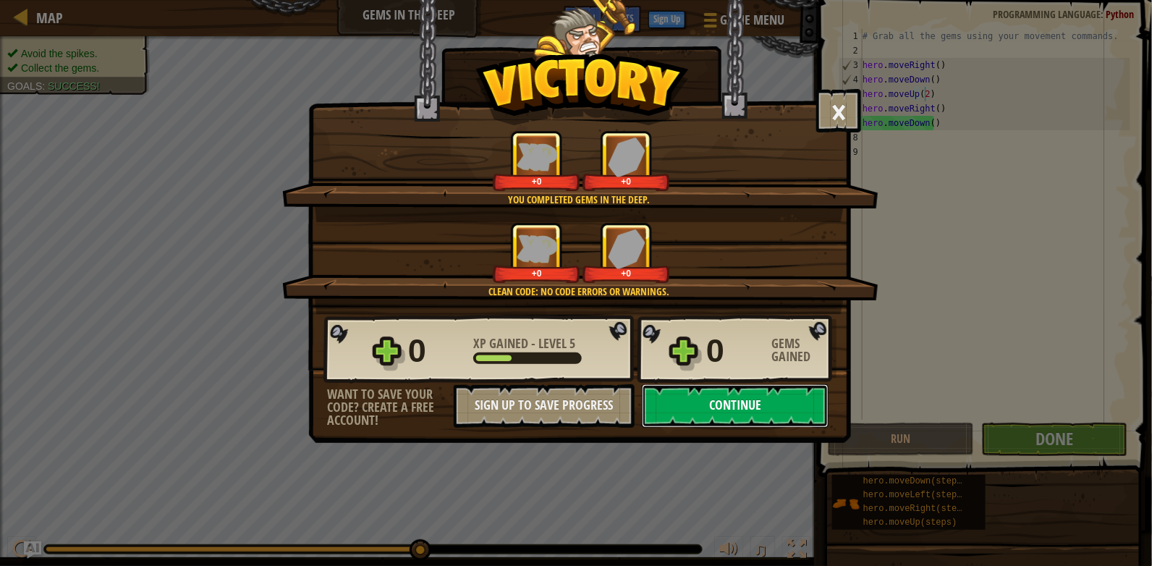
click at [786, 416] on button "Continue" at bounding box center [735, 405] width 187 height 43
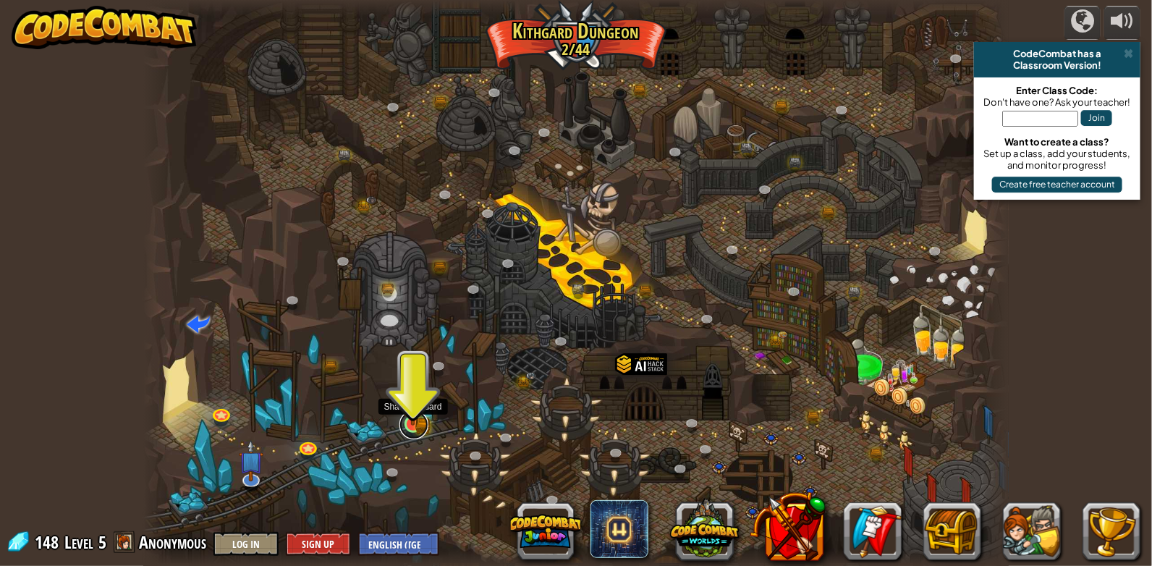
click at [421, 429] on link at bounding box center [413, 424] width 29 height 29
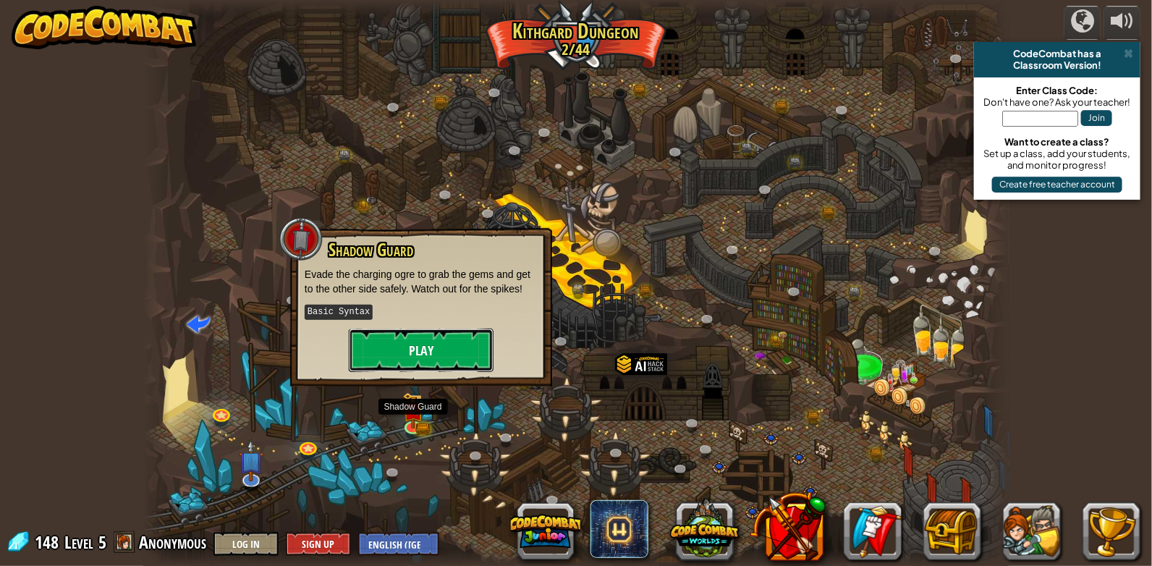
click at [475, 335] on button "Play" at bounding box center [421, 350] width 145 height 43
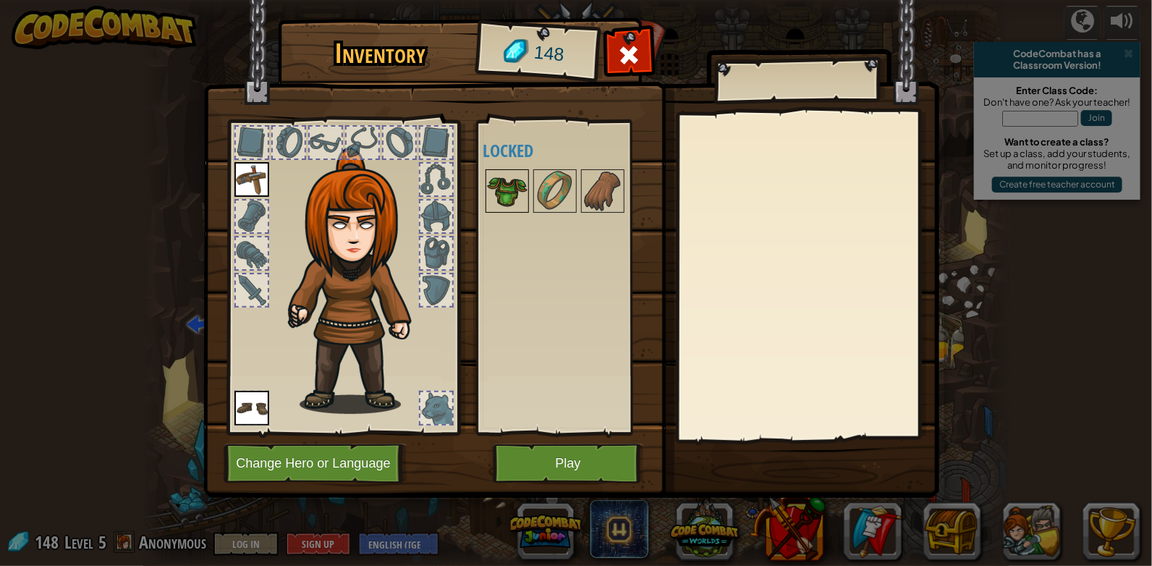
click at [508, 185] on img at bounding box center [507, 191] width 41 height 41
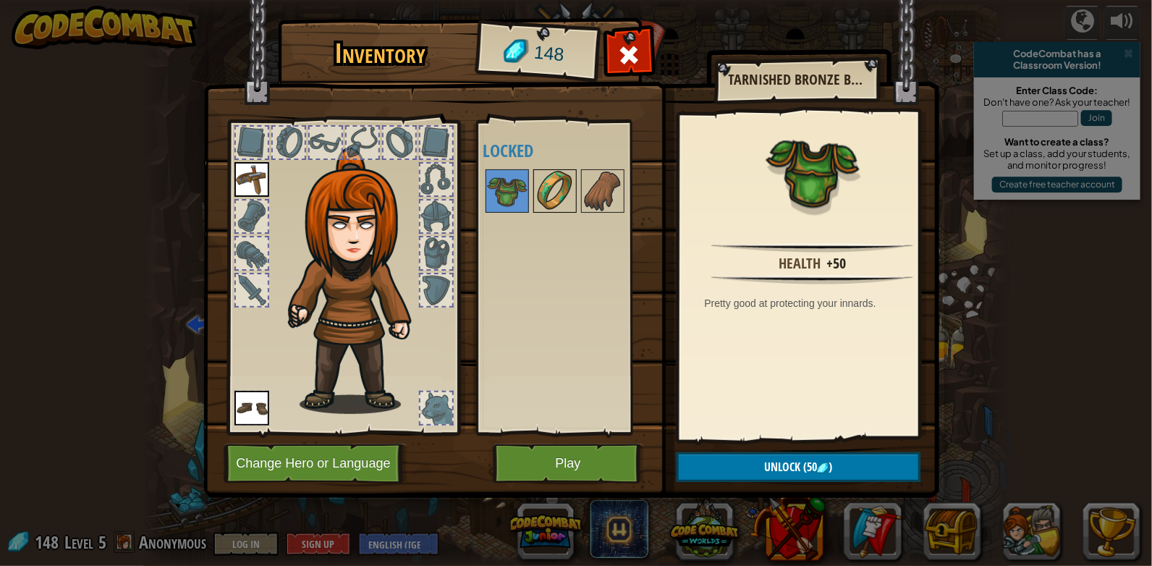
click at [542, 185] on img at bounding box center [555, 191] width 41 height 41
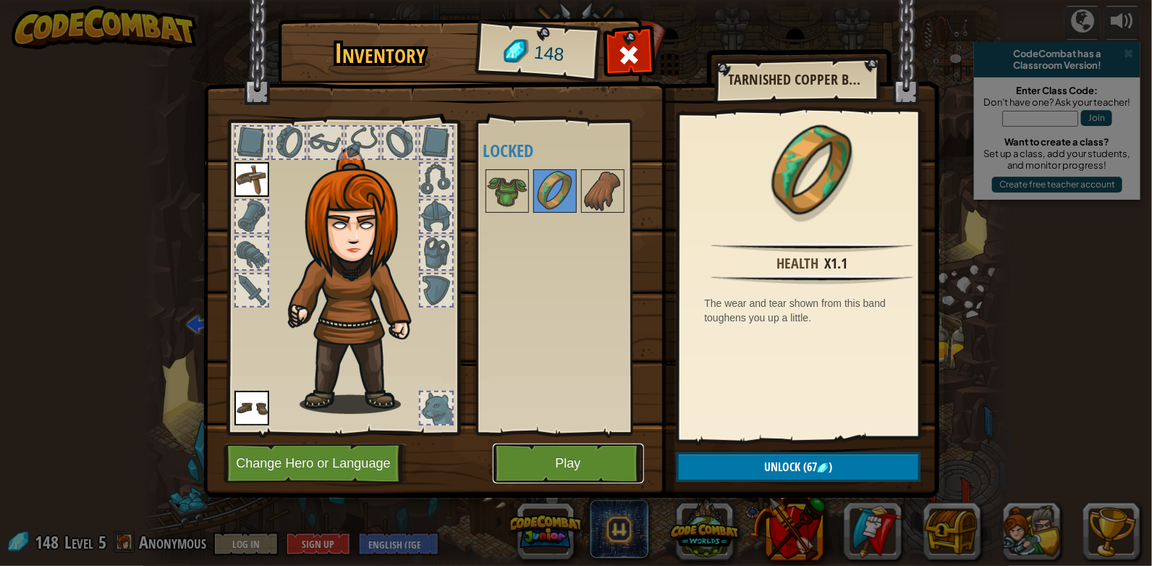
click at [564, 460] on button "Play" at bounding box center [568, 464] width 151 height 40
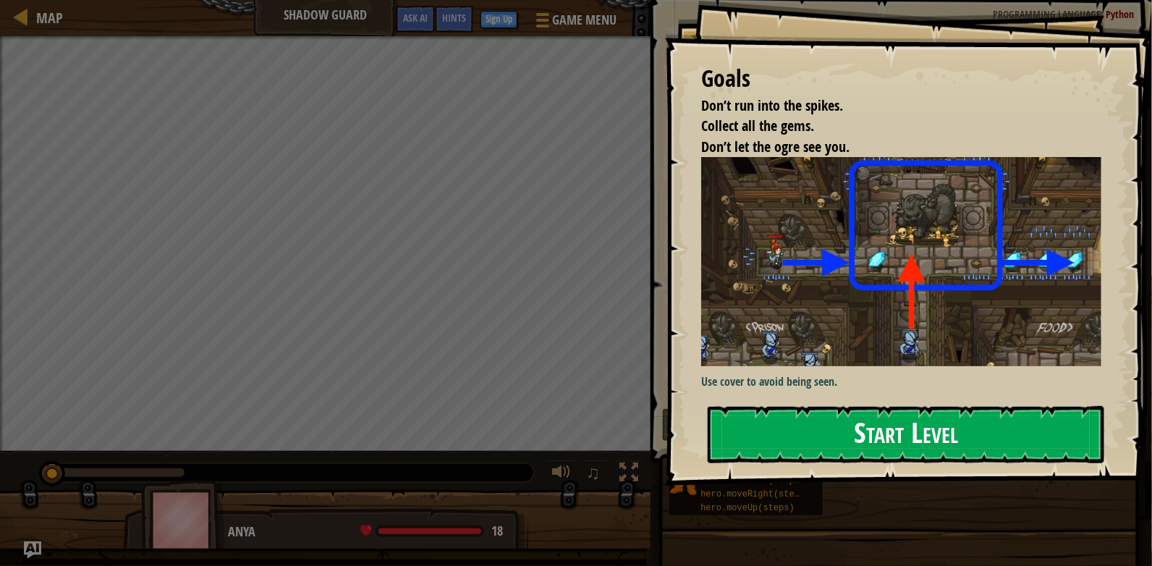
click at [947, 436] on button "Start Level" at bounding box center [906, 434] width 397 height 57
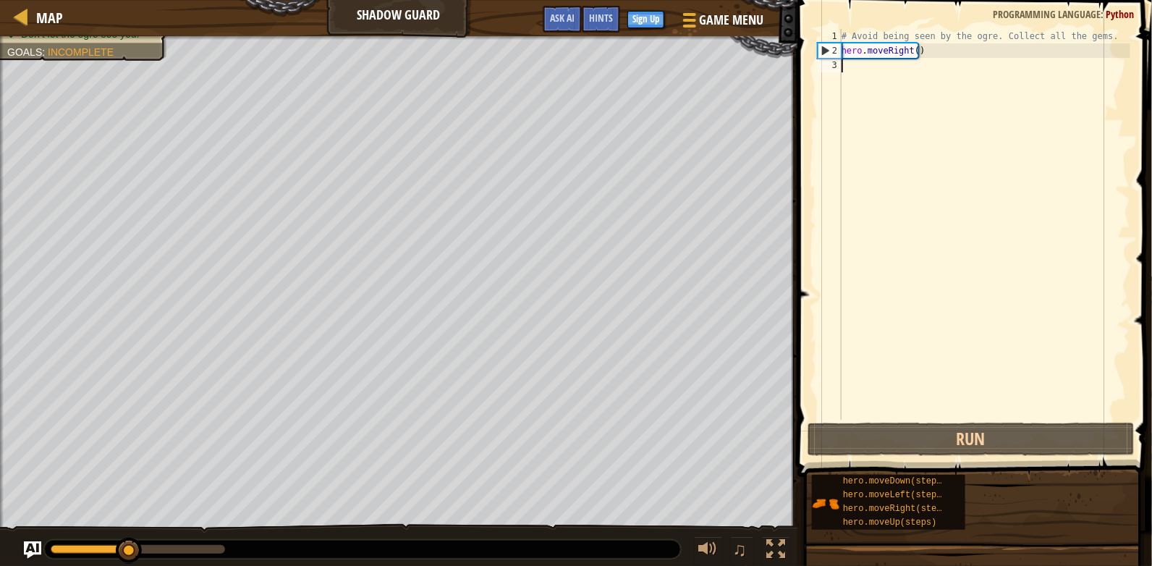
click at [963, 82] on div "# Avoid being seen by the ogre. Collect all the gems. hero . moveRight ( )" at bounding box center [985, 239] width 292 height 420
type textarea "H"
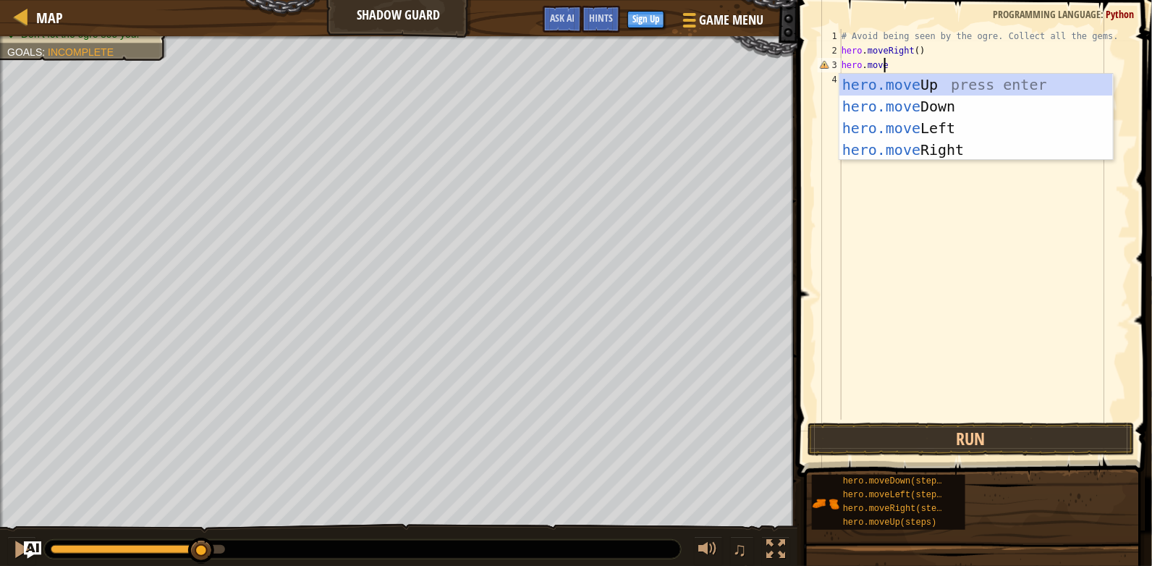
scroll to position [7, 4]
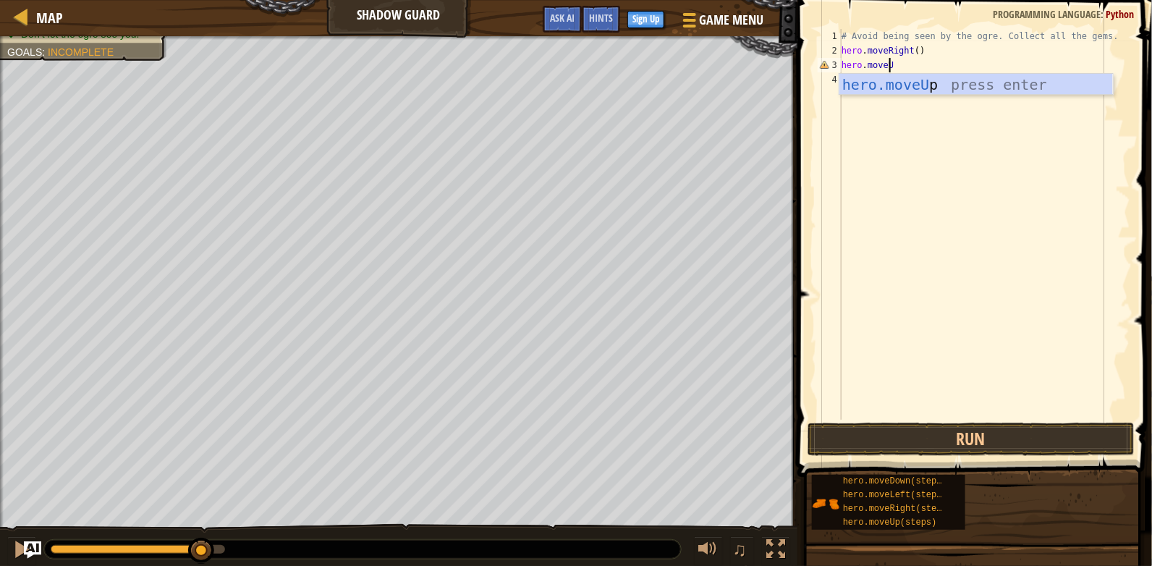
type textarea "hero.moveUp"
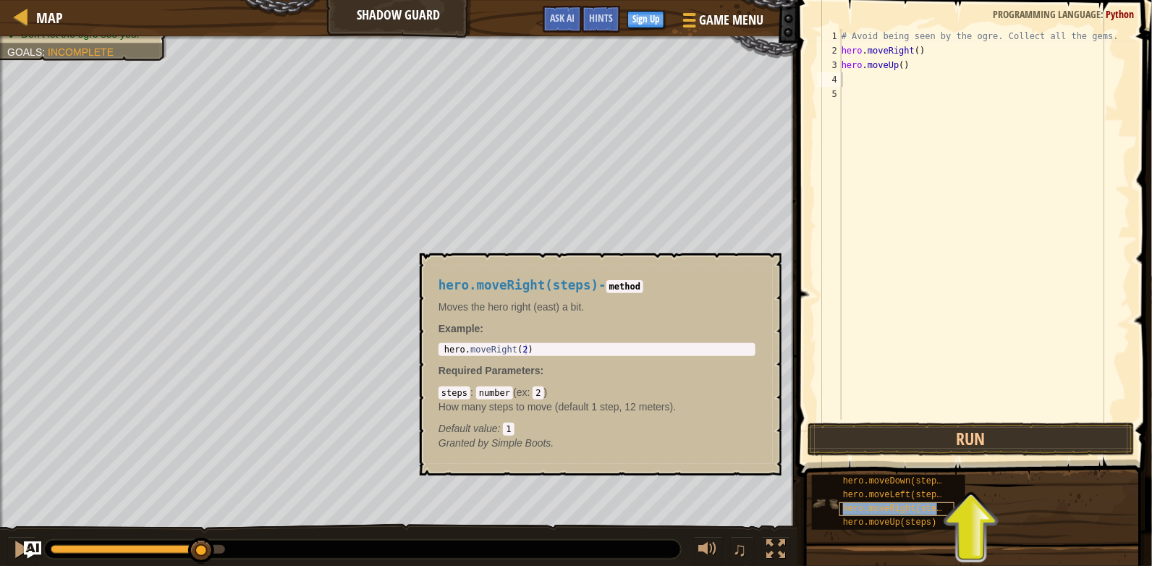
click at [923, 504] on span "hero.moveRight(steps)" at bounding box center [897, 509] width 109 height 10
click at [859, 117] on div "# Avoid being seen by the ogre. Collect all the gems. hero . moveRight ( ) hero…" at bounding box center [985, 239] width 292 height 420
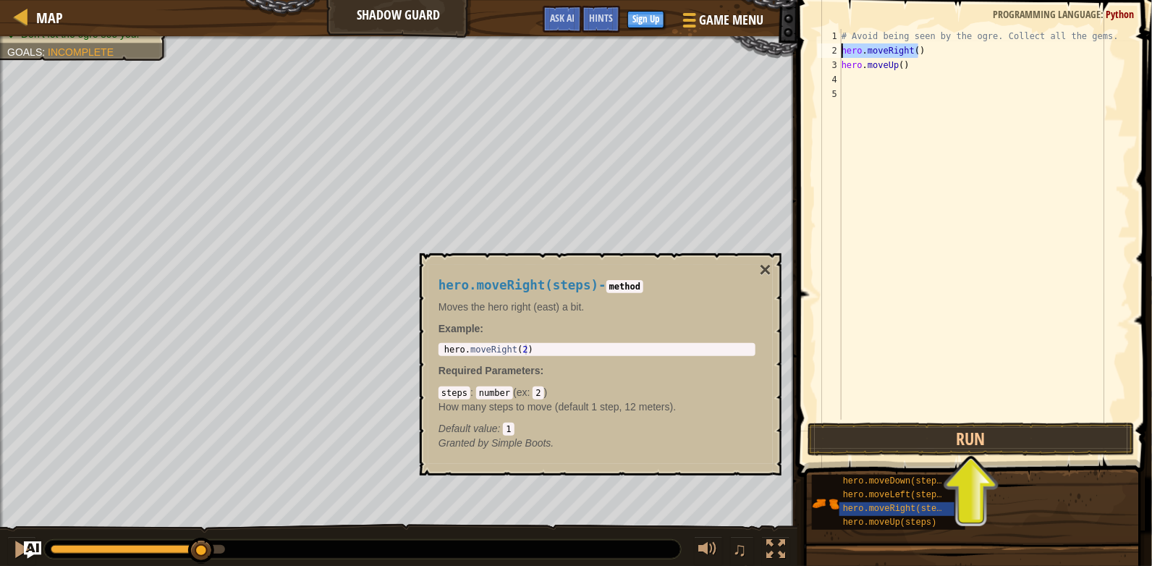
drag, startPoint x: 910, startPoint y: 54, endPoint x: 826, endPoint y: 48, distance: 83.5
click at [826, 48] on div "1 2 3 4 5 # Avoid being seen by the ogre. Collect all the gems. hero . moveRigh…" at bounding box center [972, 224] width 315 height 391
type textarea "hero.moveRight()"
click at [859, 76] on div "# Avoid being seen by the ogre. Collect all the gems. hero . moveRight ( ) hero…" at bounding box center [985, 239] width 292 height 420
paste textarea "hero.moveRight()"
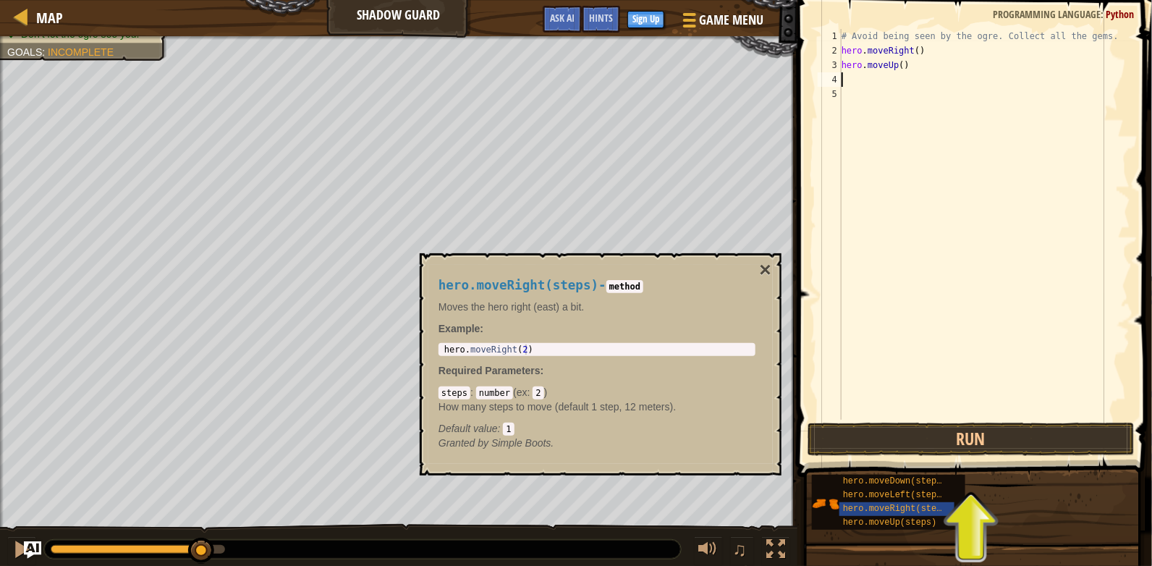
type textarea "hero.moveRight()"
click at [911, 482] on span "hero.moveDown(steps)" at bounding box center [895, 481] width 104 height 10
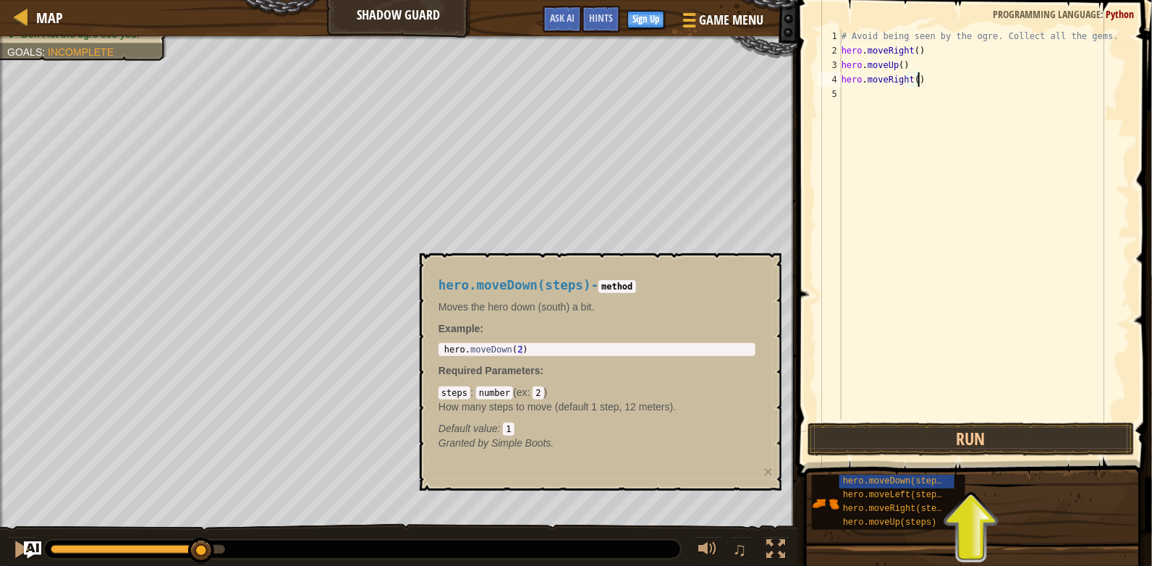
type textarea "hero.moveDown(2)"
drag, startPoint x: 530, startPoint y: 347, endPoint x: 439, endPoint y: 344, distance: 91.2
click at [439, 344] on div "hero.moveDown(2) 1 hero . moveDown ( 2 ) הההההההההההההההההההההההההההההההההההההה…" at bounding box center [597, 349] width 317 height 13
click at [870, 80] on div "# Avoid being seen by the ogre. Collect all the gems. hero . moveRight ( ) hero…" at bounding box center [985, 239] width 292 height 420
click at [873, 90] on div "# Avoid being seen by the ogre. Collect all the gems. hero . moveRight ( ) hero…" at bounding box center [985, 239] width 292 height 420
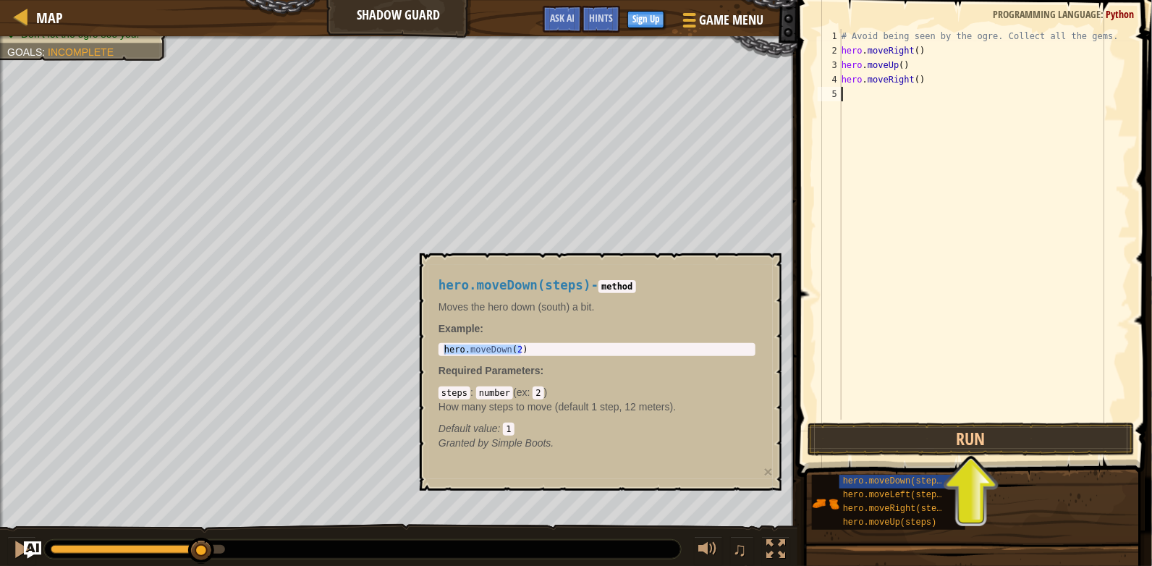
paste textarea "hero.moveDown(2)"
type textarea "hero.moveDown(2)"
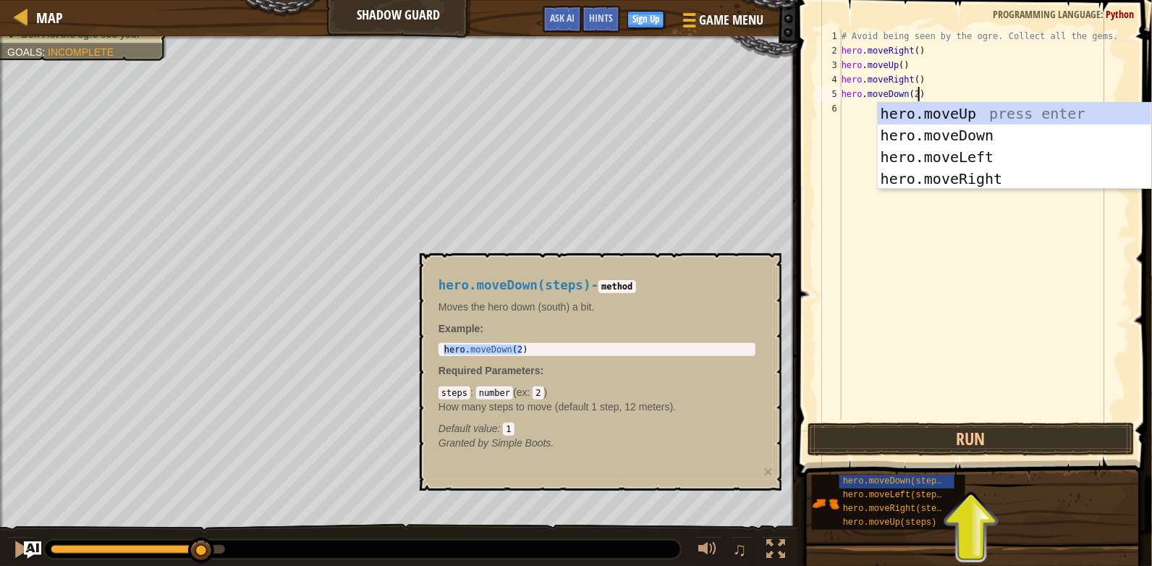
click at [648, 377] on div "hero.moveDown(steps) - method Moves the hero down (south) a bit. Example : hero…" at bounding box center [596, 365] width 337 height 200
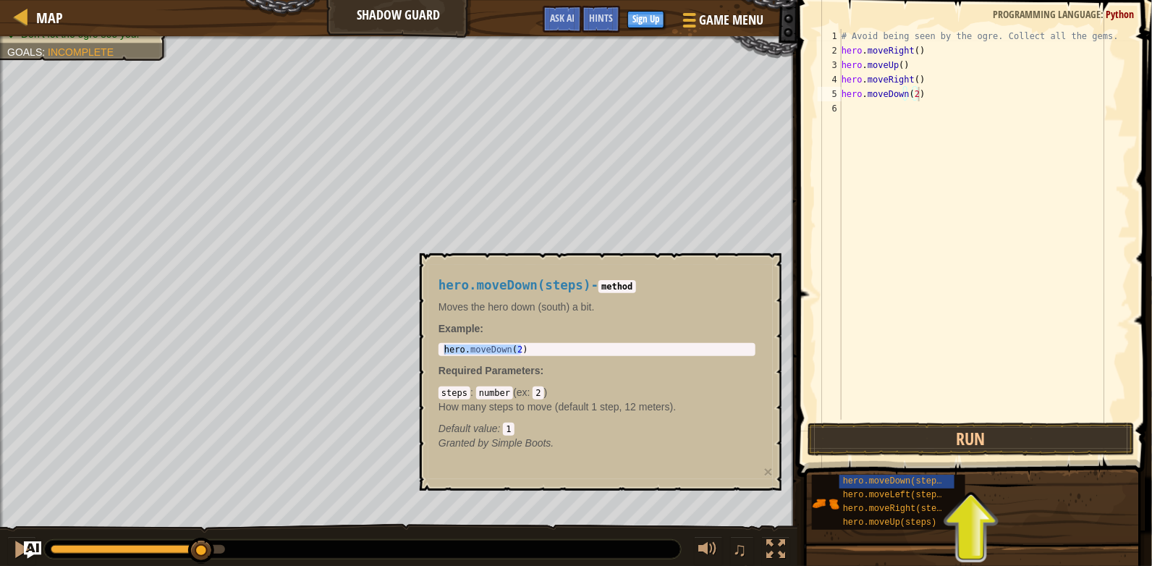
click at [1046, 522] on div "hero.moveDown(steps) hero.moveLeft(steps) hero.moveRight(steps) hero.moveUp(ste…" at bounding box center [976, 502] width 331 height 56
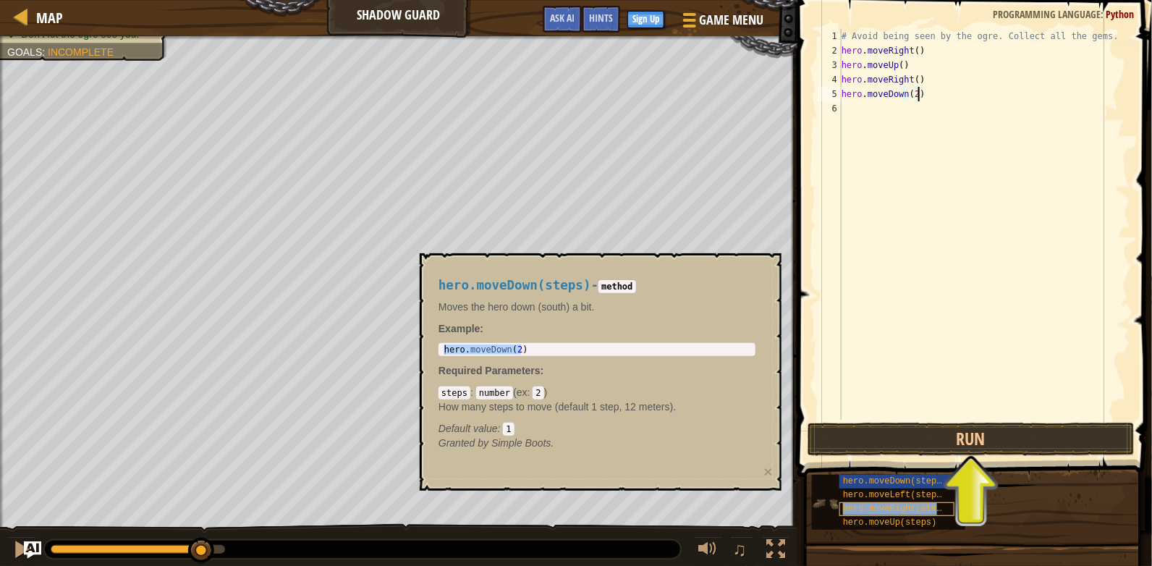
click at [920, 507] on span "hero.moveRight(steps)" at bounding box center [897, 509] width 109 height 10
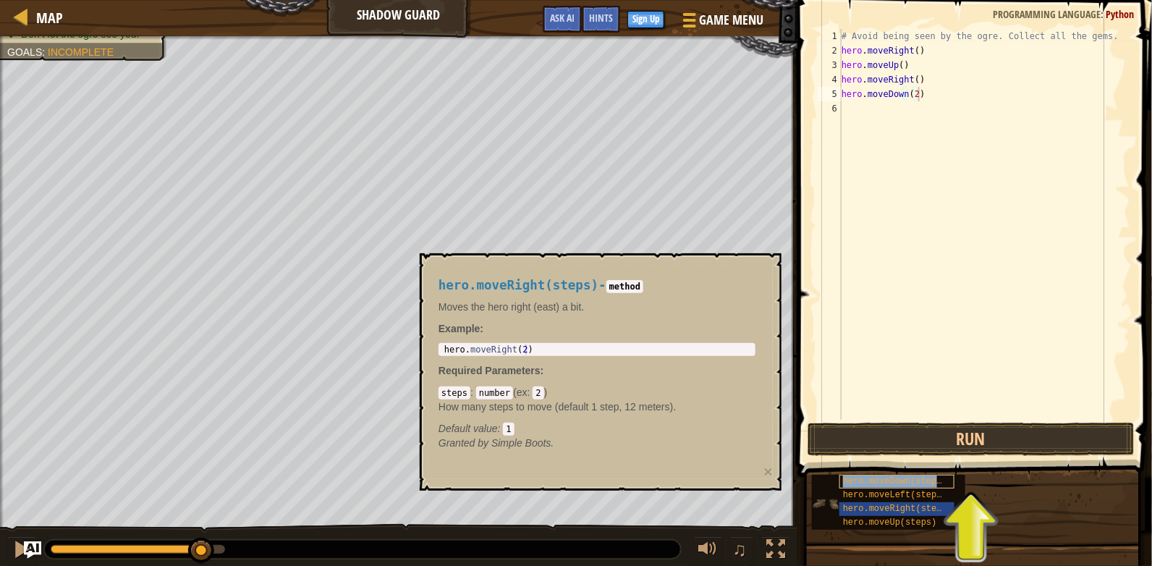
click at [897, 487] on div "hero.moveDown(steps)" at bounding box center [896, 482] width 115 height 14
click at [993, 488] on div "hero.moveDown(steps) hero.moveLeft(steps) hero.moveRight(steps) hero.moveUp(ste…" at bounding box center [976, 502] width 331 height 56
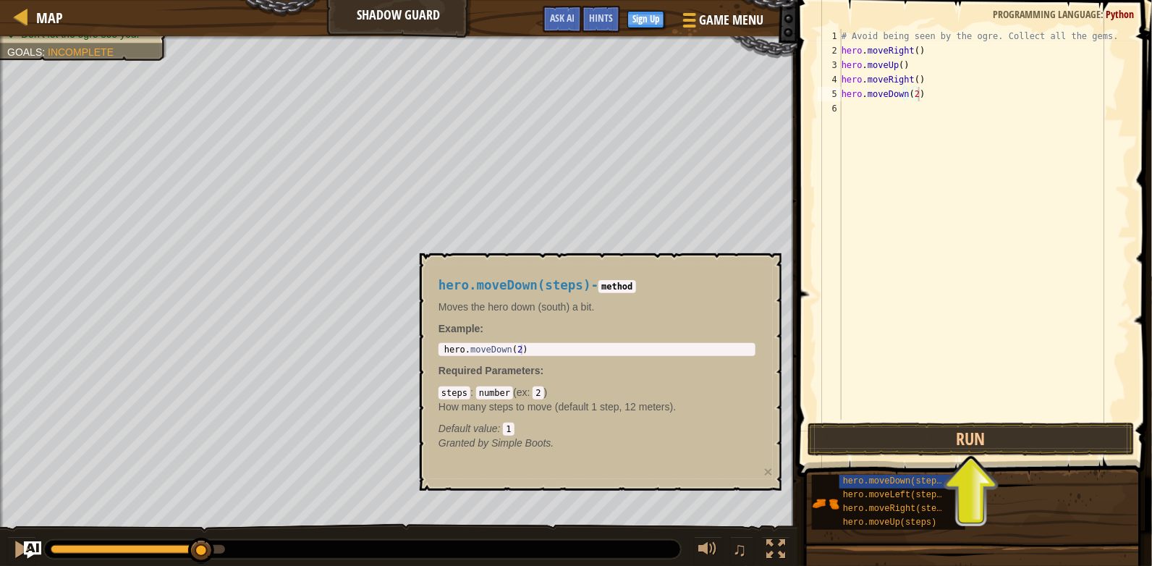
click at [1001, 498] on div "hero.moveDown(steps) hero.moveLeft(steps) hero.moveRight(steps) hero.moveUp(ste…" at bounding box center [976, 502] width 331 height 56
click at [831, 499] on img at bounding box center [825, 503] width 27 height 27
click at [818, 503] on img at bounding box center [825, 503] width 27 height 27
click at [691, 297] on div "hero.moveDown(steps) - method Moves the hero down (south) a bit. Example : 1 he…" at bounding box center [596, 365] width 337 height 200
click at [647, 357] on div "hero.moveDown(steps) - method Moves the hero down (south) a bit. Example : 1 he…" at bounding box center [596, 365] width 337 height 200
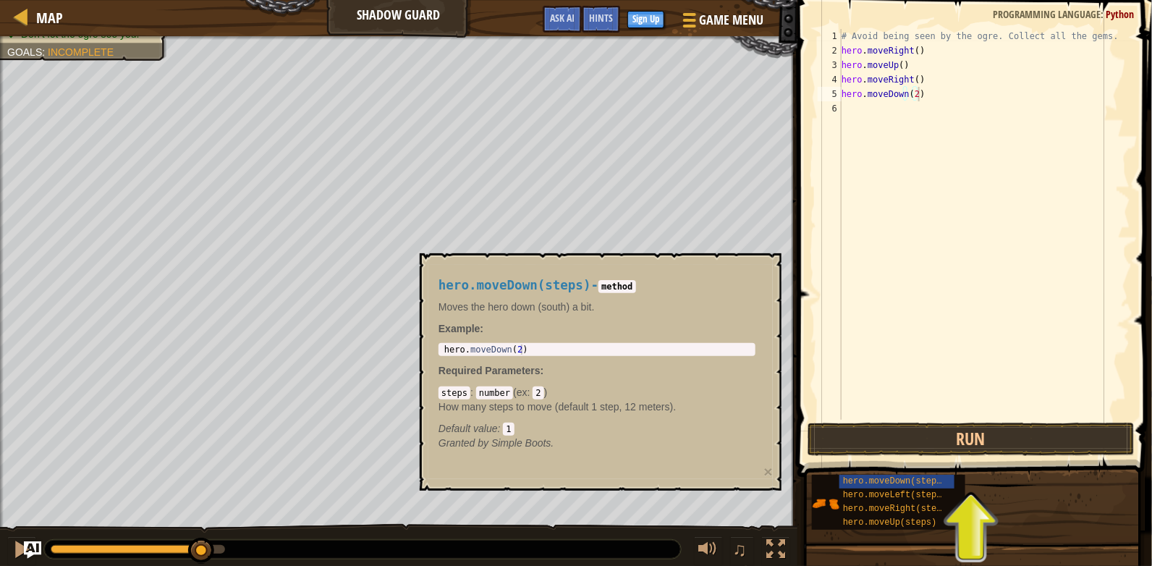
click at [623, 292] on code "method" at bounding box center [616, 286] width 37 height 13
drag, startPoint x: 623, startPoint y: 289, endPoint x: 725, endPoint y: 268, distance: 104.3
click at [623, 288] on code "method" at bounding box center [616, 286] width 37 height 13
click at [939, 158] on div "# Avoid being seen by the ogre. Collect all the gems. hero . moveRight ( ) hero…" at bounding box center [985, 239] width 292 height 420
drag, startPoint x: 915, startPoint y: 102, endPoint x: 918, endPoint y: 109, distance: 7.8
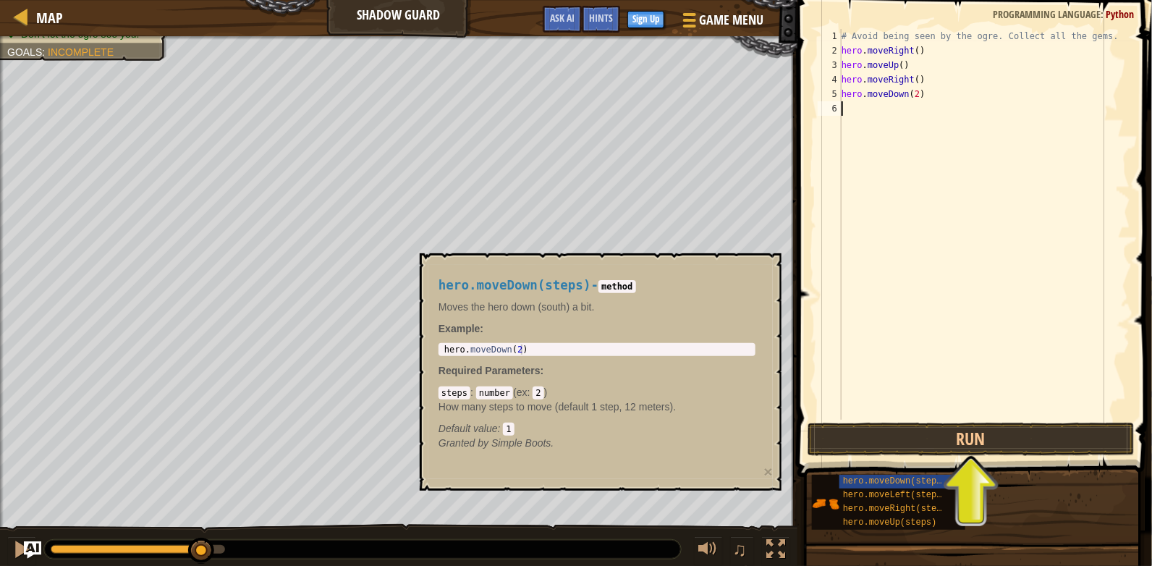
click at [915, 101] on div "# Avoid being seen by the ogre. Collect all the gems. hero . moveRight ( ) hero…" at bounding box center [985, 239] width 292 height 420
click at [914, 96] on div "# Avoid being seen by the ogre. Collect all the gems. hero . moveRight ( ) hero…" at bounding box center [985, 239] width 292 height 420
drag, startPoint x: 938, startPoint y: 81, endPoint x: 845, endPoint y: 81, distance: 92.6
click at [845, 81] on div "# Avoid being seen by the ogre. Collect all the gems. hero . moveRight ( ) hero…" at bounding box center [985, 239] width 292 height 420
type textarea "hero.moveRight()"
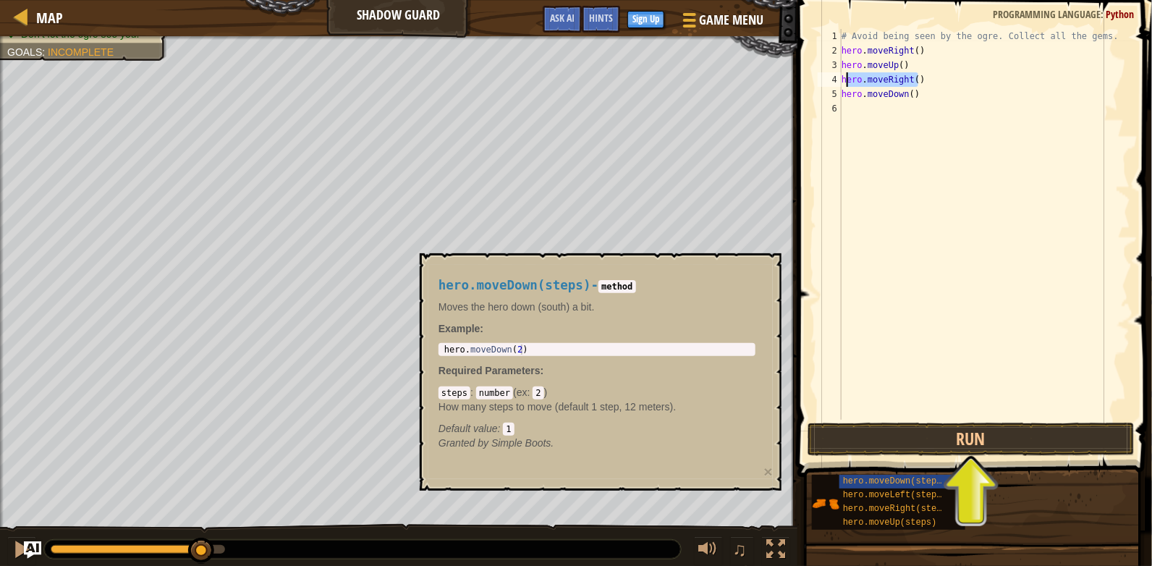
click at [949, 77] on div "# Avoid being seen by the ogre. Collect all the gems. hero . moveRight ( ) hero…" at bounding box center [985, 224] width 292 height 391
drag, startPoint x: 934, startPoint y: 77, endPoint x: 840, endPoint y: 82, distance: 94.2
click at [840, 82] on div "hero.moveRight() 1 2 3 4 5 6 # Avoid being seen by the ogre. Collect all the ge…" at bounding box center [972, 224] width 315 height 391
click at [870, 117] on div "# Avoid being seen by the ogre. Collect all the gems. hero . moveRight ( ) hero…" at bounding box center [985, 239] width 292 height 420
paste textarea "hero.moveRight()"
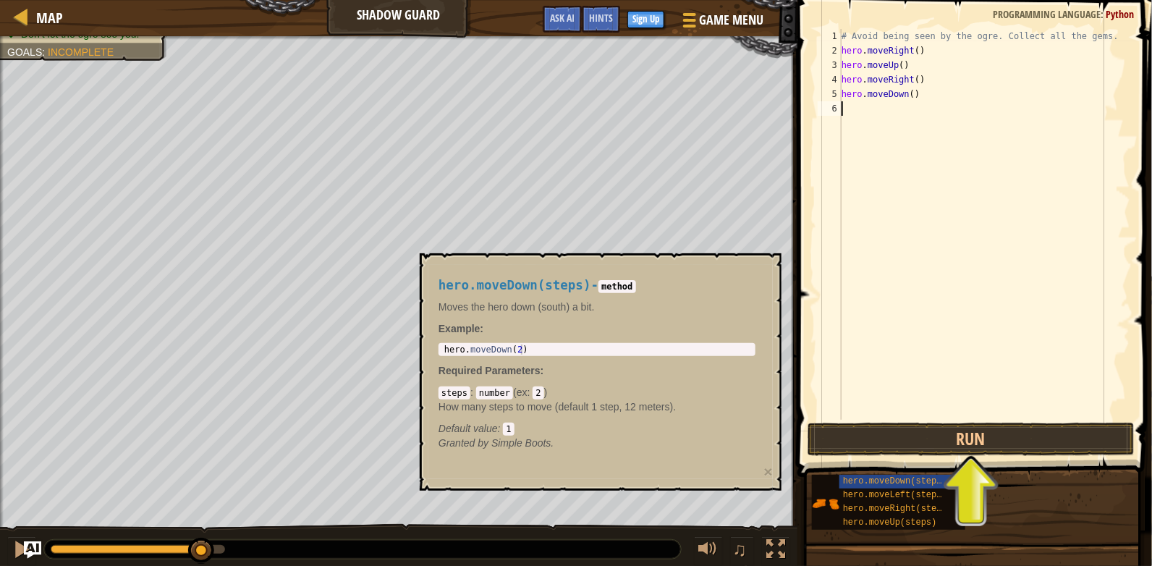
type textarea "hero.moveRight()"
click at [979, 323] on div "# Avoid being seen by the ogre. Collect all the gems. hero . moveRight ( ) hero…" at bounding box center [985, 239] width 292 height 420
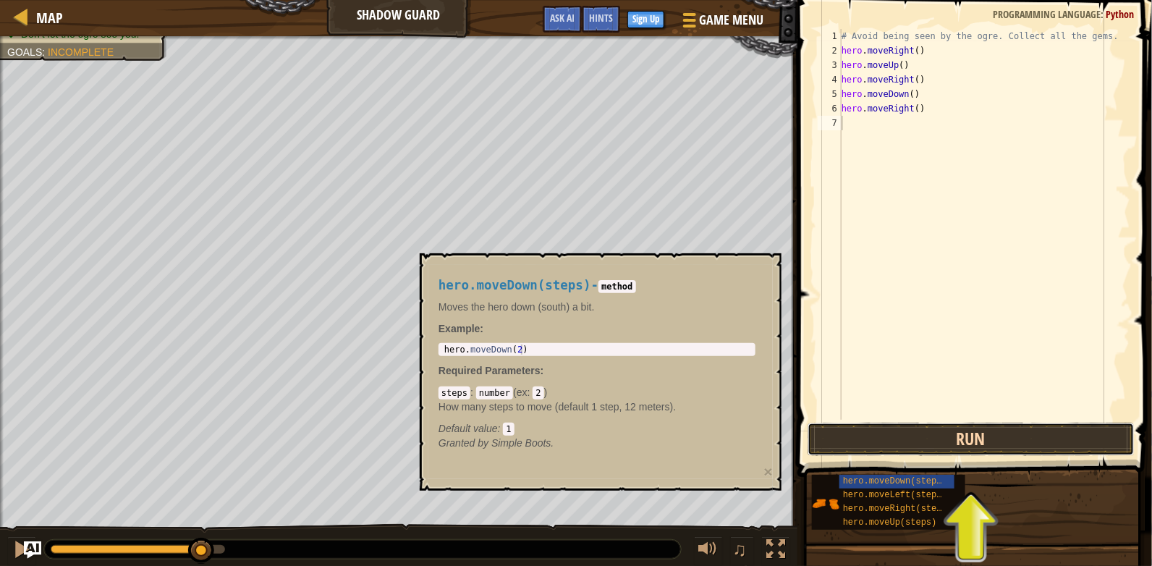
click at [1022, 442] on button "Run" at bounding box center [971, 439] width 327 height 33
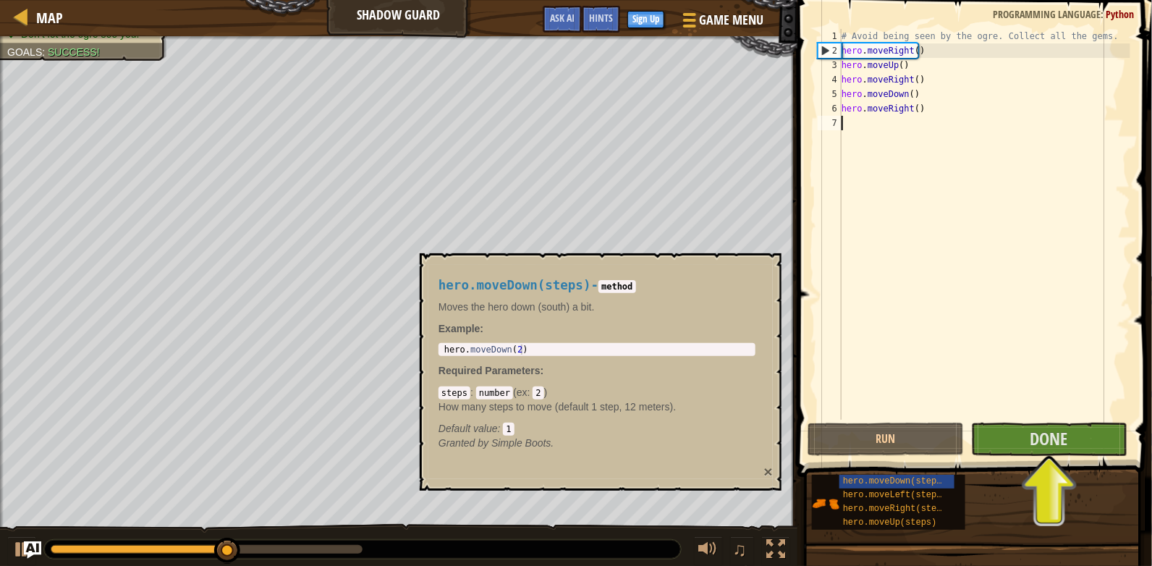
click at [771, 467] on button "×" at bounding box center [768, 471] width 9 height 15
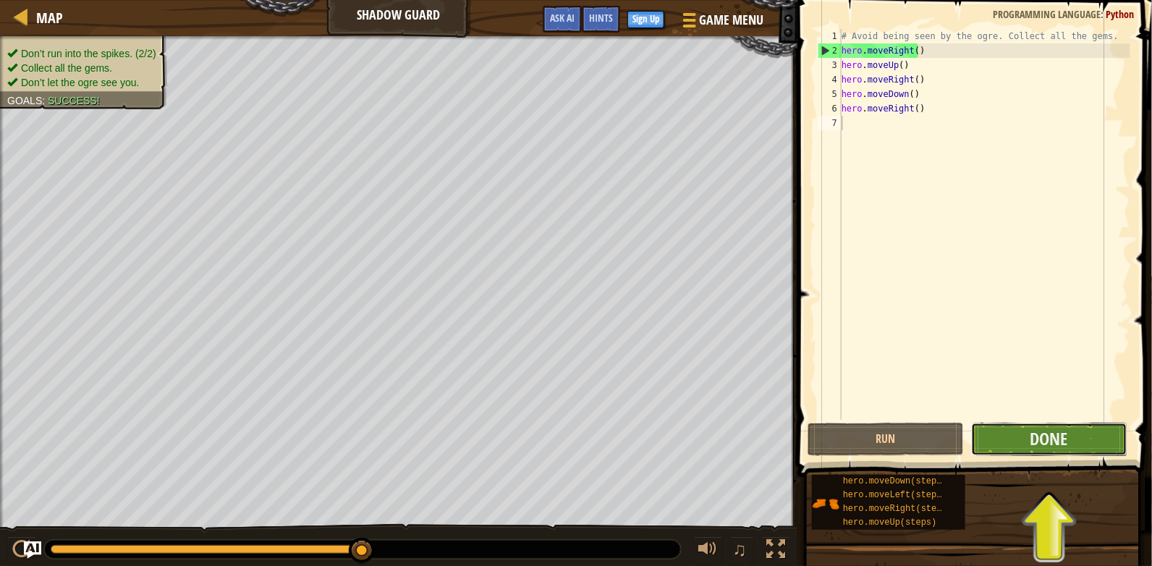
click at [1003, 449] on button "Done" at bounding box center [1049, 439] width 156 height 33
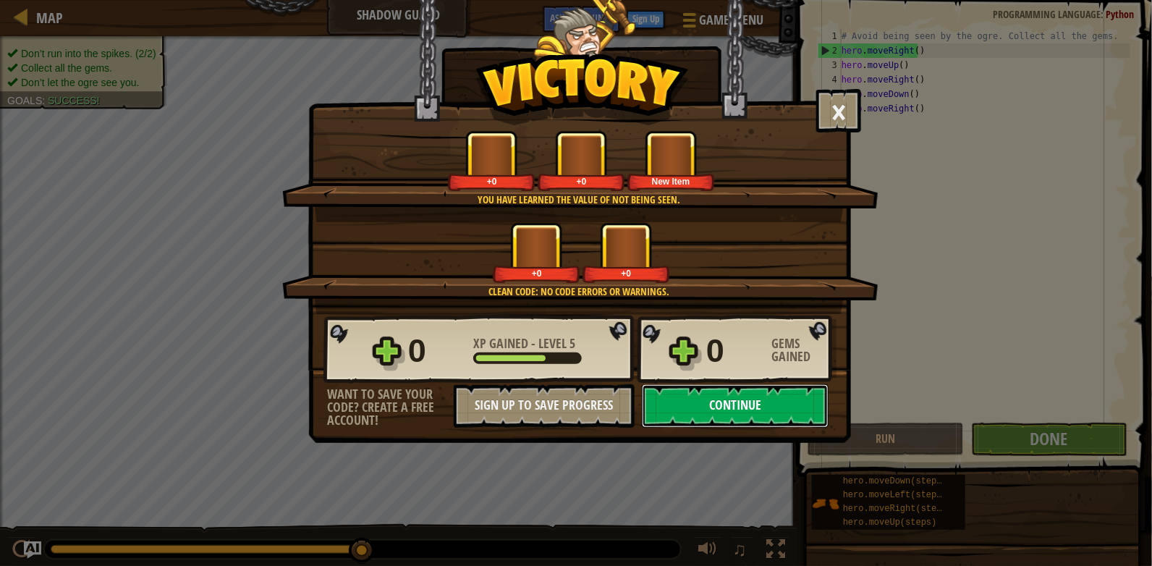
click at [695, 403] on button "Continue" at bounding box center [735, 405] width 187 height 43
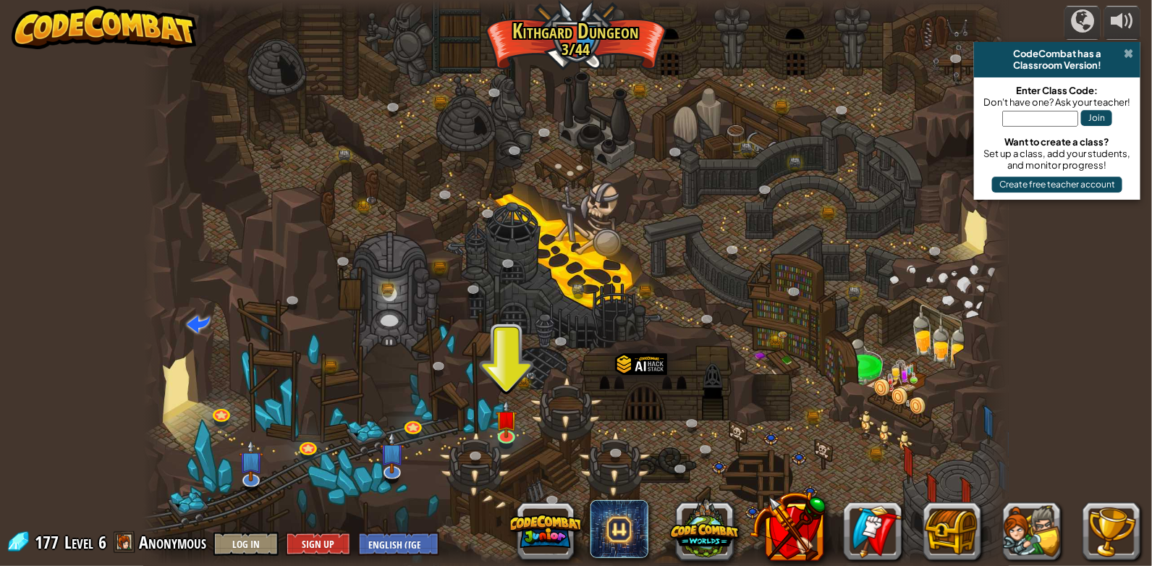
click at [1129, 53] on span at bounding box center [1128, 54] width 9 height 12
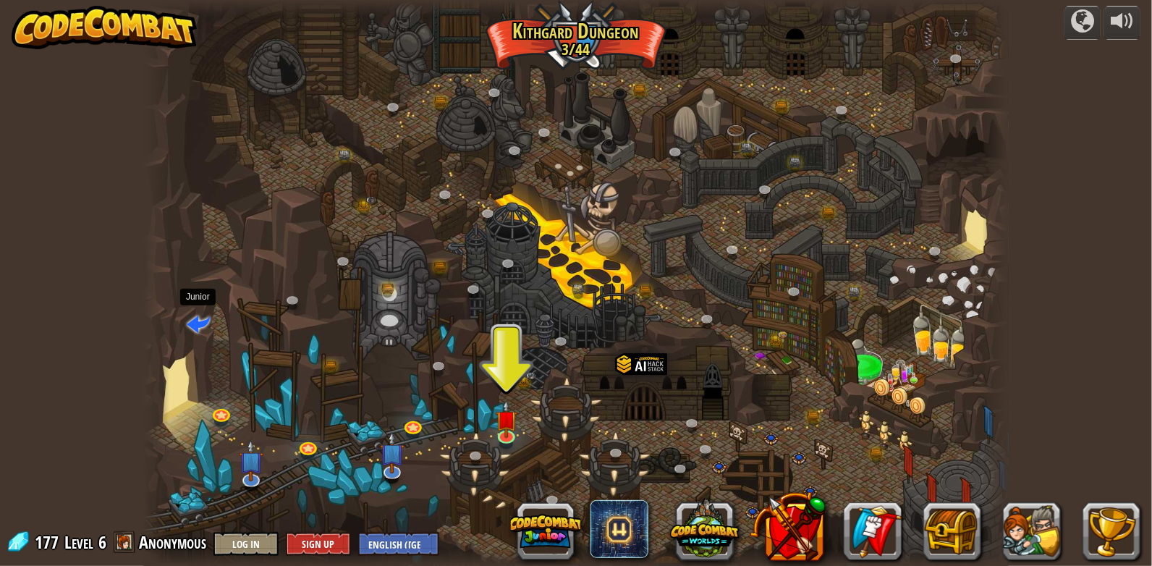
click at [201, 324] on span at bounding box center [198, 322] width 23 height 23
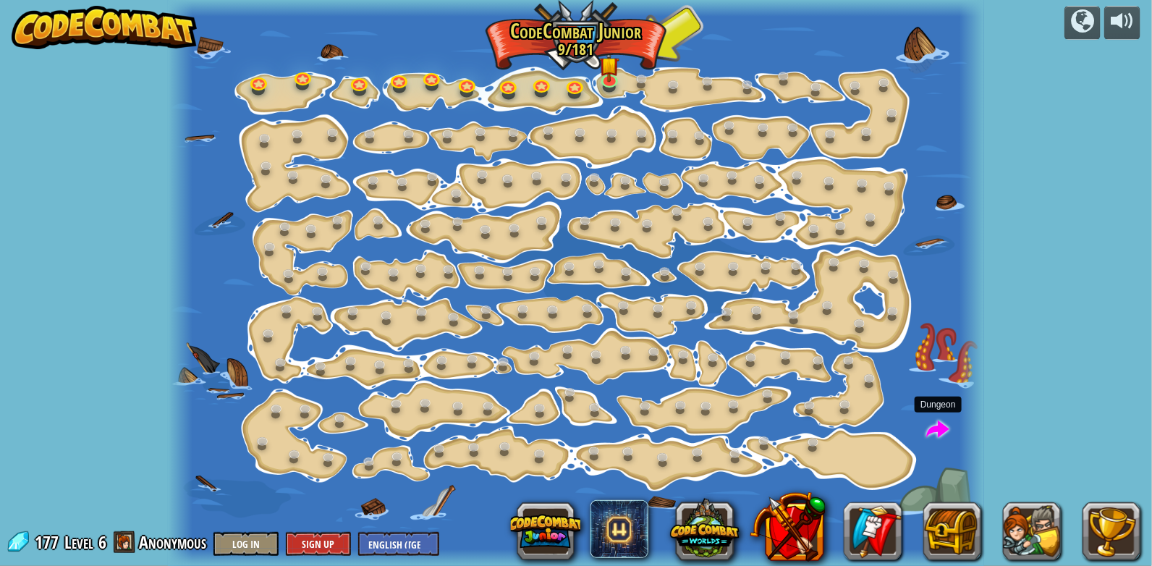
click at [949, 434] on span at bounding box center [938, 430] width 23 height 23
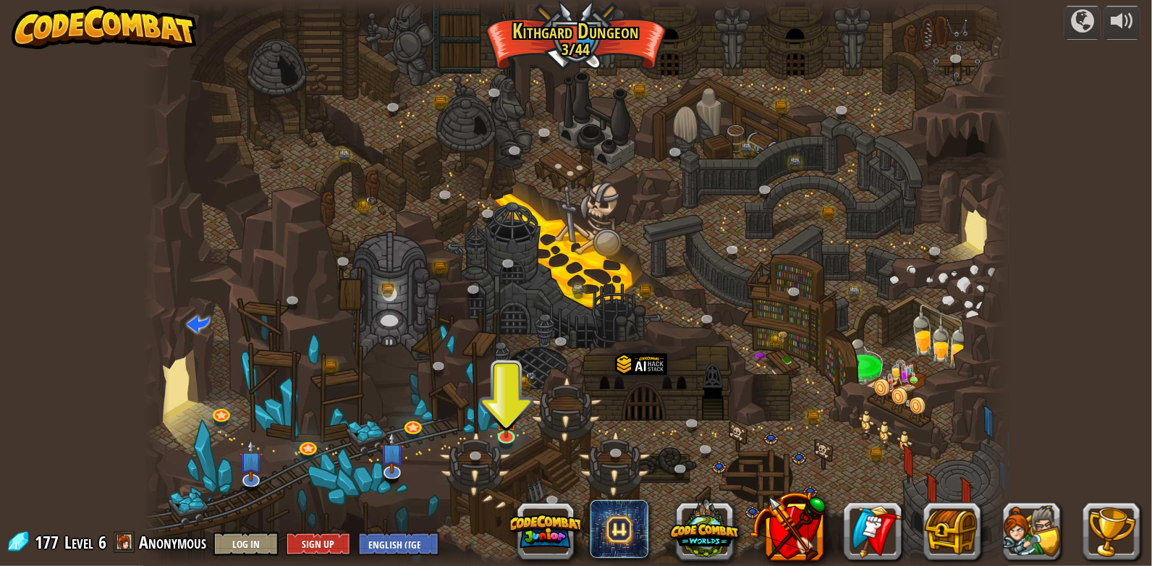
click at [977, 229] on div at bounding box center [575, 283] width 865 height 566
click at [1025, 224] on div "powered by Twisted Canyon (Locked) Challenge: collect the most gold using all t…" at bounding box center [576, 283] width 1152 height 566
click at [207, 323] on span at bounding box center [198, 322] width 23 height 23
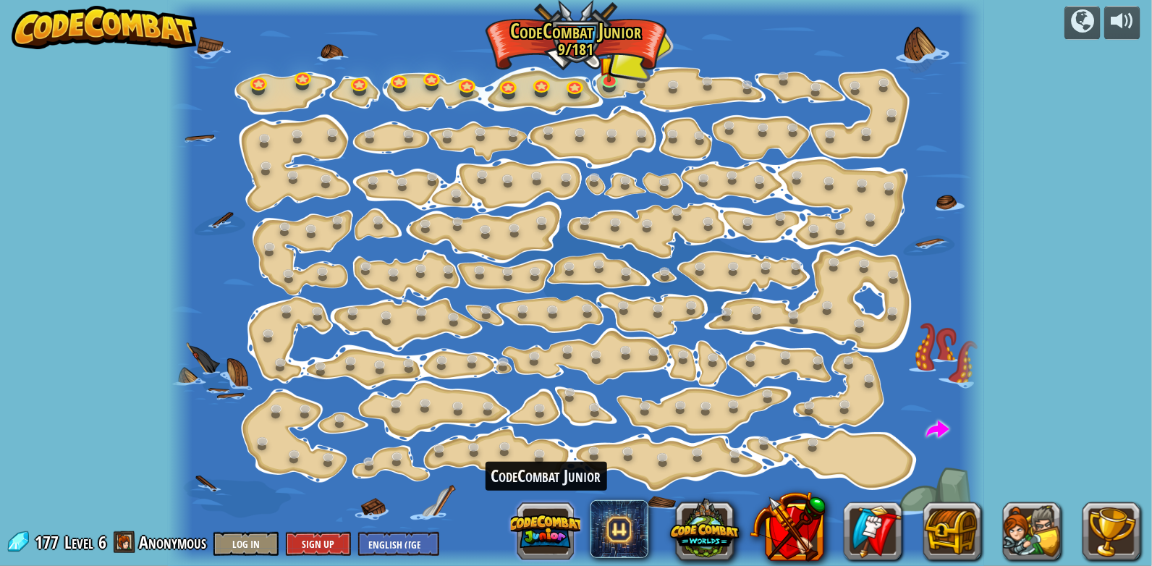
click at [536, 528] on button at bounding box center [545, 530] width 69 height 69
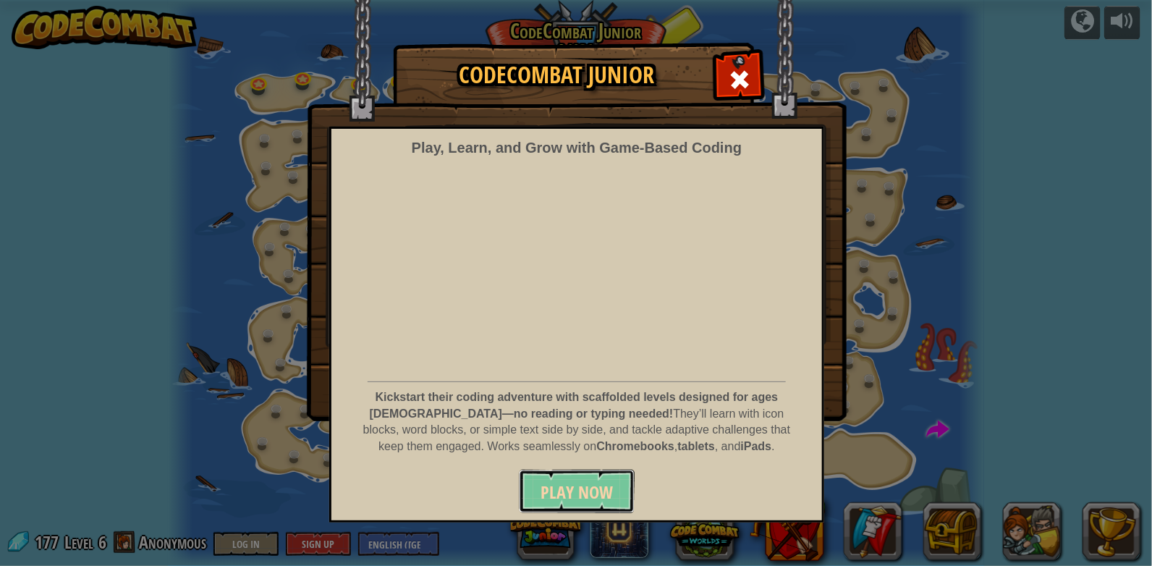
click at [550, 502] on span "Play Now" at bounding box center [577, 491] width 72 height 23
